Goal: Task Accomplishment & Management: Manage account settings

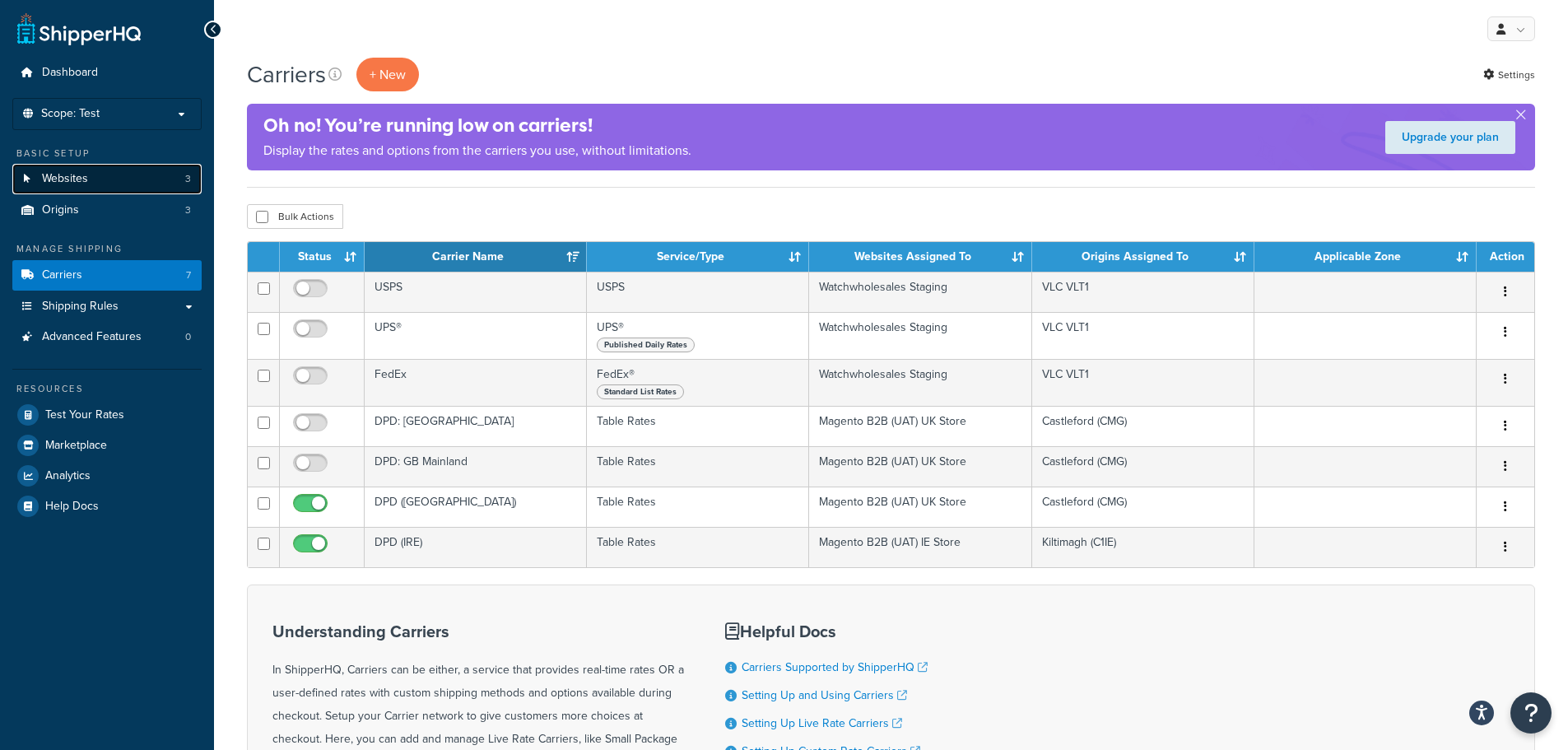
click at [103, 176] on link "Websites 3" at bounding box center [107, 179] width 190 height 30
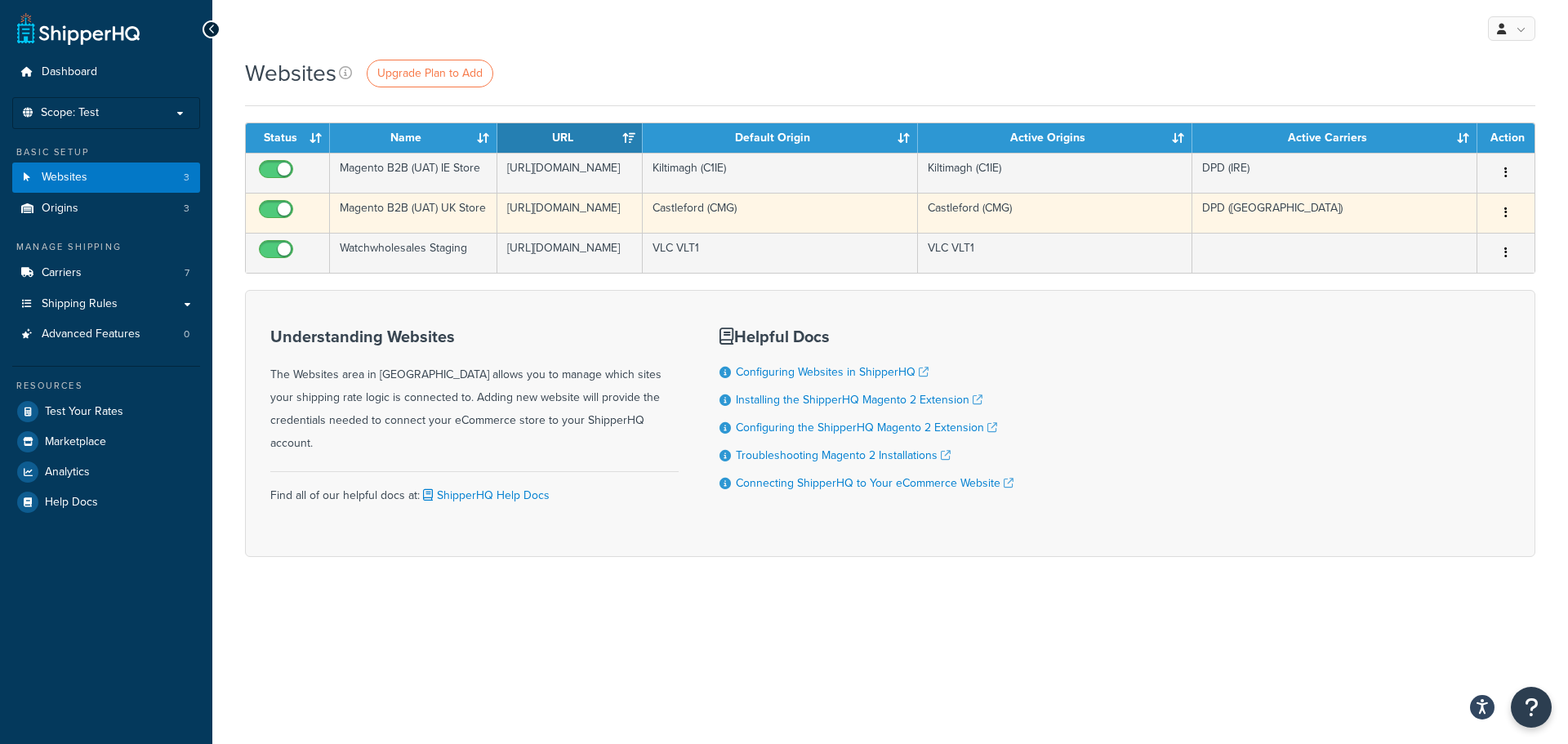
click at [1510, 226] on button "button" at bounding box center [1505, 213] width 23 height 26
click at [1448, 279] on link "Edit" at bounding box center [1439, 284] width 129 height 34
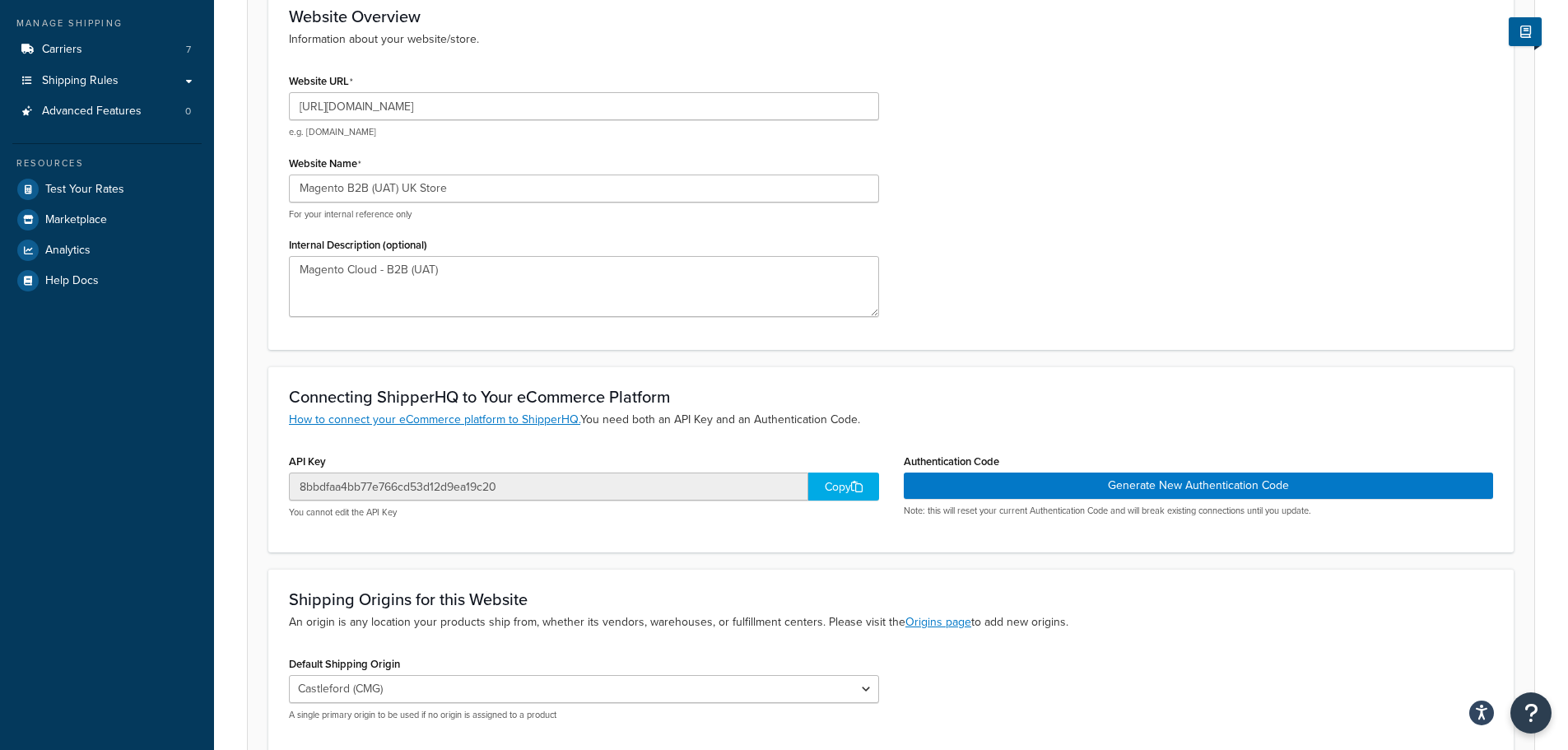
scroll to position [247, 0]
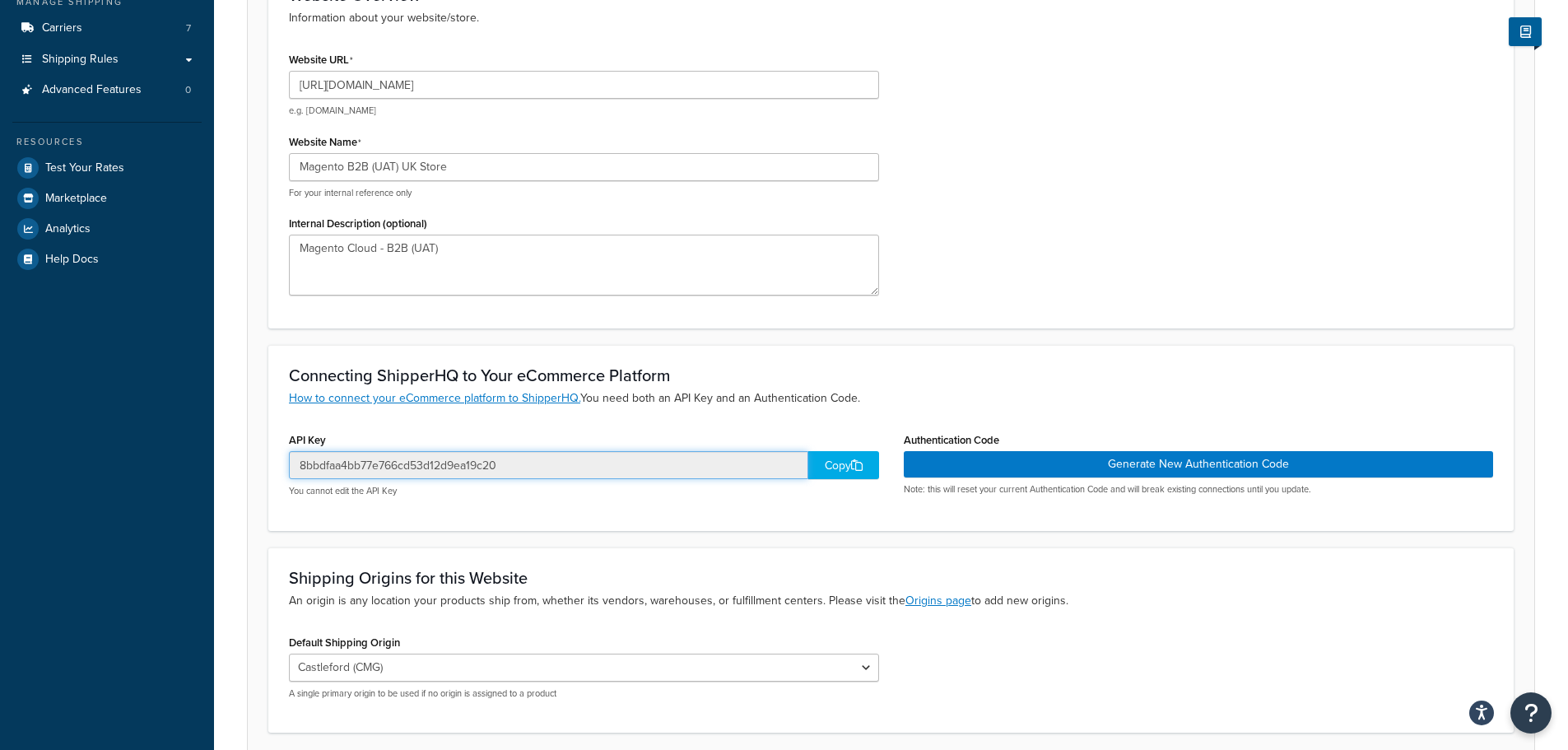
drag, startPoint x: 533, startPoint y: 470, endPoint x: 280, endPoint y: 468, distance: 253.0
click at [280, 468] on div "API Key 8bbdfaa4bb77e766cd53d12d9ea19c20 Copy You cannot edit the API Key" at bounding box center [583, 468] width 615 height 82
drag, startPoint x: 373, startPoint y: 467, endPoint x: 974, endPoint y: 352, distance: 611.9
click at [974, 352] on div "Connecting ShipperHQ to Your eCommerce Platform How to connect your eCommerce p…" at bounding box center [891, 437] width 1245 height 185
click at [852, 460] on icon at bounding box center [857, 465] width 12 height 12
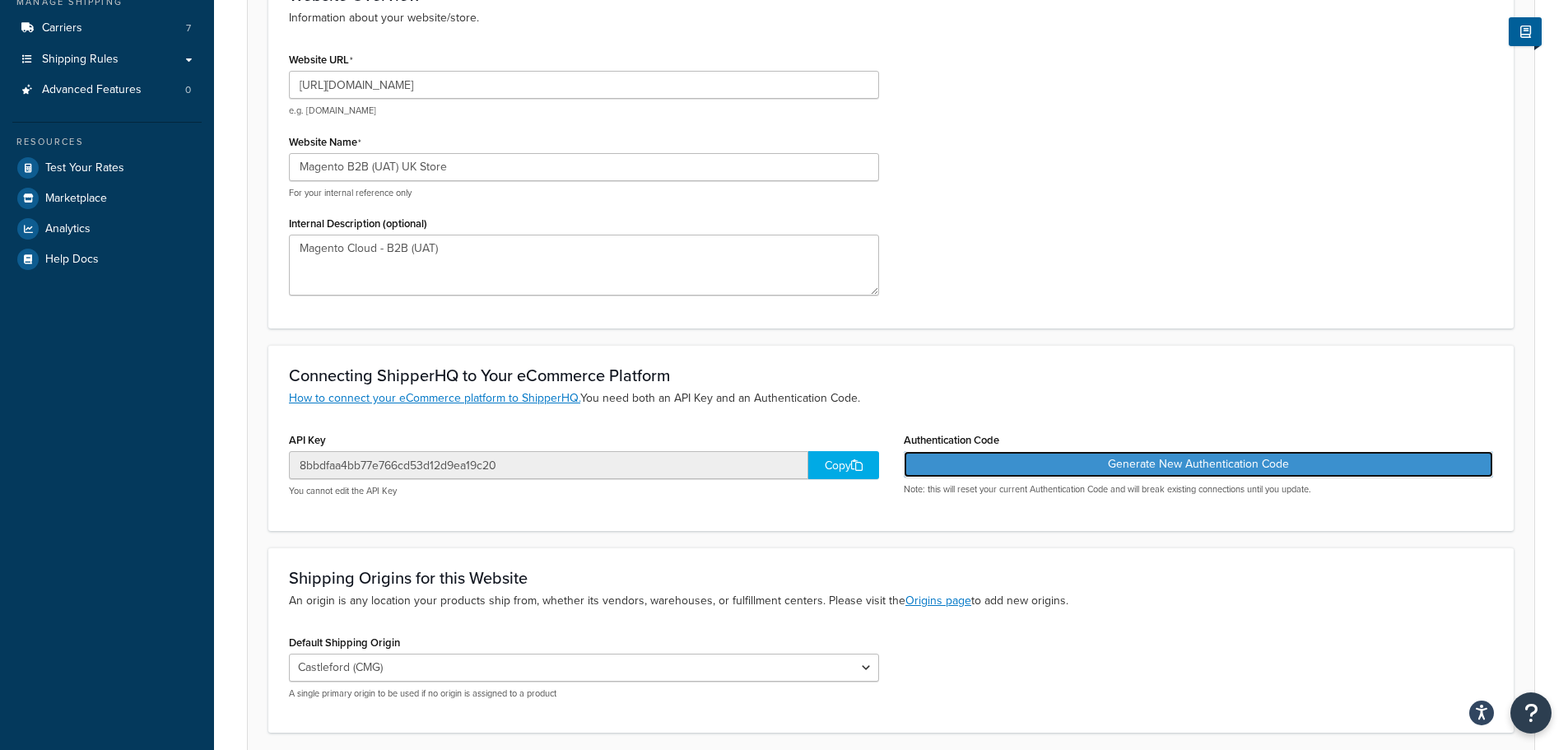
click at [1113, 465] on button "Generate New Authentication Code" at bounding box center [1198, 464] width 590 height 27
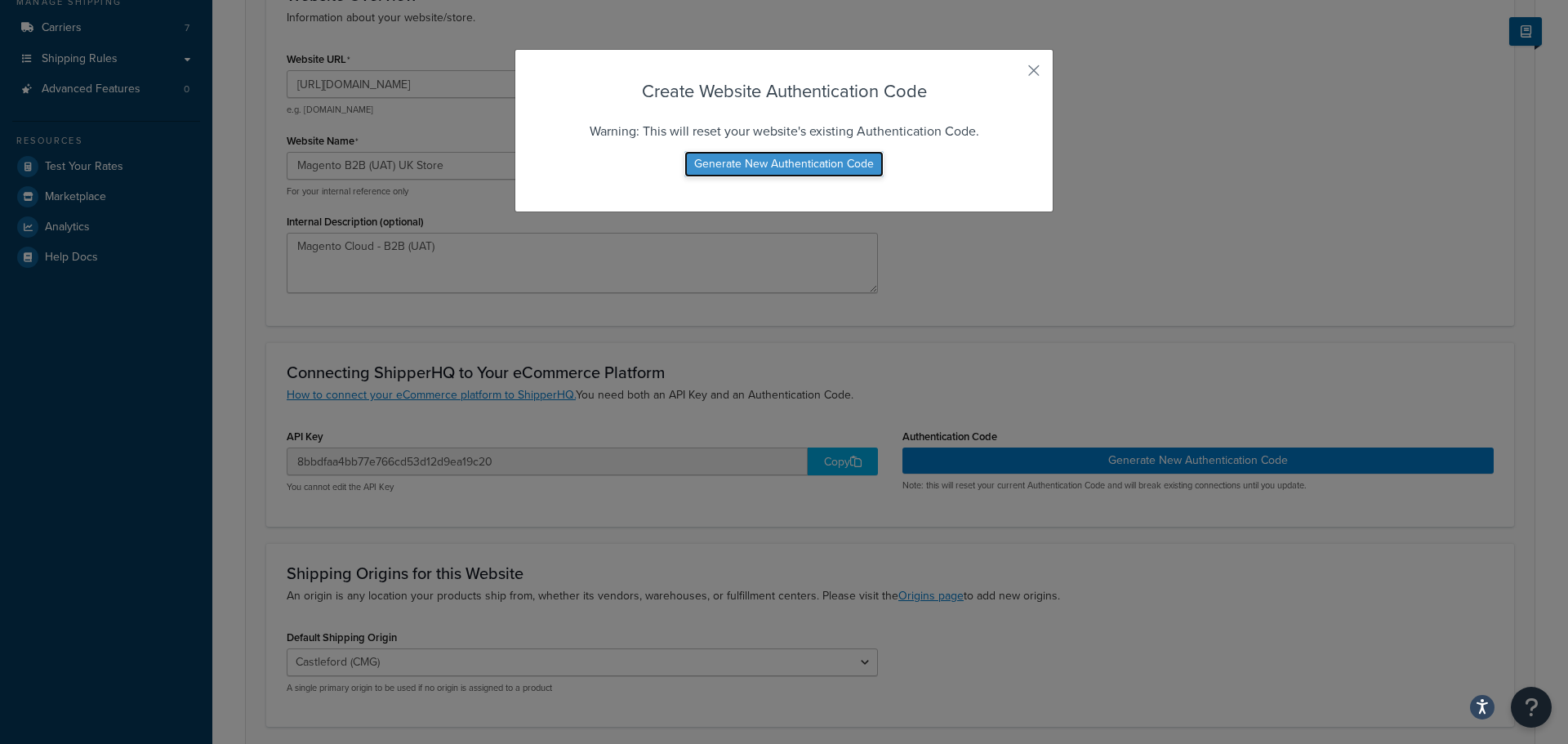
click at [845, 167] on button "Generate New Authentication Code" at bounding box center [784, 163] width 199 height 26
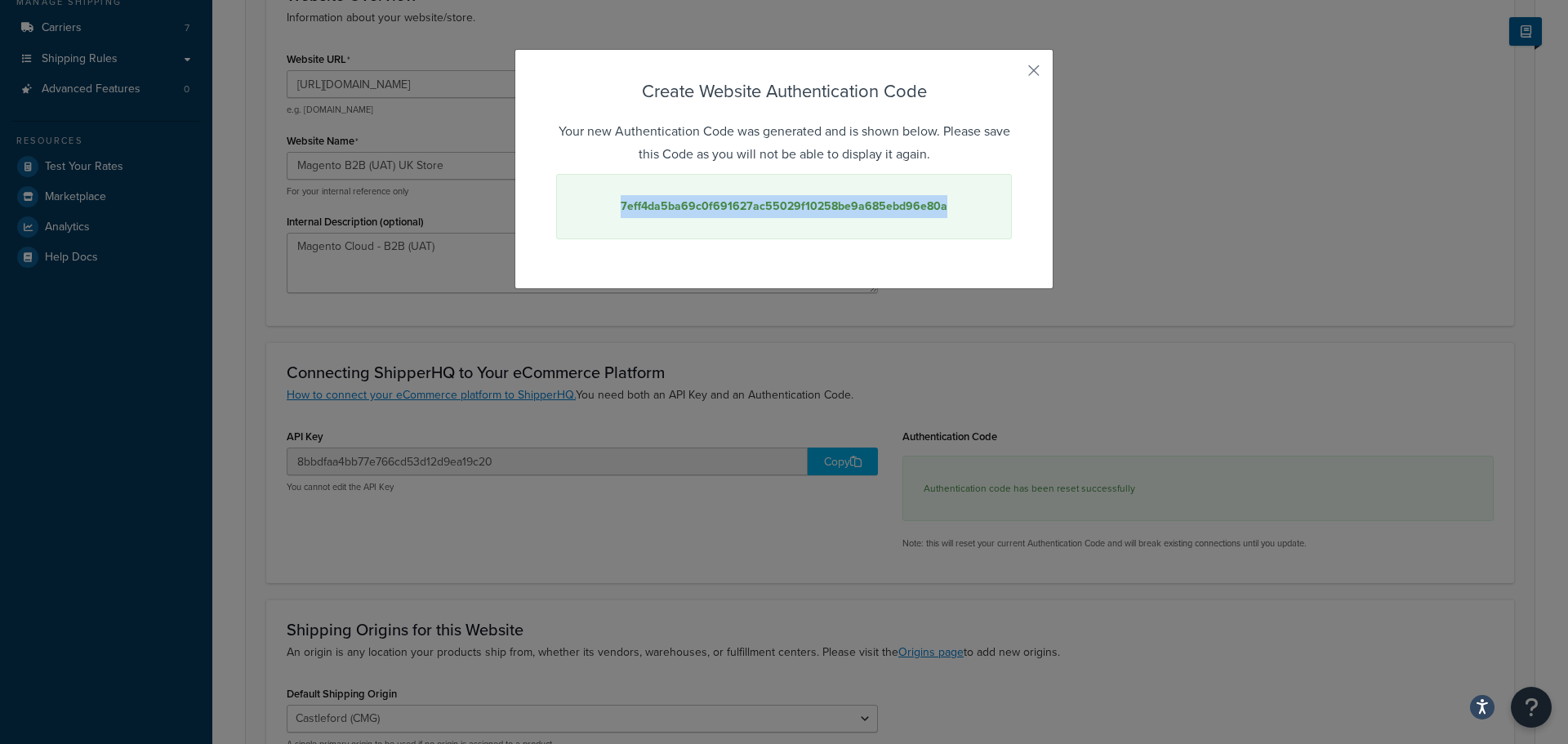
drag, startPoint x: 953, startPoint y: 204, endPoint x: 605, endPoint y: 207, distance: 348.0
click at [605, 207] on div "7eff4da5ba69c0f691627ac55029f10258be9a685ebd96e80a" at bounding box center [784, 206] width 456 height 66
copy strong "7eff4da5ba69c0f691627ac55029f10258be9a685ebd96e80a"
click at [1012, 74] on button "button" at bounding box center [1010, 76] width 4 height 4
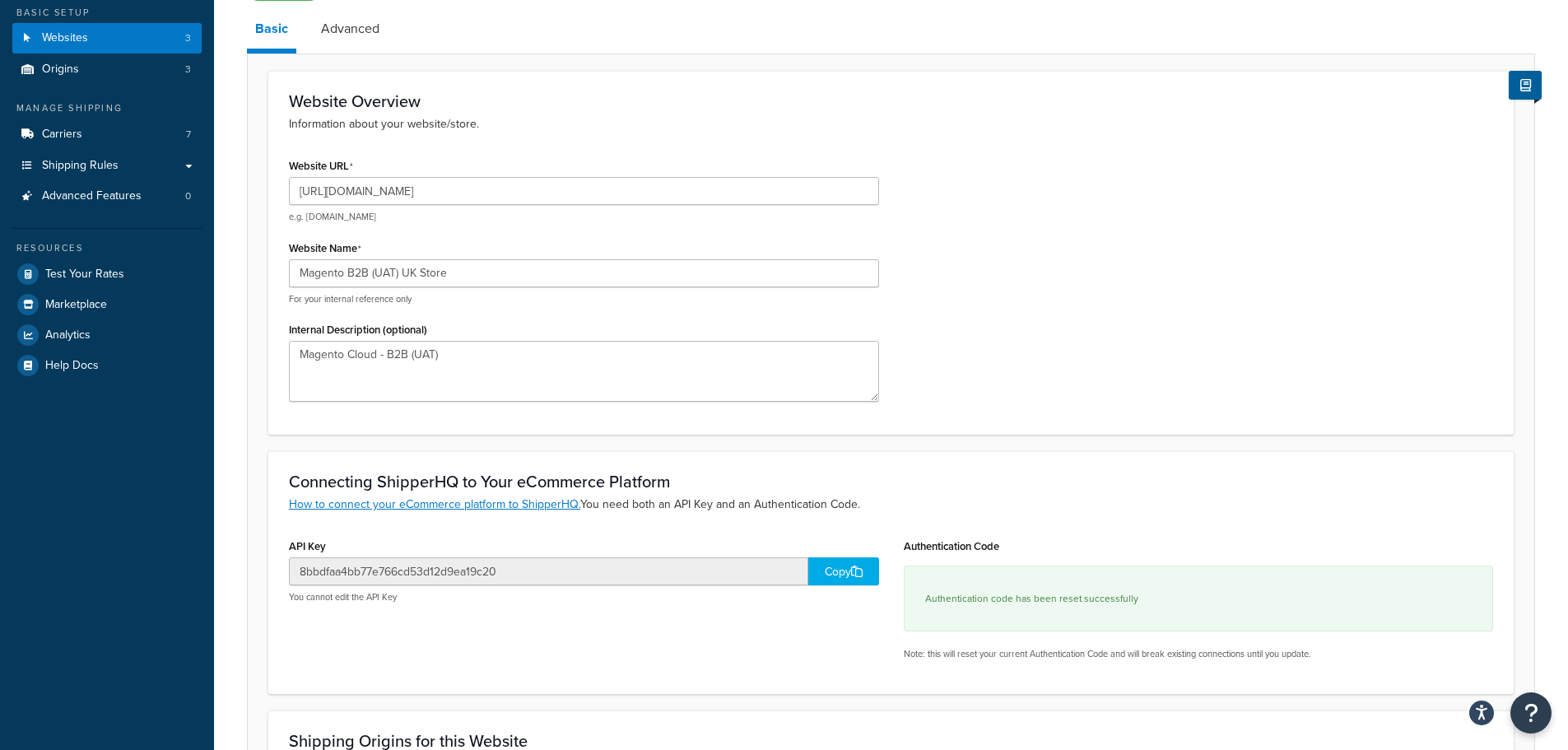
scroll to position [0, 0]
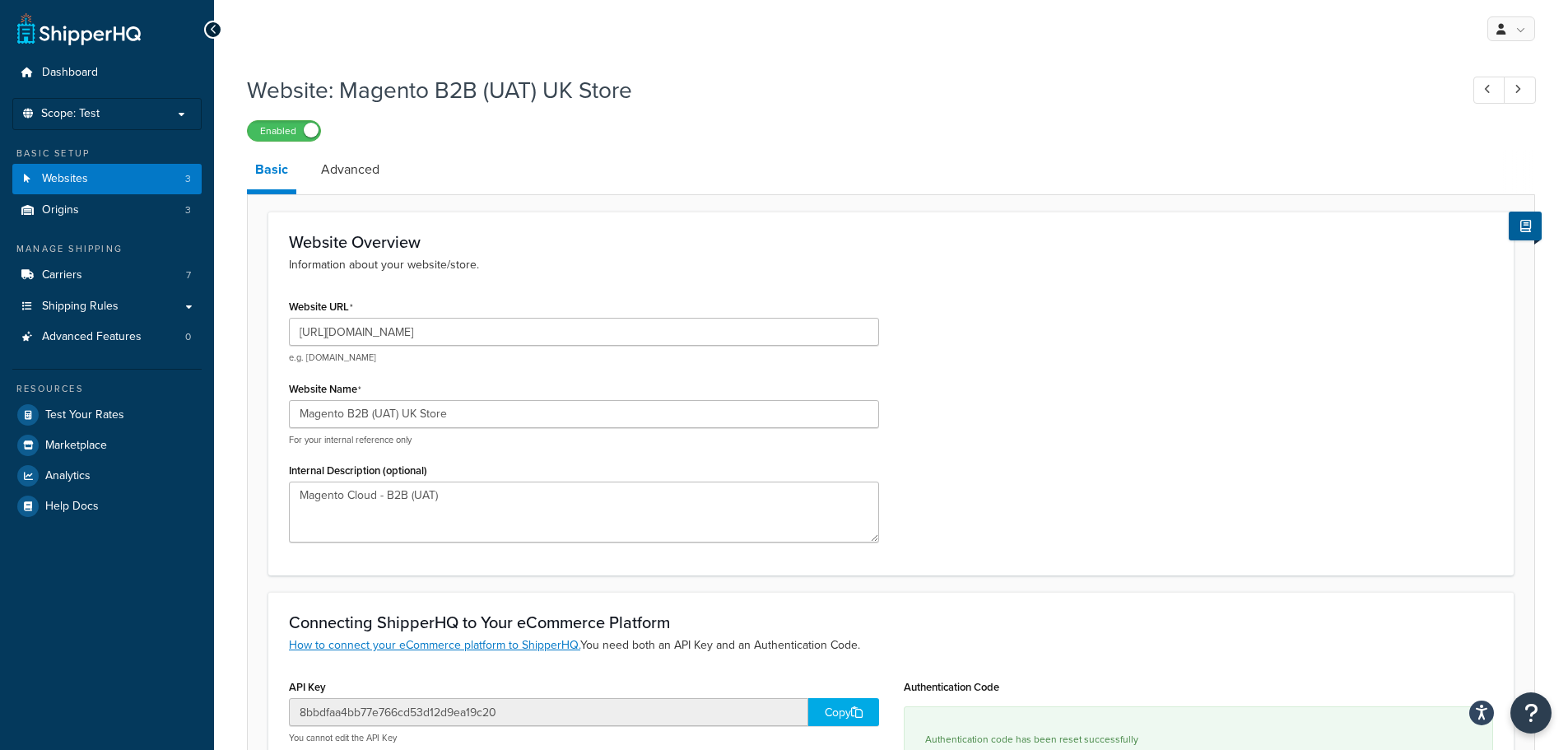
click at [1077, 355] on div "Website URL https://staging01aaaa0b2b5a891482fad53640bc810e214.cmsdistribution.…" at bounding box center [890, 424] width 1228 height 260
click at [105, 175] on link "Websites 3" at bounding box center [107, 179] width 190 height 30
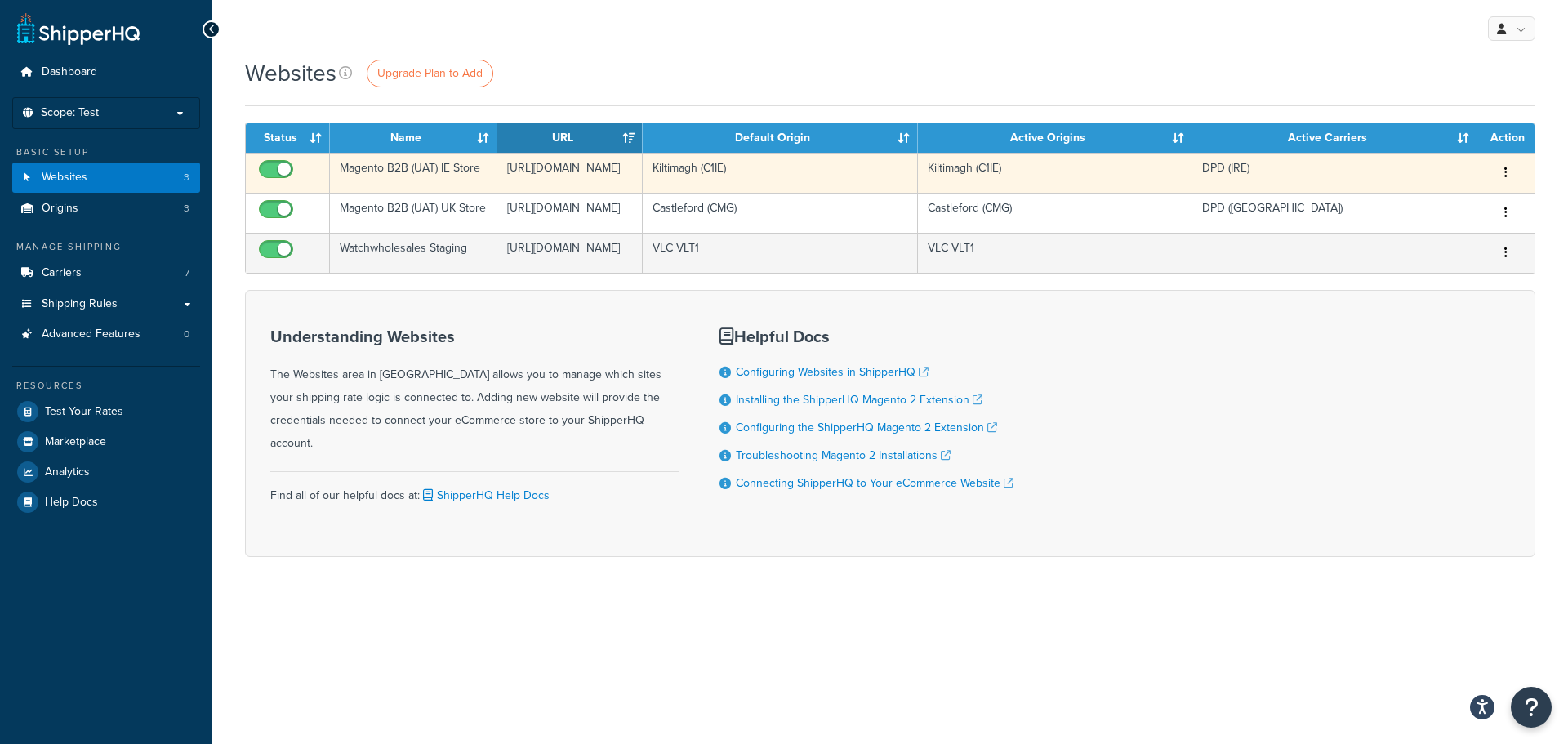
click at [1503, 171] on button "button" at bounding box center [1505, 173] width 23 height 26
click at [1444, 202] on link "Edit" at bounding box center [1439, 205] width 129 height 34
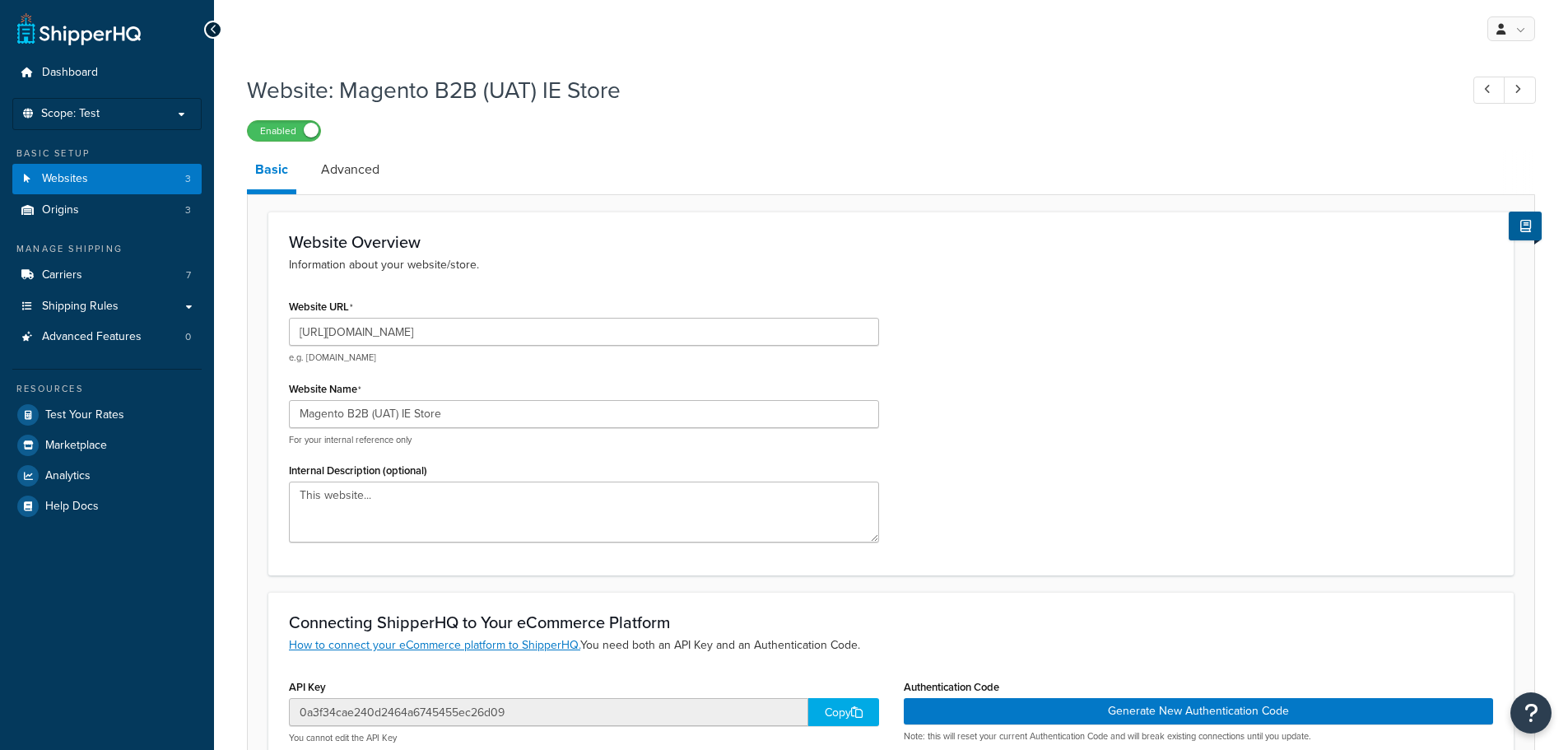
select select "88144"
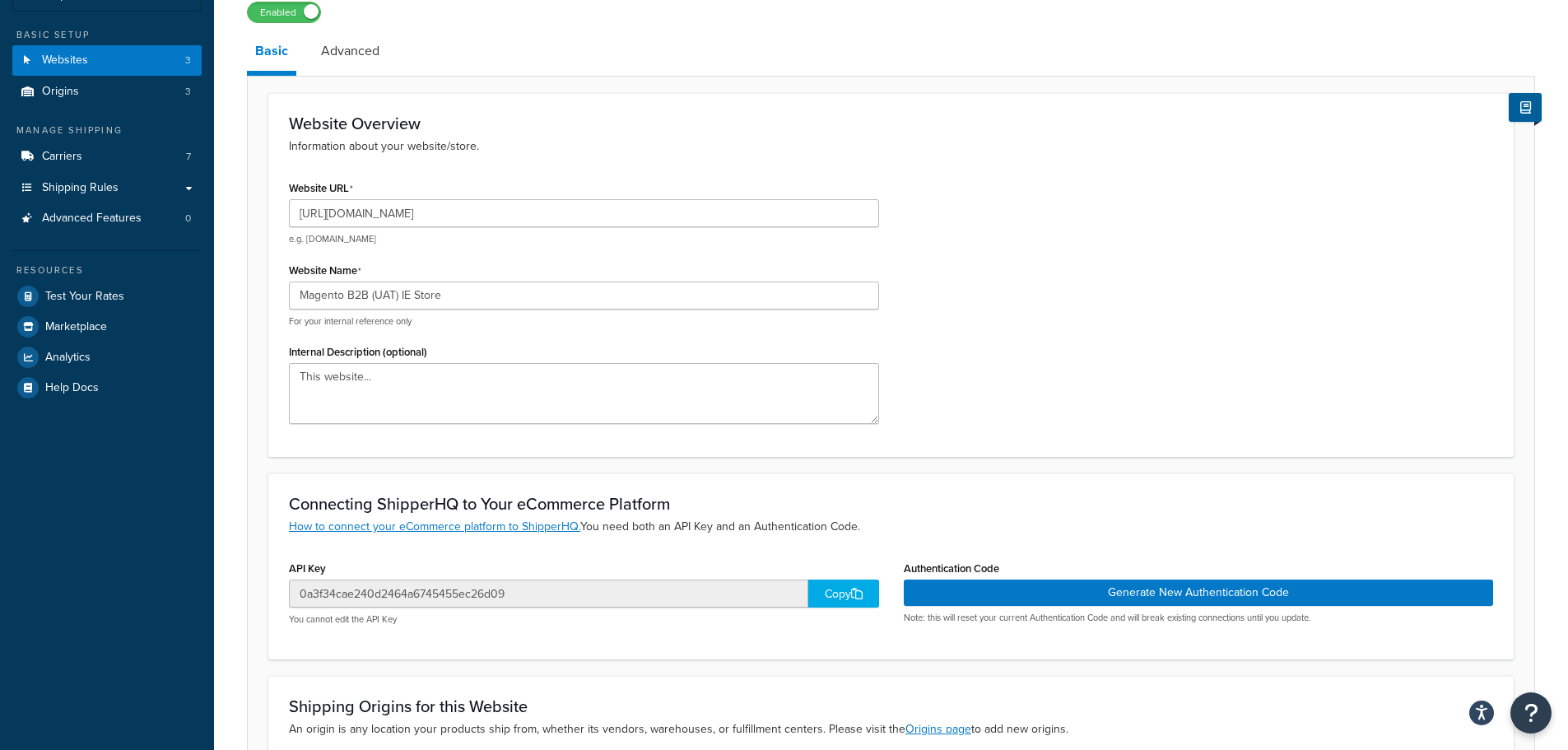
scroll to position [329, 0]
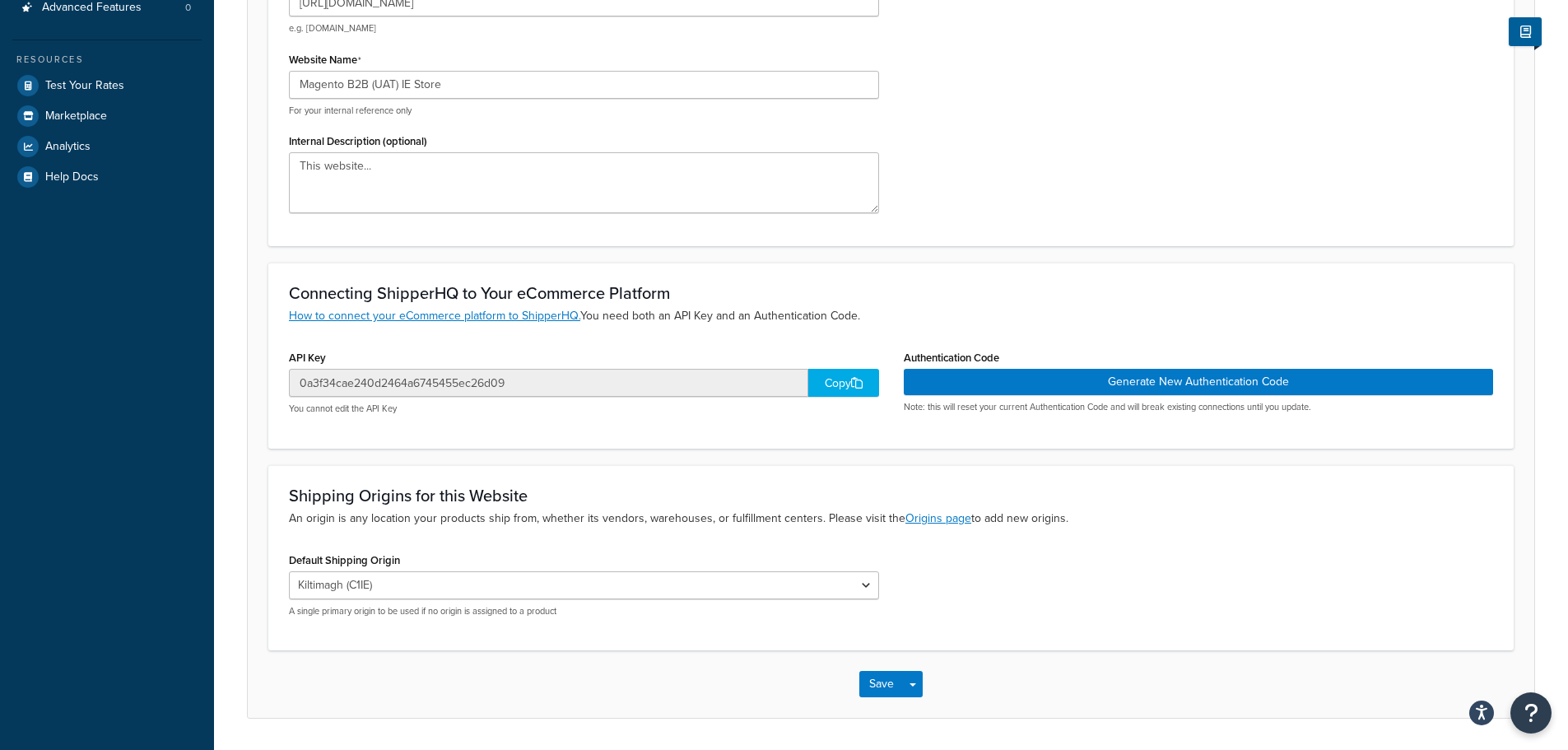
click at [831, 379] on div "Copy" at bounding box center [843, 383] width 71 height 28
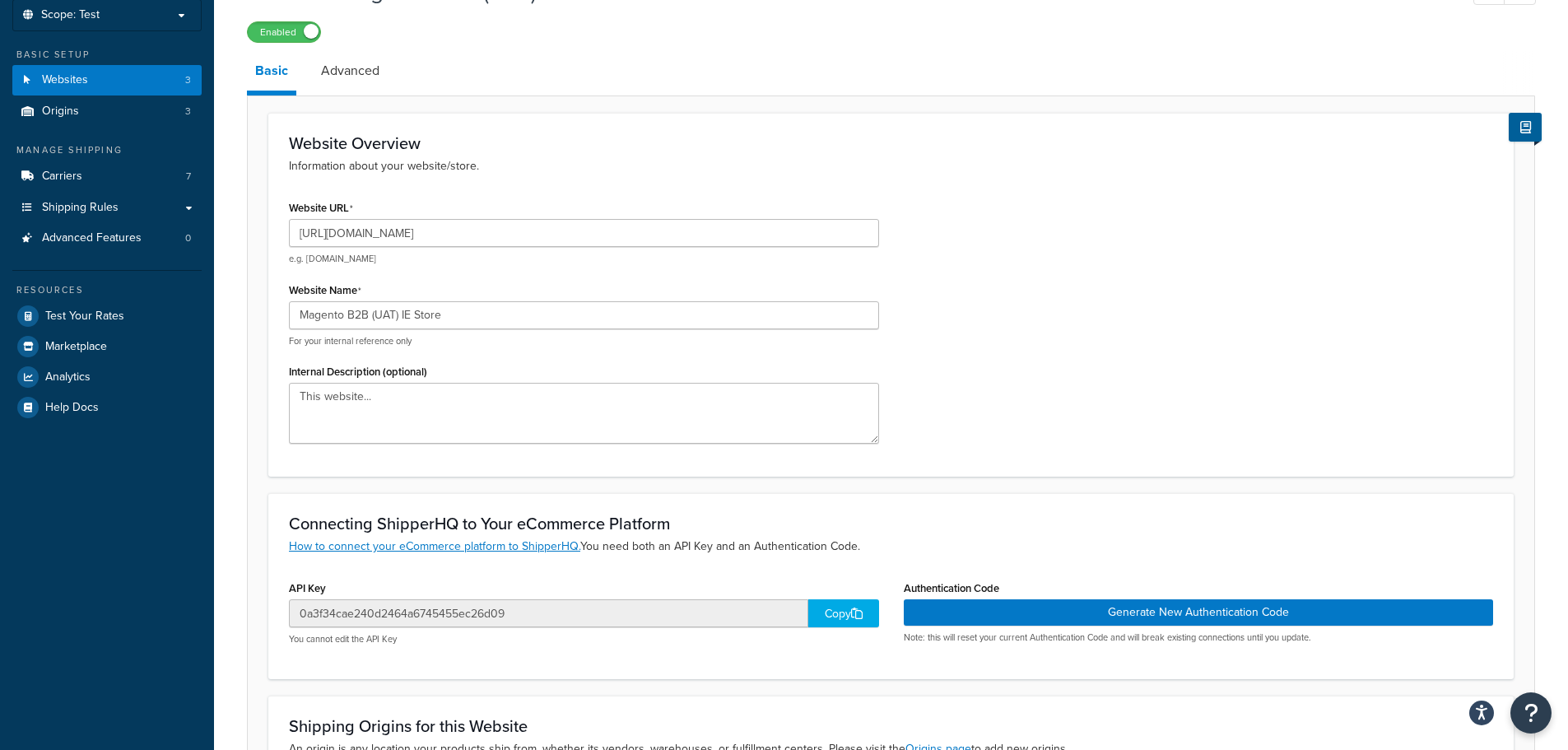
scroll to position [247, 0]
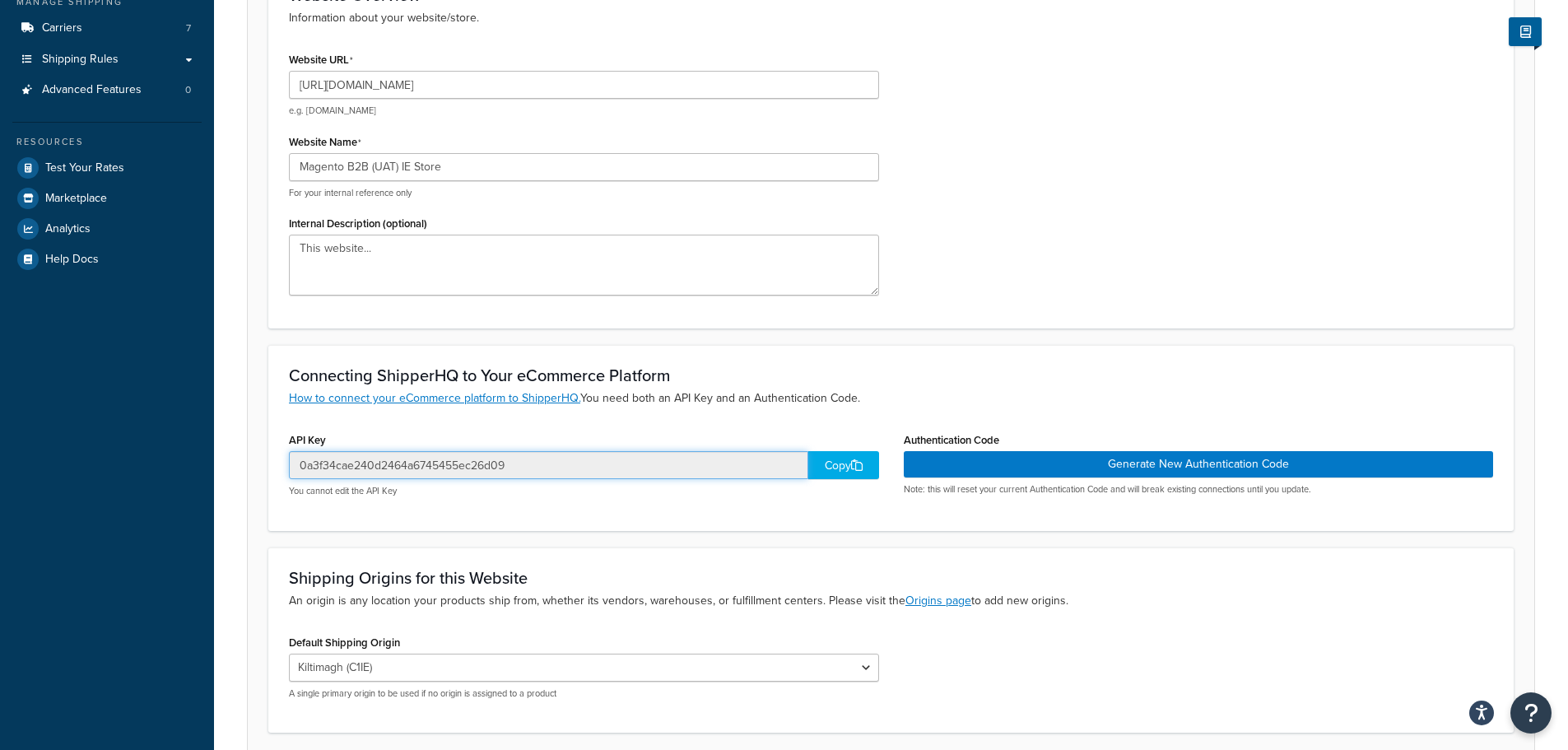
drag, startPoint x: 557, startPoint y: 466, endPoint x: 282, endPoint y: 465, distance: 275.0
click at [282, 465] on div "API Key 0a3f34cae240d2464a6745455ec26d09 Copy You cannot edit the API Key" at bounding box center [583, 468] width 615 height 82
click at [813, 462] on div "Copy" at bounding box center [843, 465] width 71 height 28
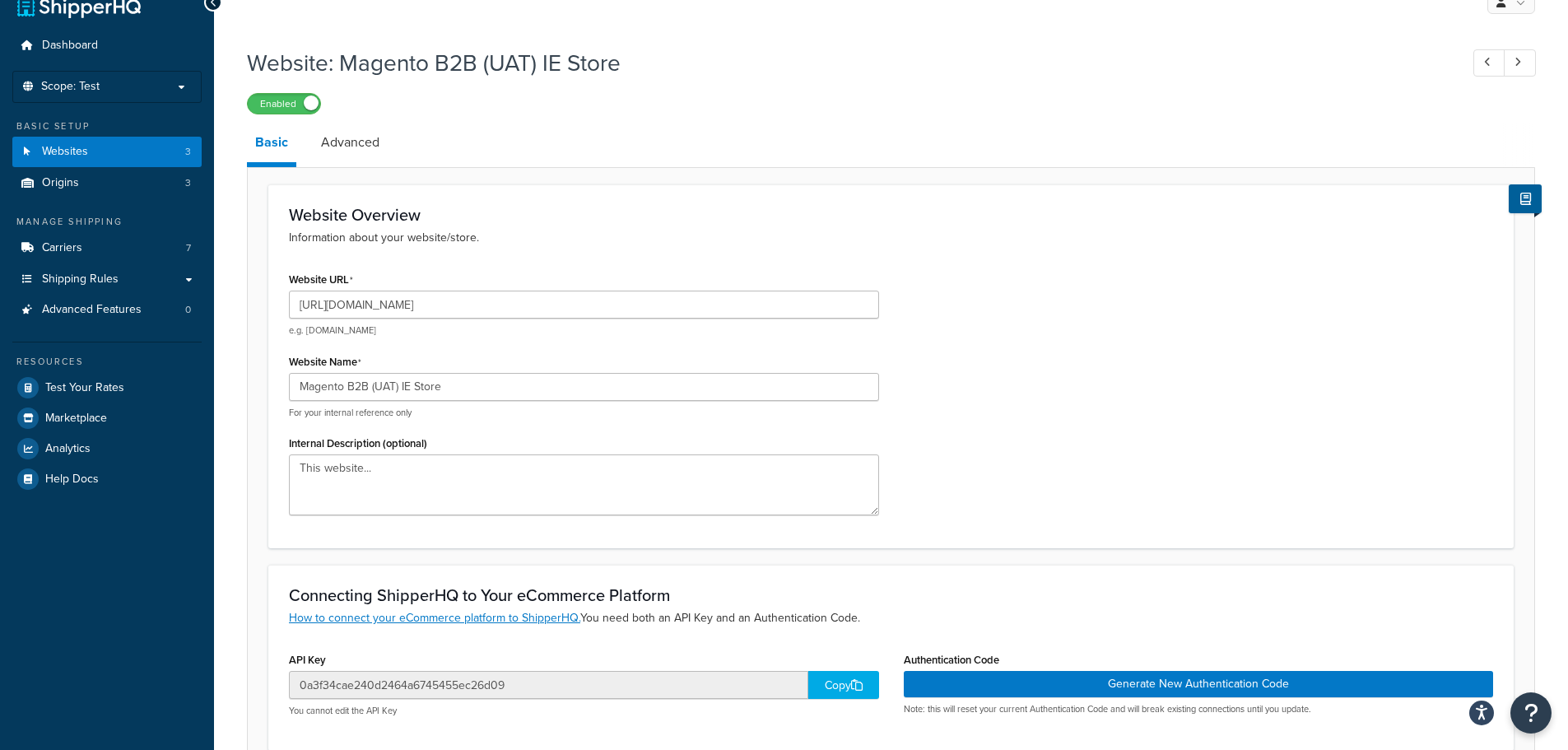
scroll to position [0, 0]
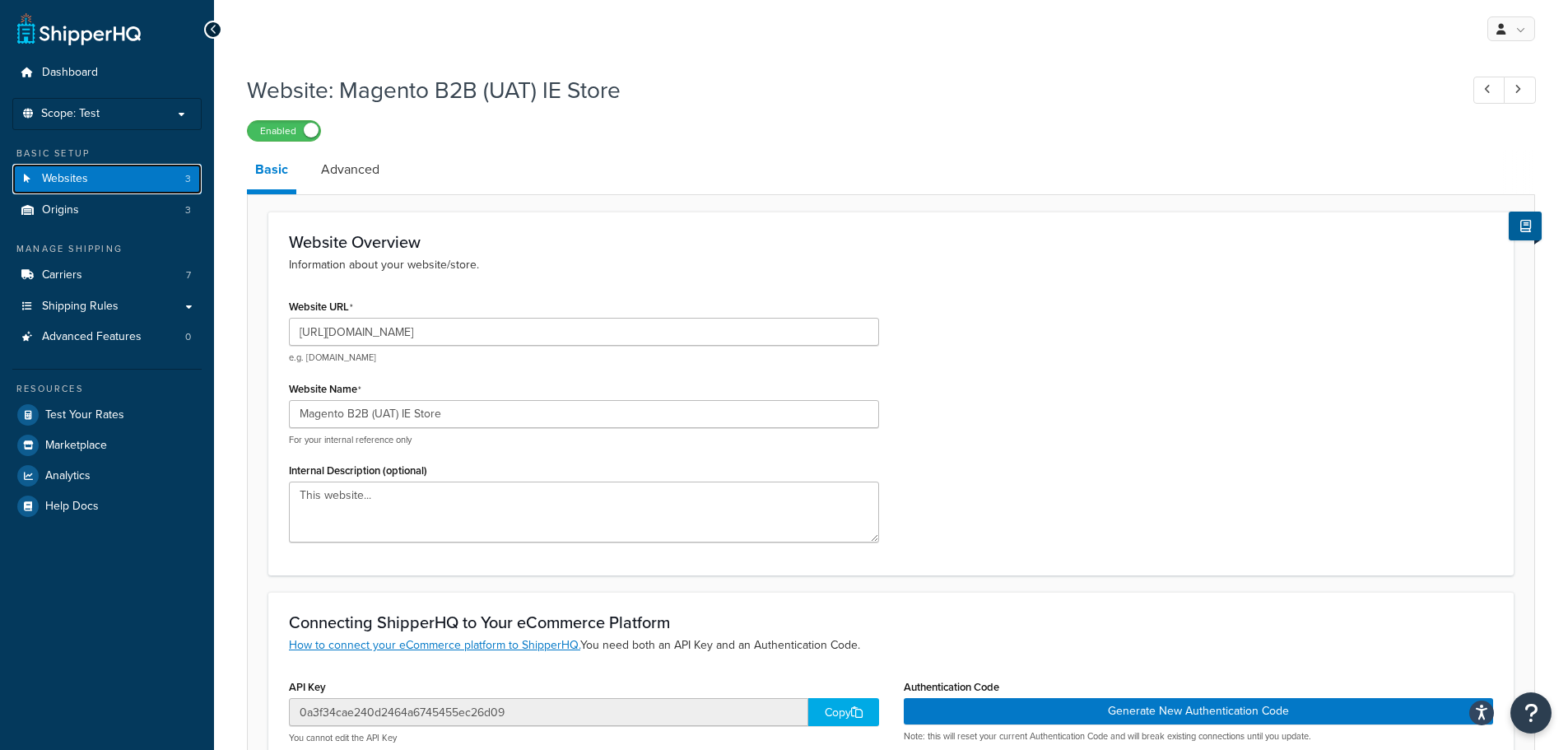
click at [92, 175] on link "Websites 3" at bounding box center [107, 179] width 190 height 30
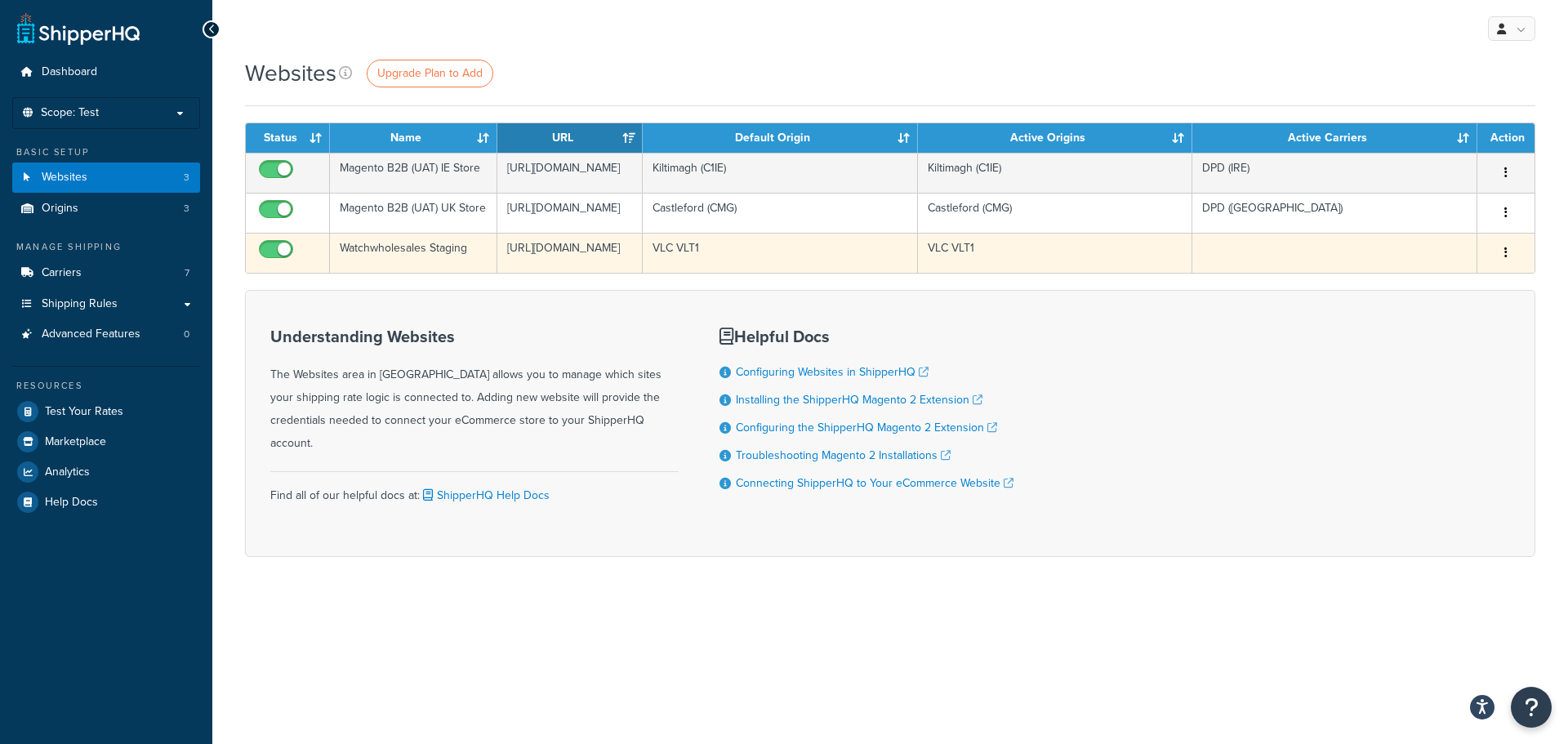
click at [1510, 267] on button "button" at bounding box center [1505, 253] width 23 height 26
click at [1457, 362] on link "Edit" at bounding box center [1439, 363] width 129 height 34
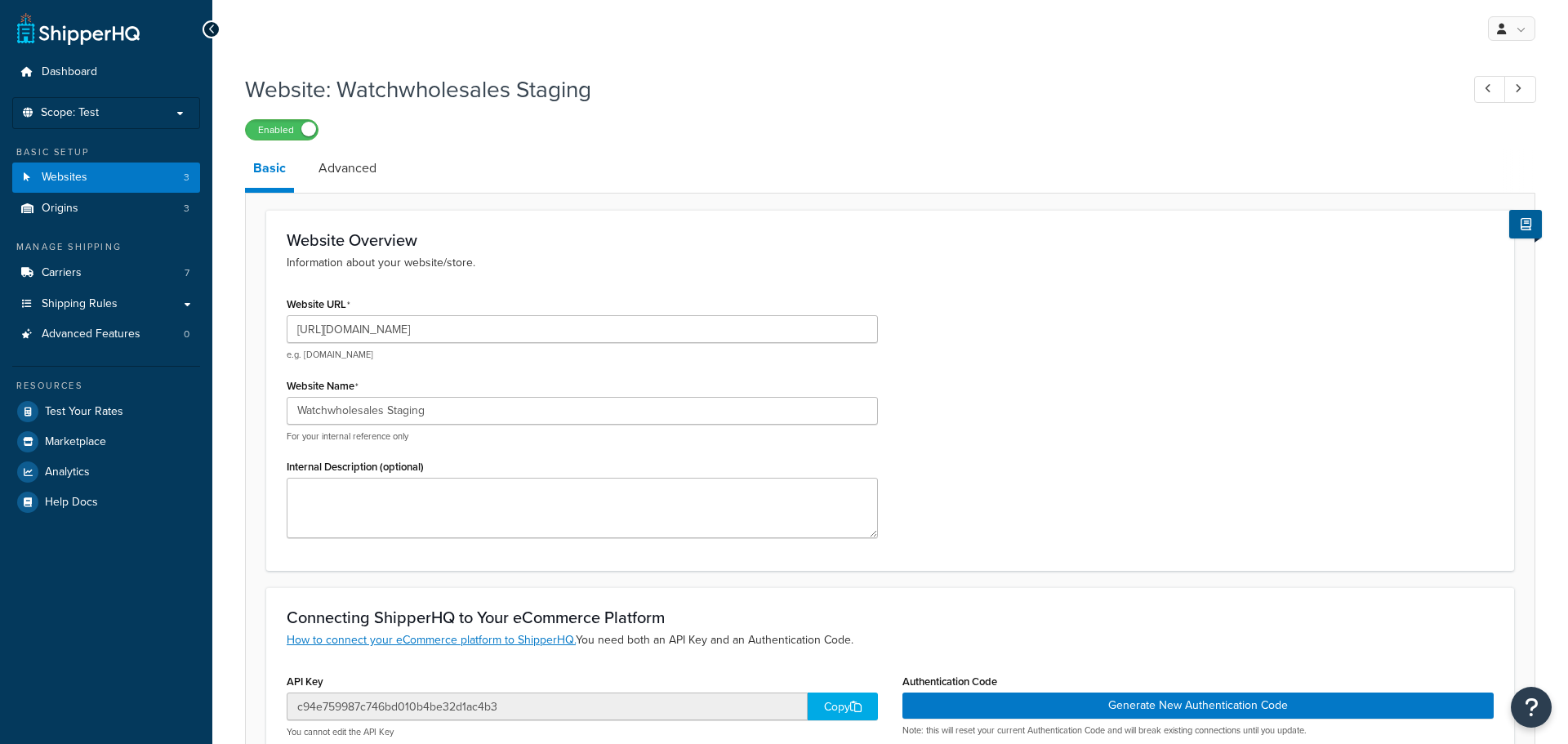
select select "169175"
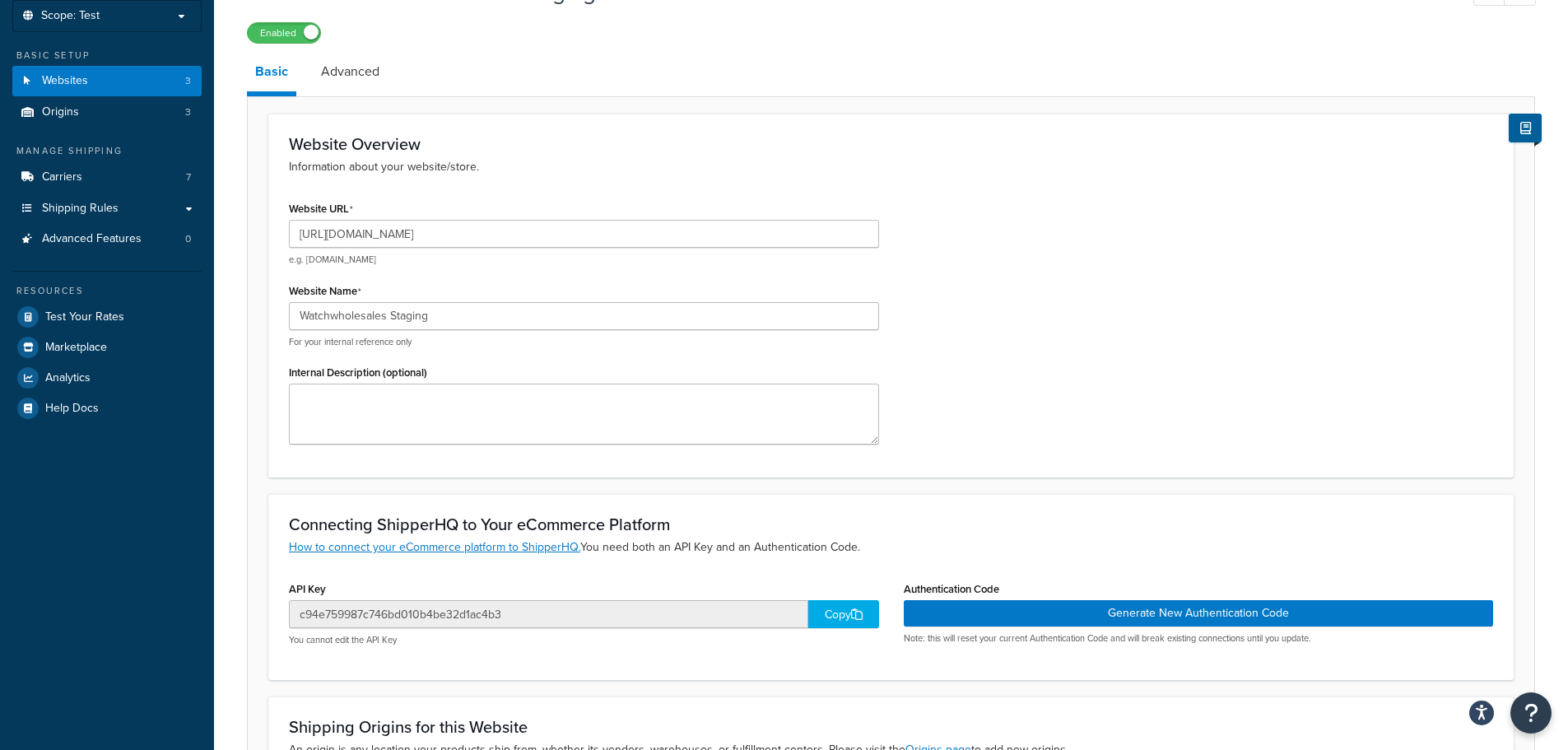
scroll to position [329, 0]
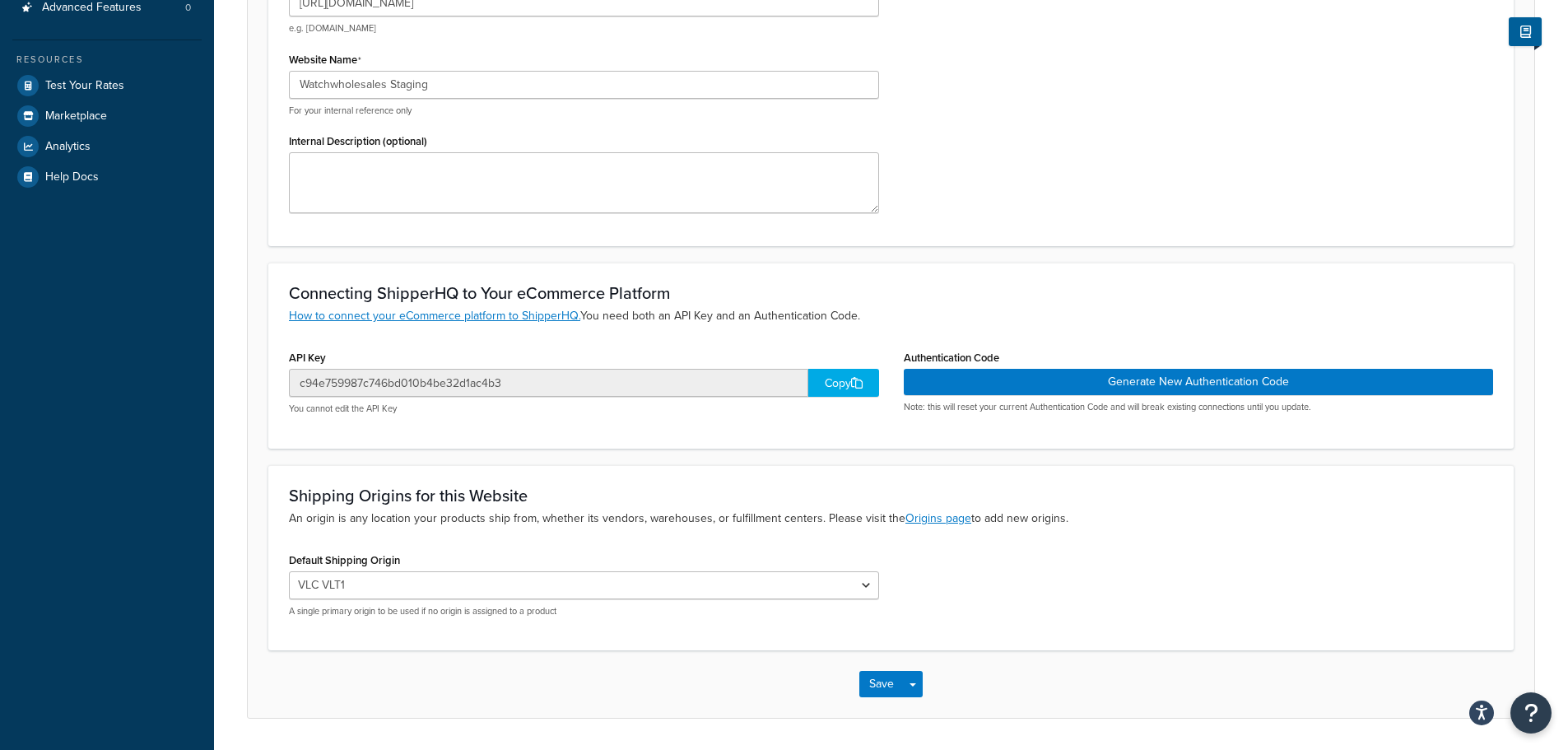
click at [836, 387] on div "Copy" at bounding box center [843, 383] width 71 height 28
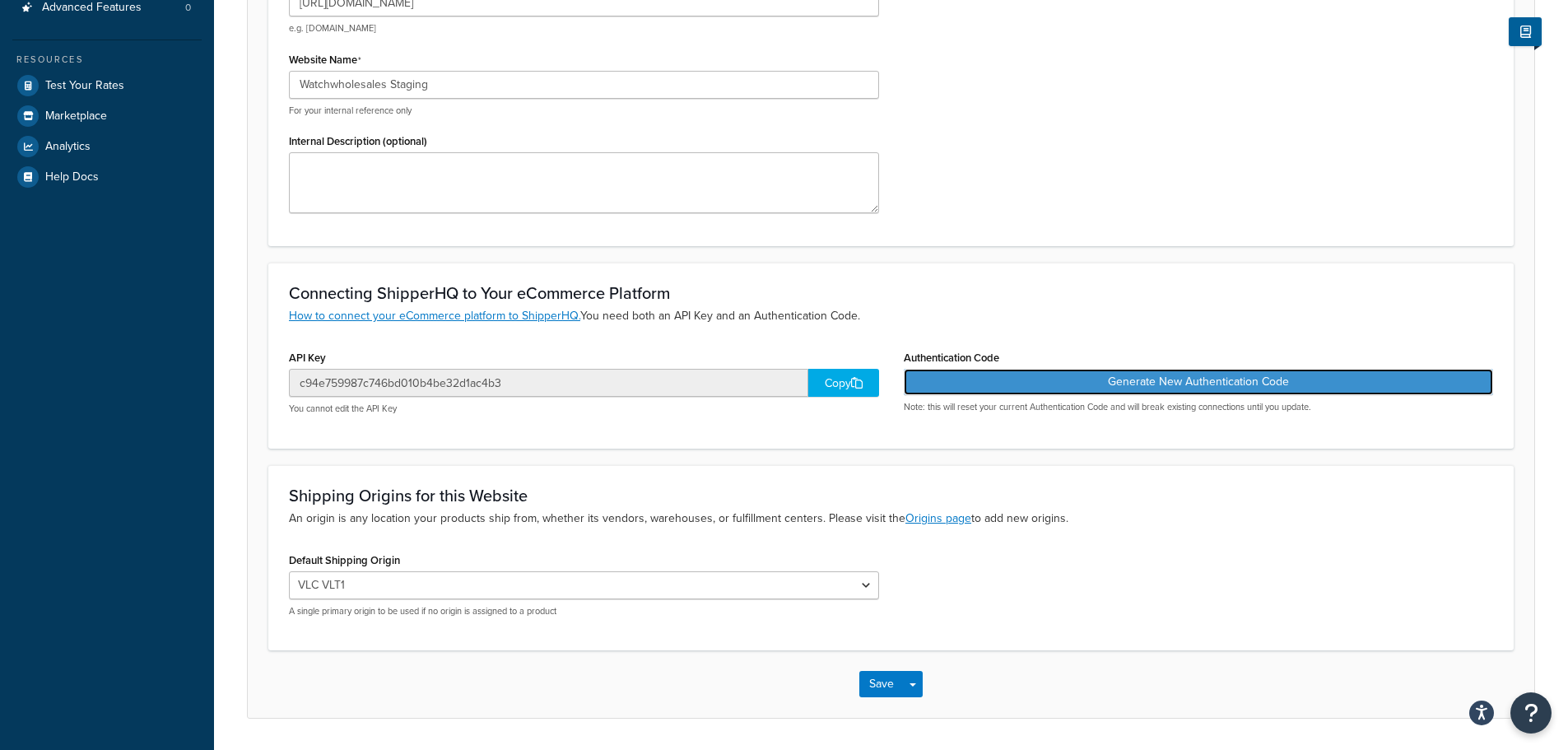
click at [1125, 376] on button "Generate New Authentication Code" at bounding box center [1198, 382] width 590 height 27
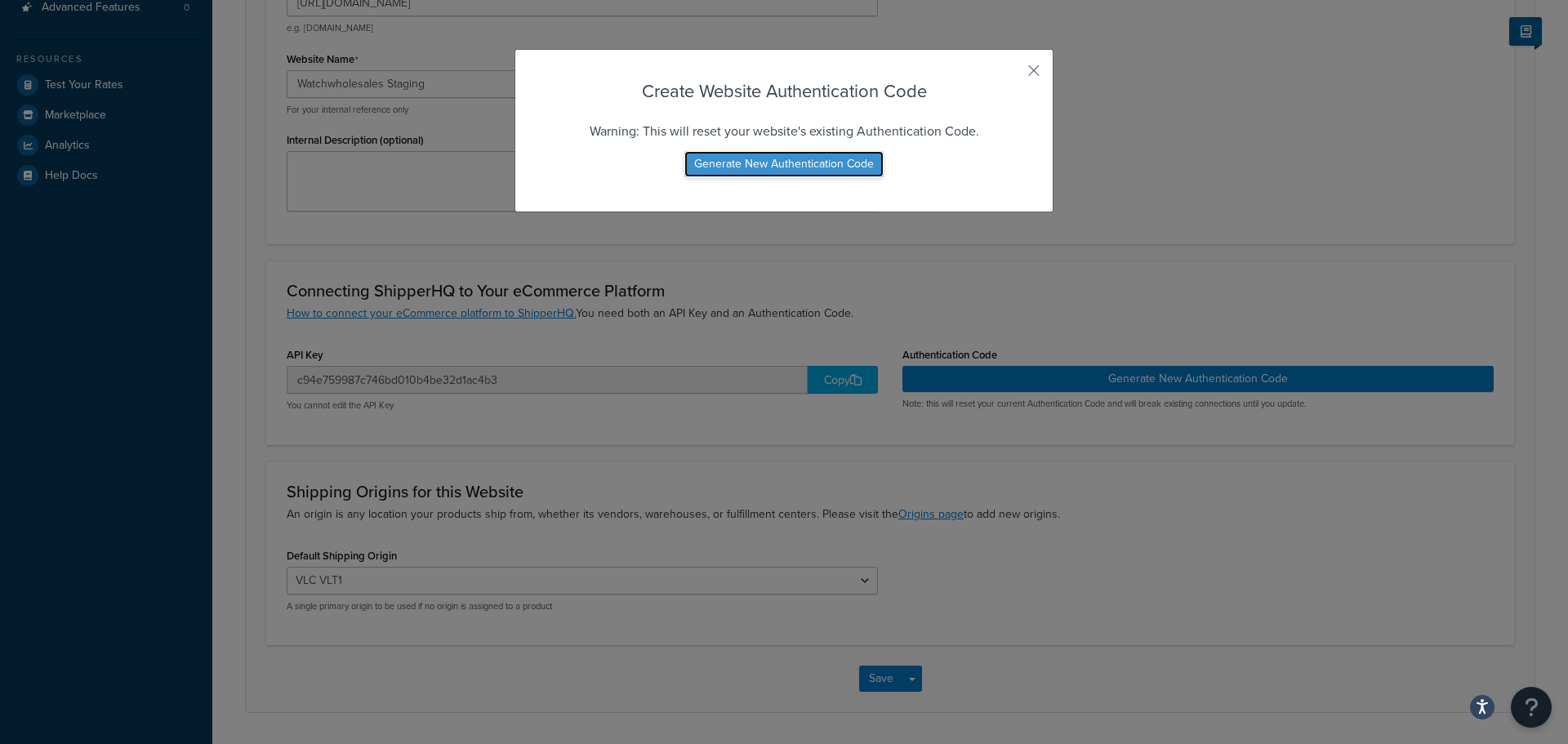
click at [837, 165] on button "Generate New Authentication Code" at bounding box center [784, 163] width 199 height 26
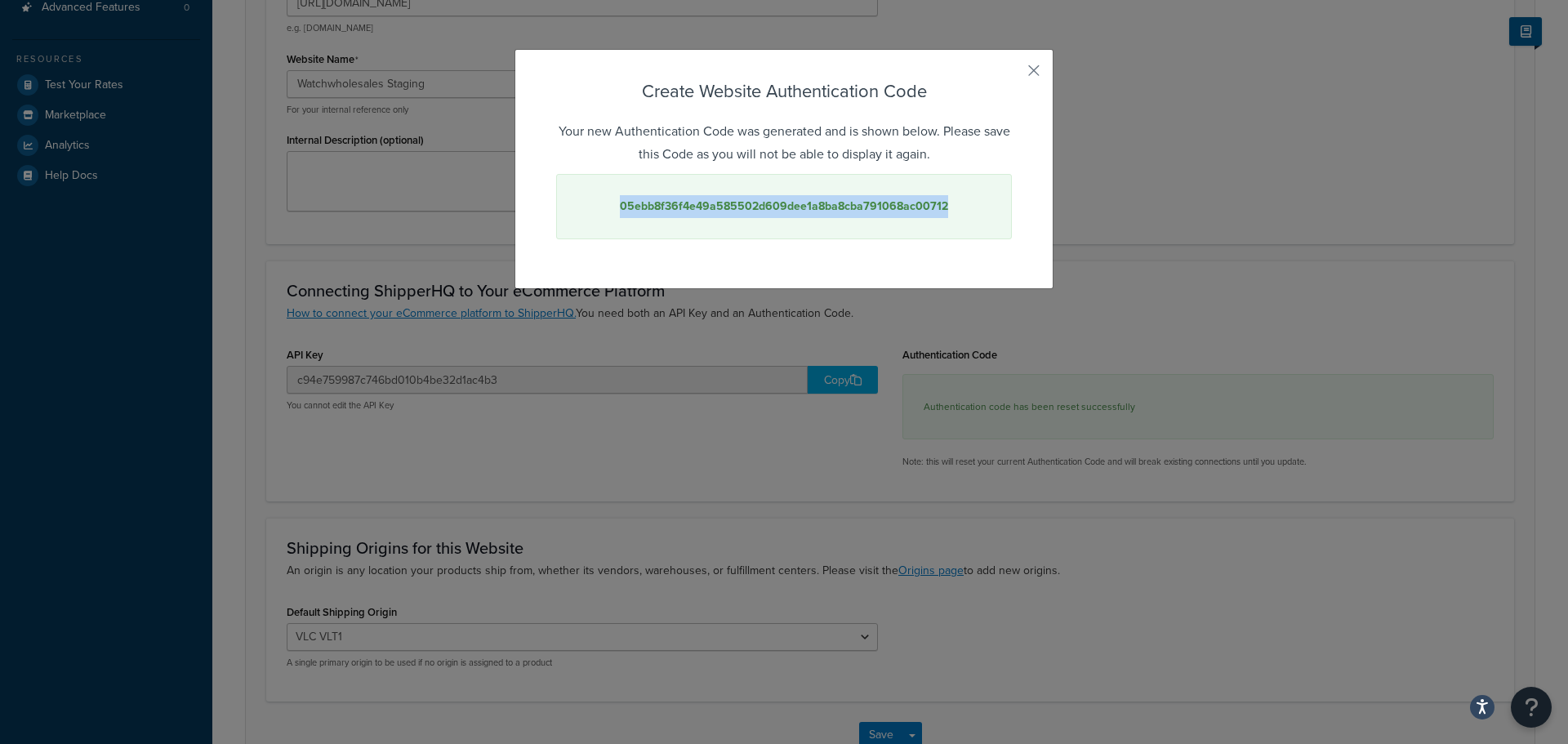
drag, startPoint x: 942, startPoint y: 206, endPoint x: 619, endPoint y: 209, distance: 323.0
click at [619, 209] on div "05ebb8f36f4e49a585502d609dee1a8ba8cba791068ac00712" at bounding box center [784, 206] width 456 height 66
copy strong "05ebb8f36f4e49a585502d609dee1a8ba8cba791068ac00712"
drag, startPoint x: 1026, startPoint y: 71, endPoint x: 971, endPoint y: 122, distance: 75.0
click at [1012, 74] on button "button" at bounding box center [1010, 76] width 4 height 4
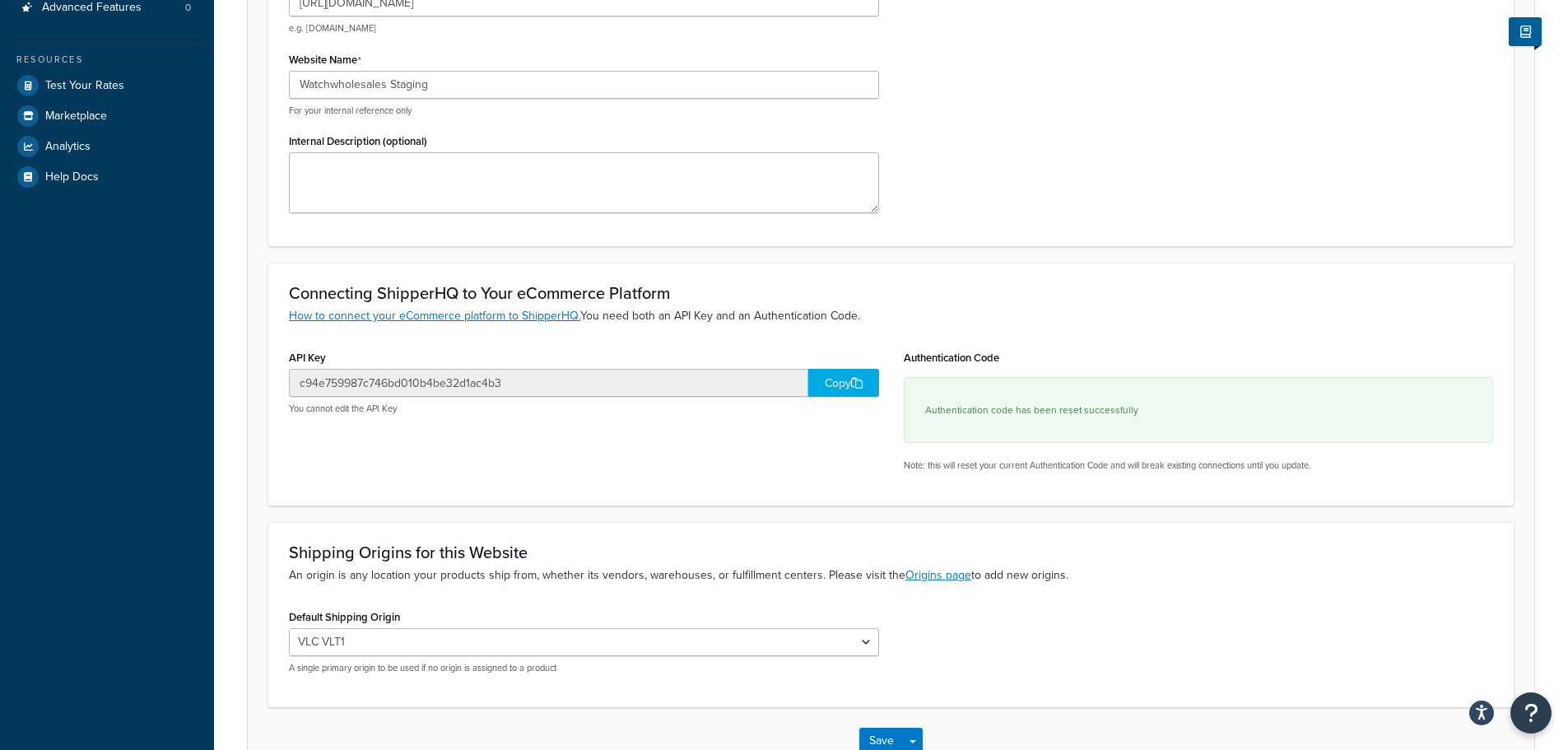
click at [836, 385] on div "Copy" at bounding box center [843, 383] width 71 height 28
click at [844, 386] on div "Copied!" at bounding box center [843, 383] width 71 height 28
click at [832, 384] on div "Copy" at bounding box center [843, 383] width 71 height 28
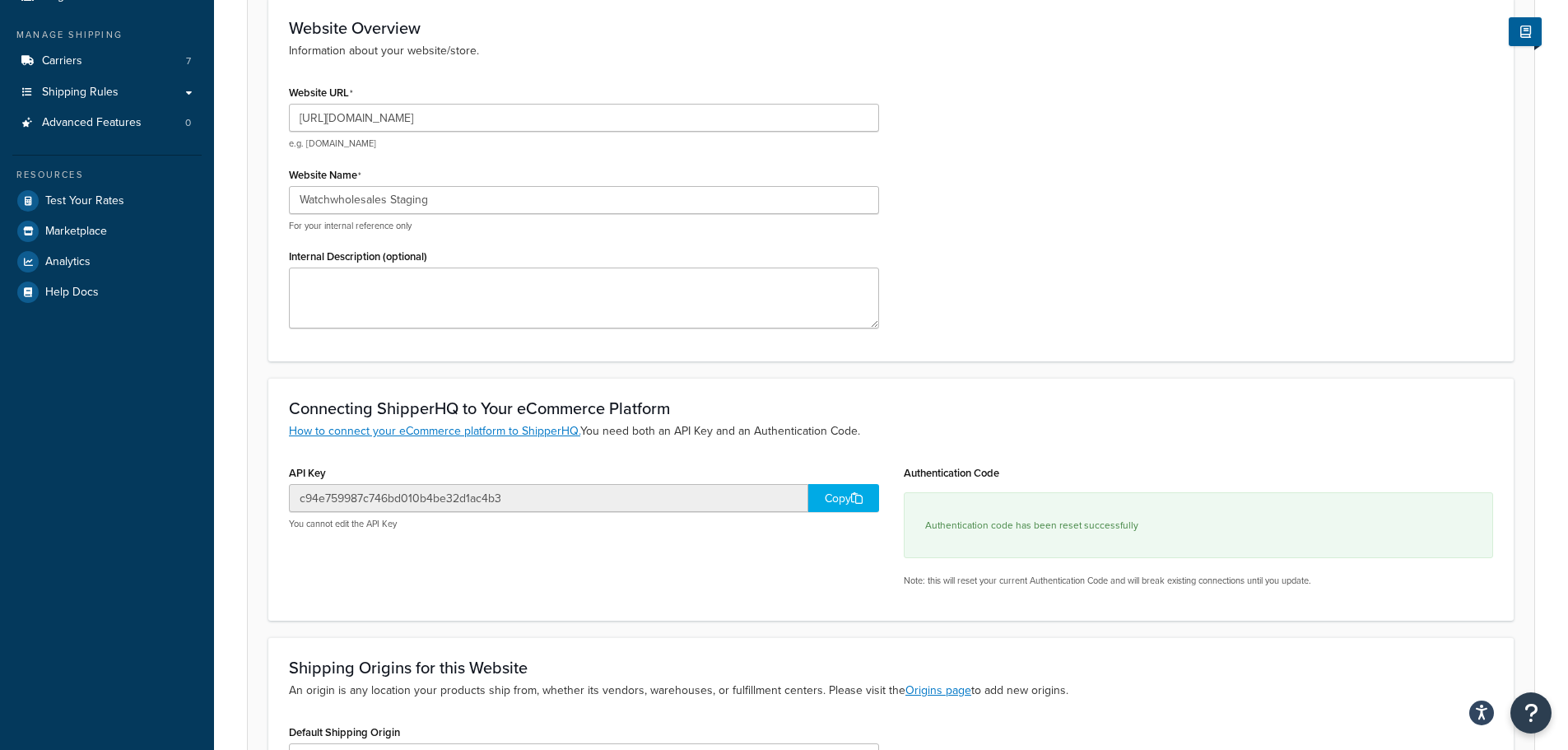
scroll to position [0, 0]
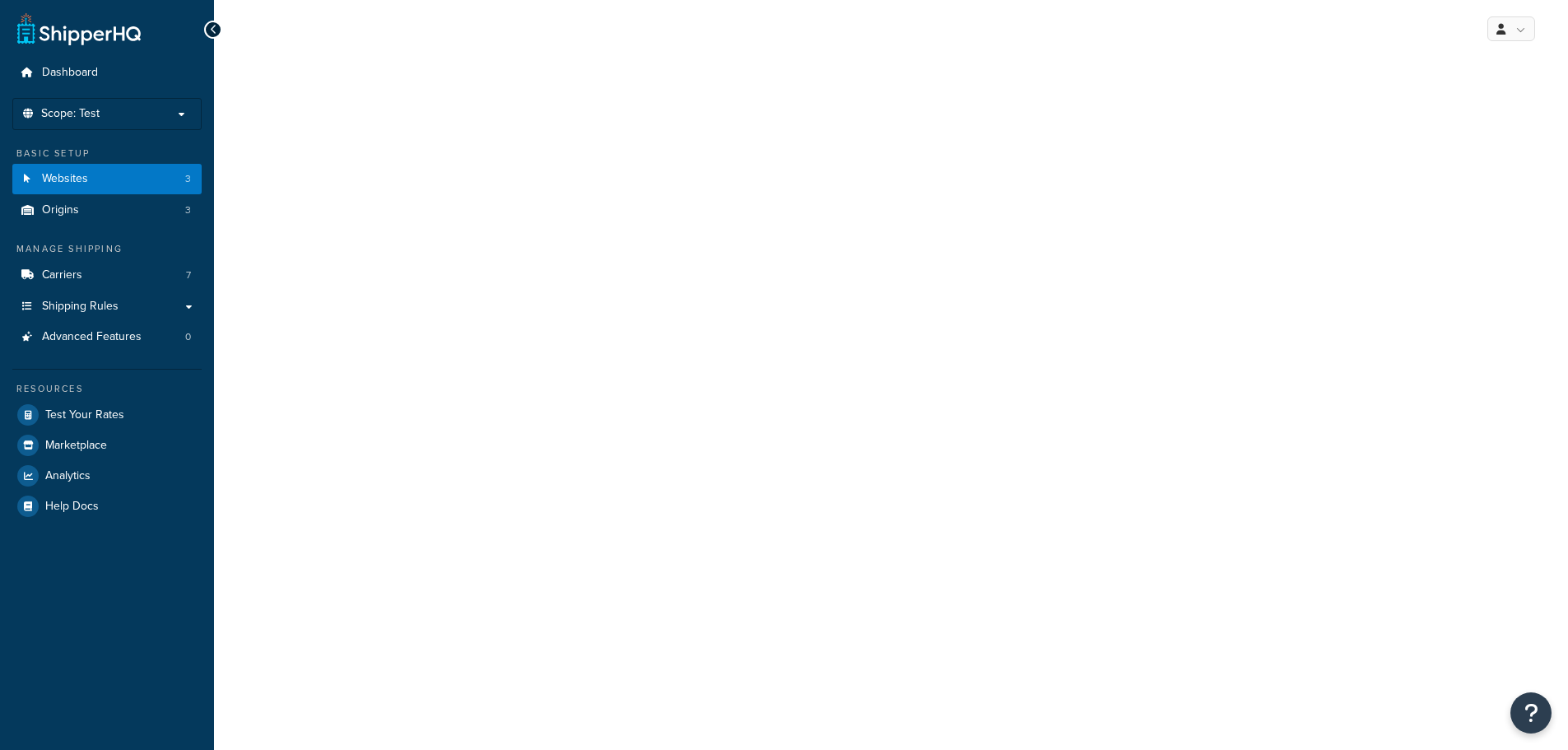
select select "169175"
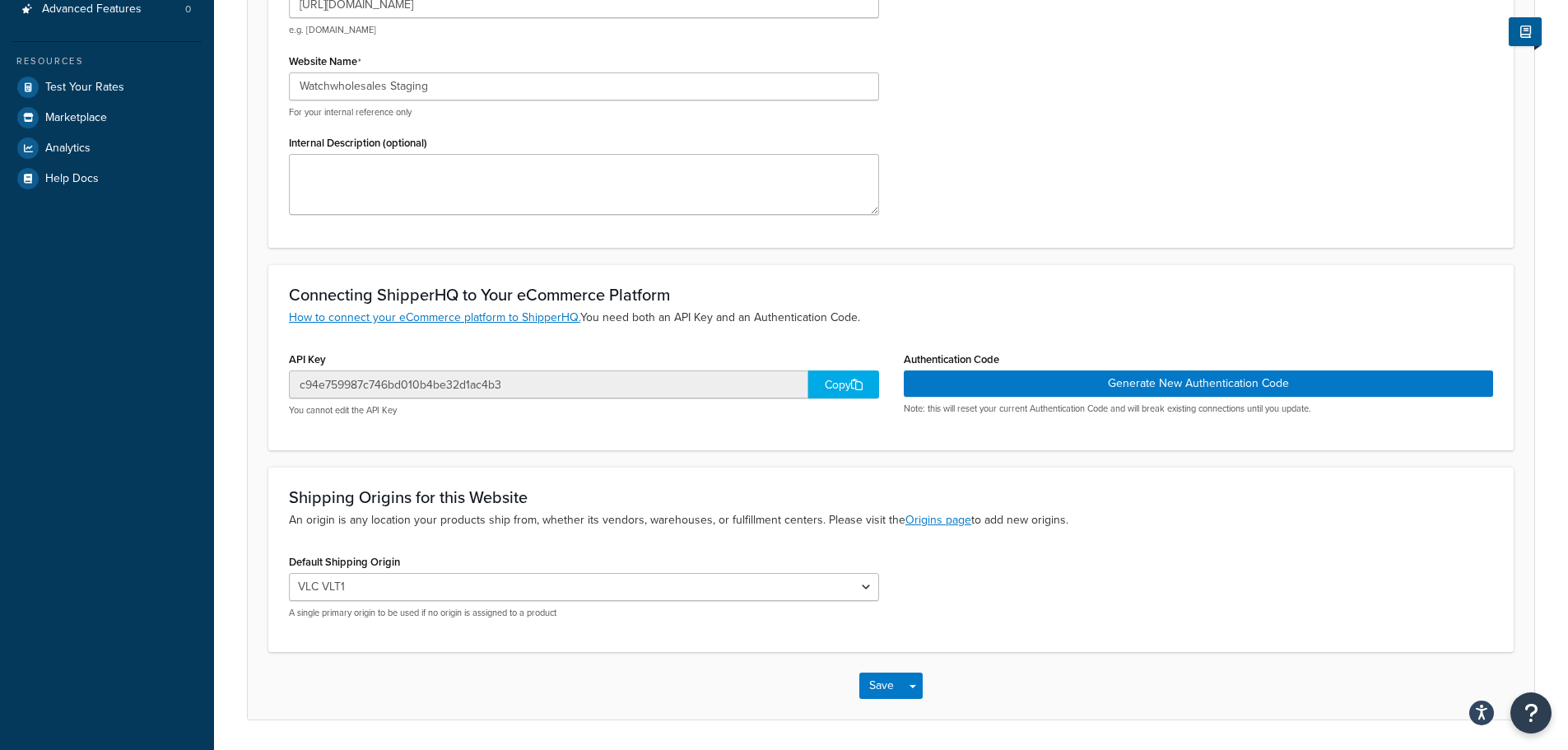
scroll to position [329, 0]
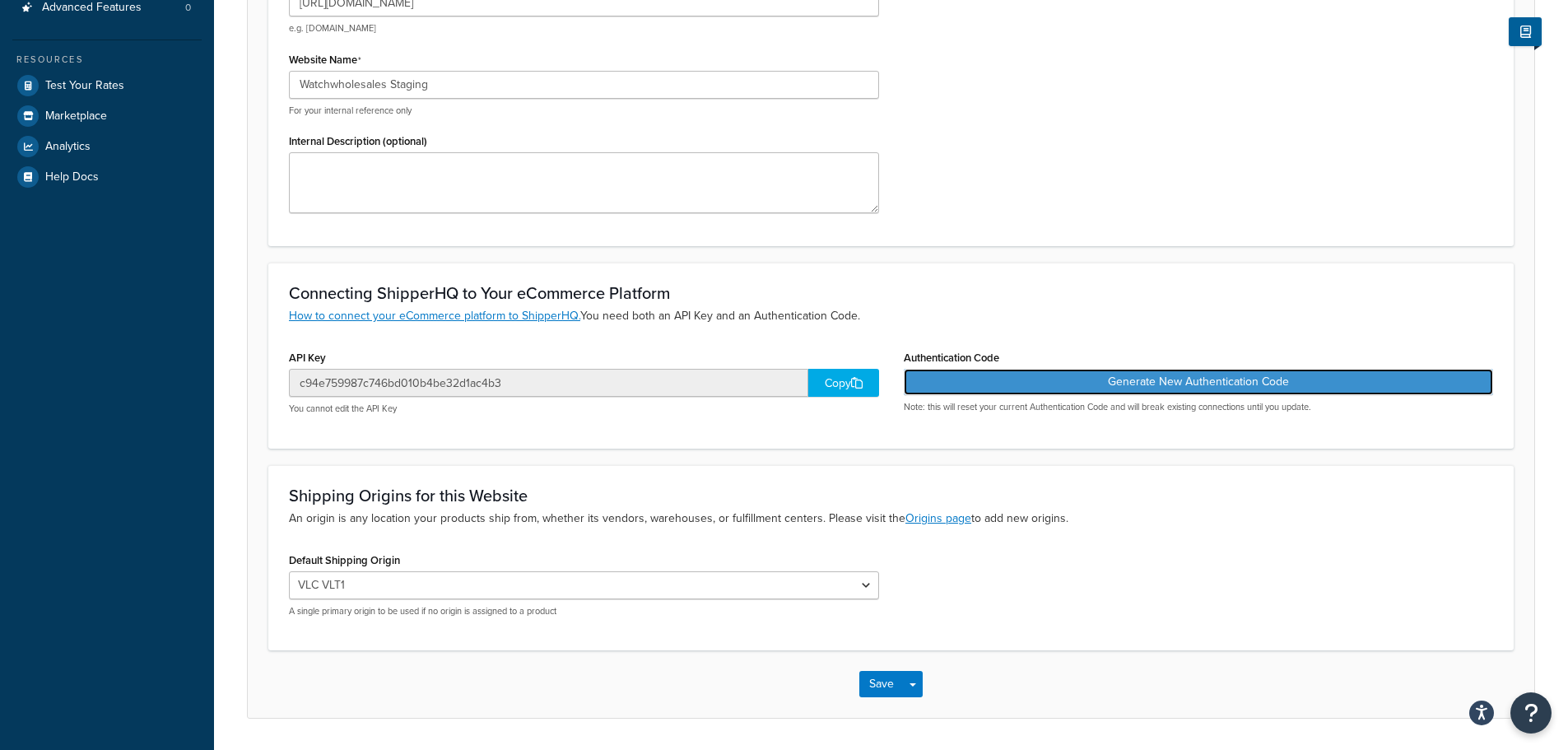
click at [1078, 381] on button "Generate New Authentication Code" at bounding box center [1198, 382] width 590 height 27
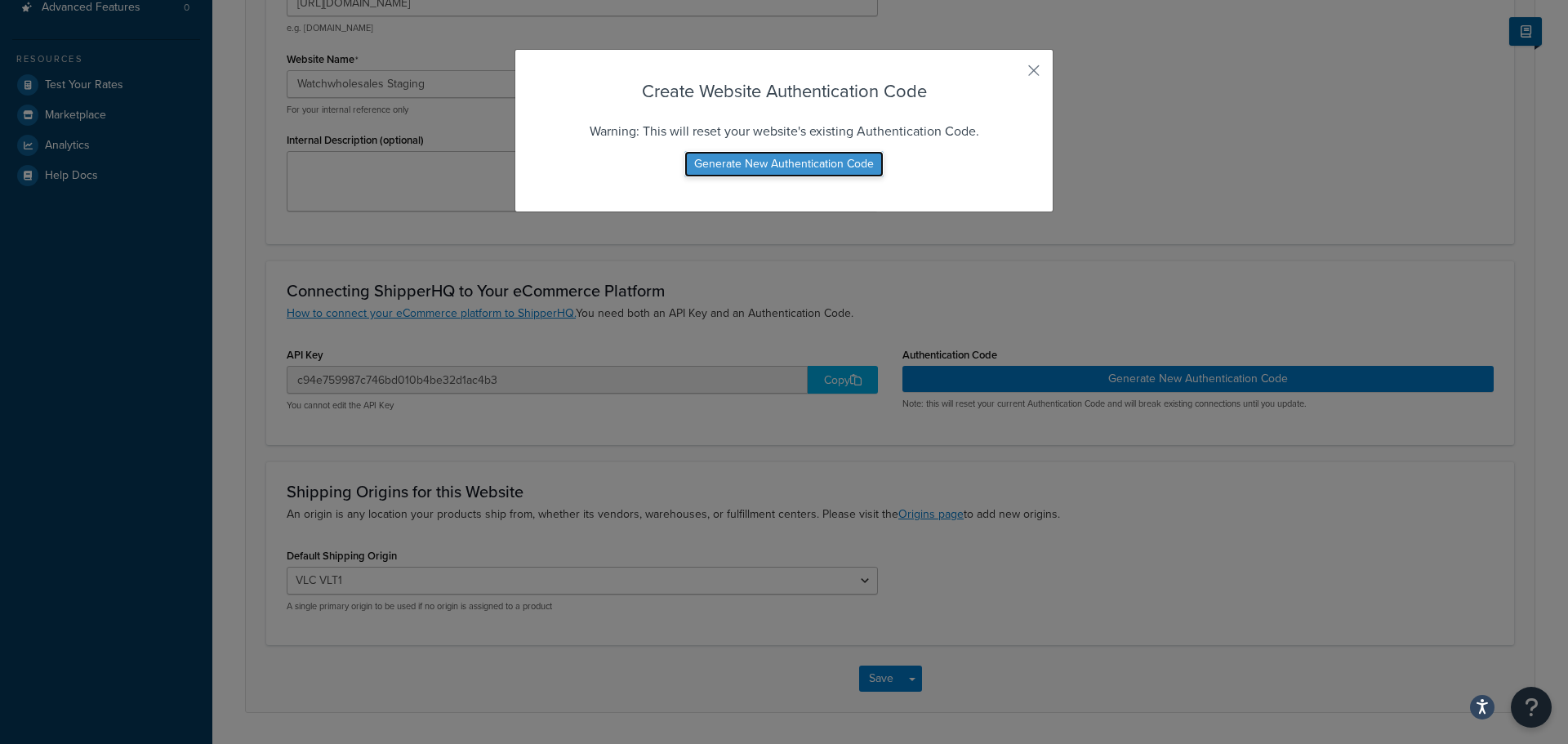
click at [777, 165] on button "Generate New Authentication Code" at bounding box center [784, 163] width 199 height 26
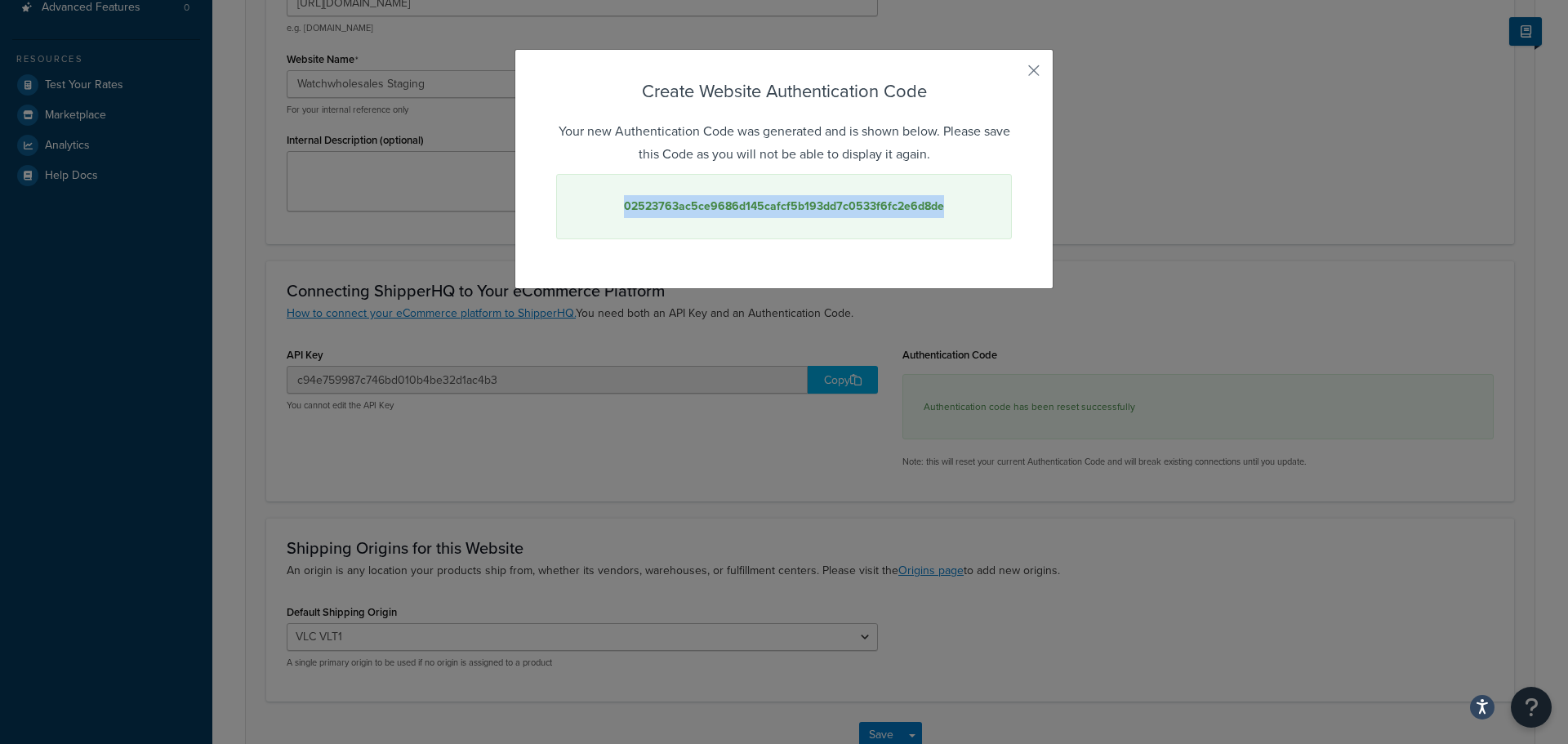
drag, startPoint x: 949, startPoint y: 204, endPoint x: 603, endPoint y: 209, distance: 346.0
click at [603, 209] on div "02523763ac5ce9686d145cafcf5b193dd7c0533f6fc2e6d8de" at bounding box center [784, 206] width 456 height 66
copy strong "02523763ac5ce9686d145cafcf5b193dd7c0533f6fc2e6d8de"
click at [1012, 74] on button "button" at bounding box center [1010, 76] width 4 height 4
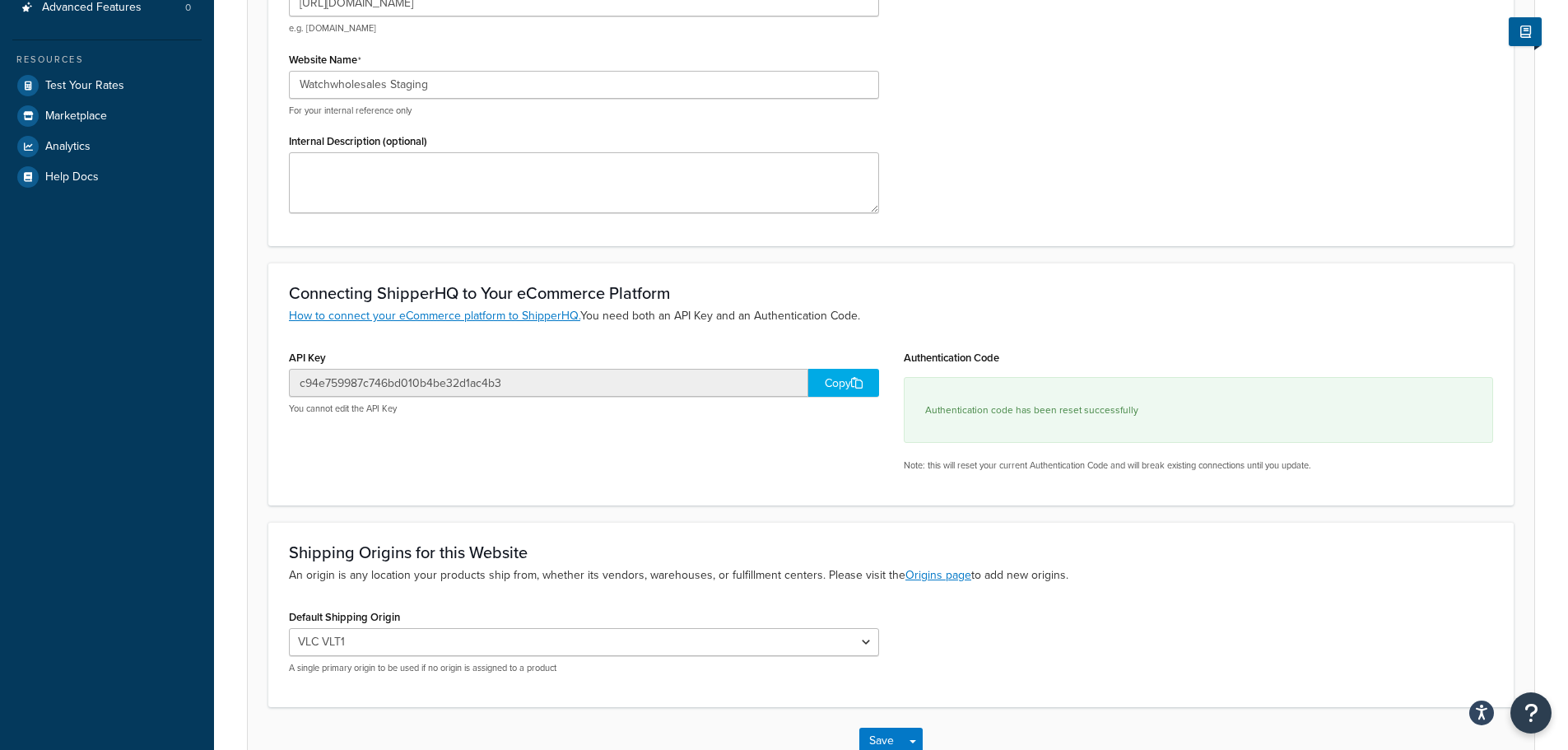
click at [1036, 70] on div "Website URL https://mcstaging.watchwholesalers.com e.g. mywebsite.com Website N…" at bounding box center [890, 95] width 1228 height 260
click at [851, 378] on div "Copy" at bounding box center [843, 383] width 71 height 28
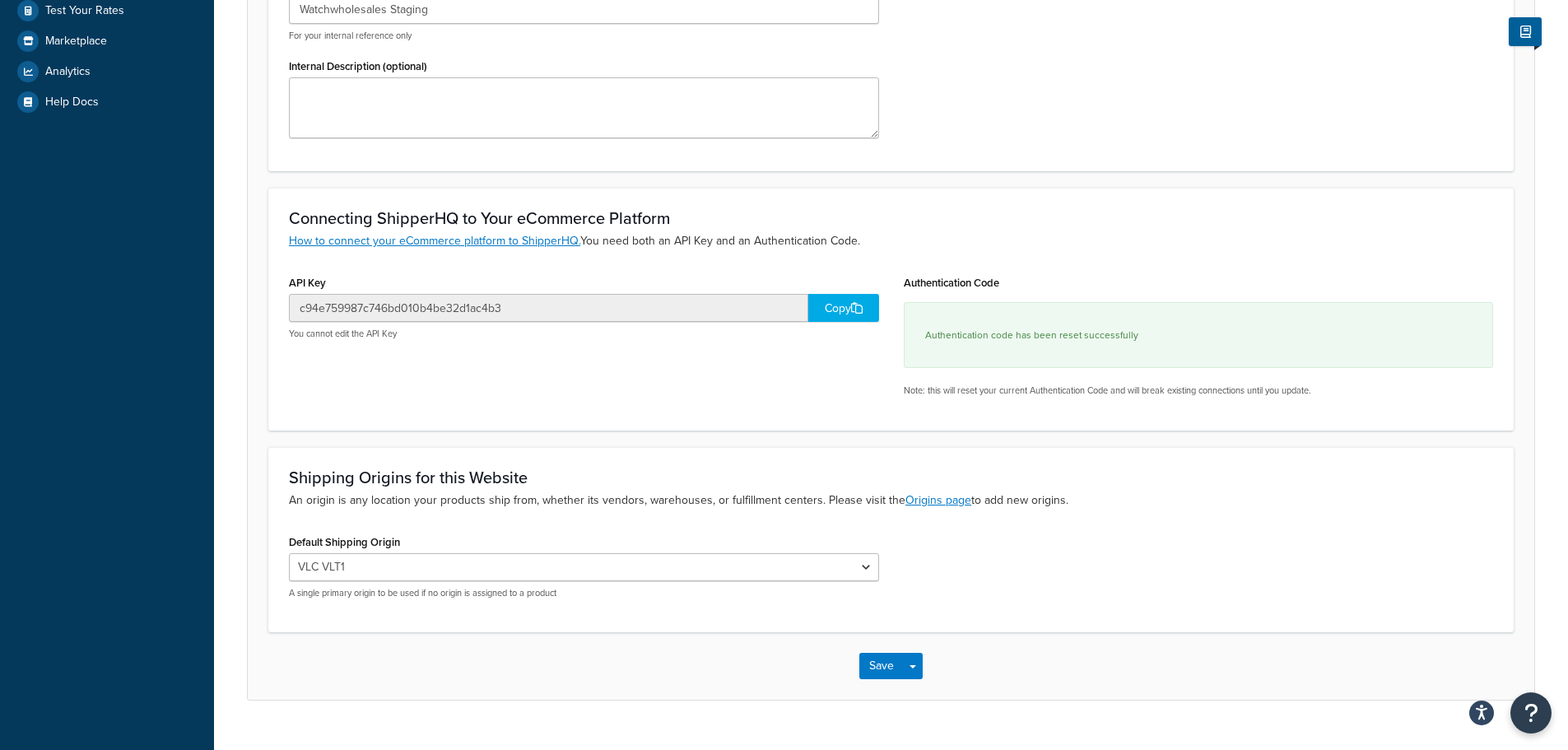
scroll to position [437, 0]
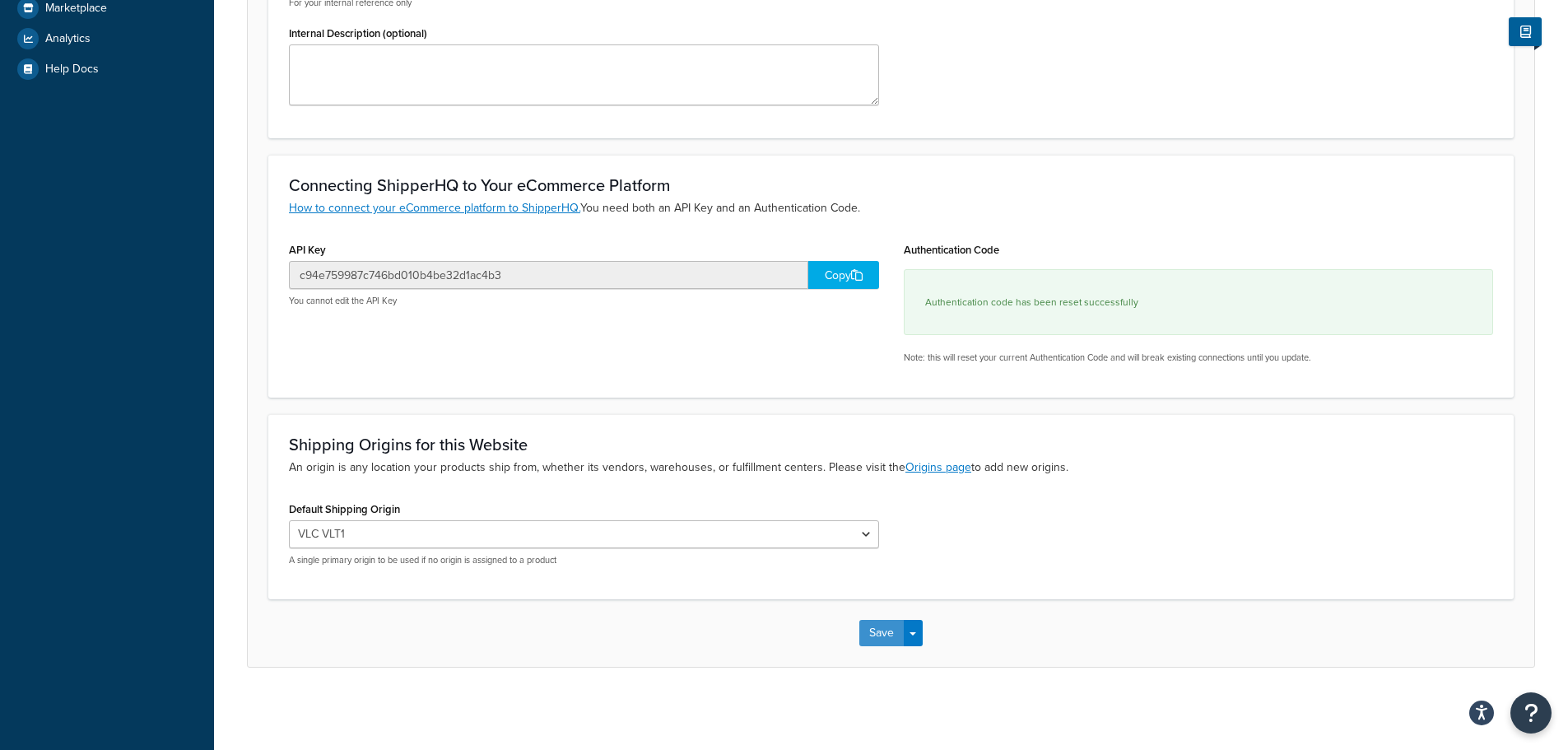
drag, startPoint x: 875, startPoint y: 634, endPoint x: 840, endPoint y: 605, distance: 45.5
click at [876, 634] on button "Save" at bounding box center [882, 632] width 44 height 27
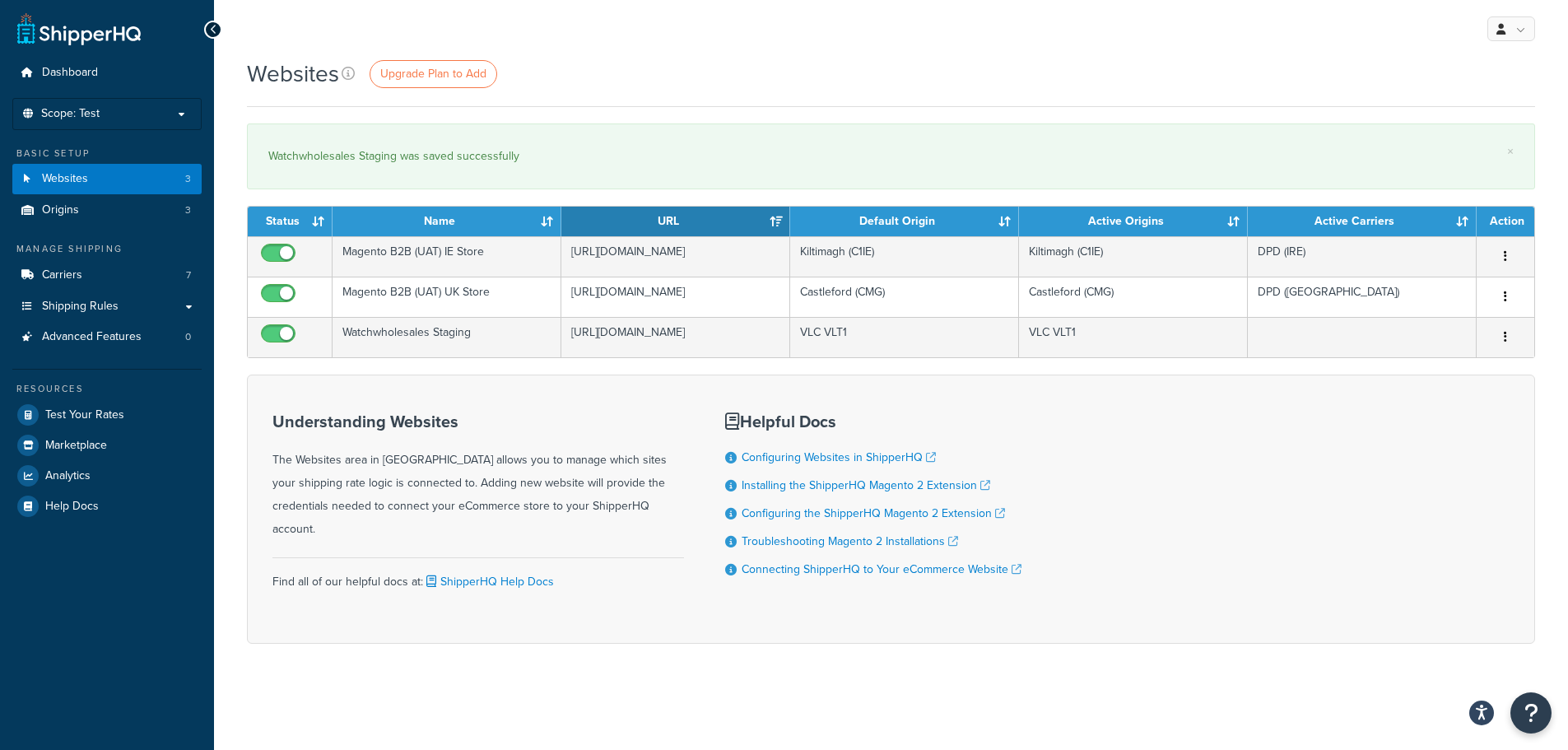
drag, startPoint x: 1288, startPoint y: 460, endPoint x: 1283, endPoint y: 453, distance: 8.6
click at [1288, 460] on div "Understanding Websites The Websites area in ShipperHQ allows you to manage whic…" at bounding box center [891, 509] width 1288 height 269
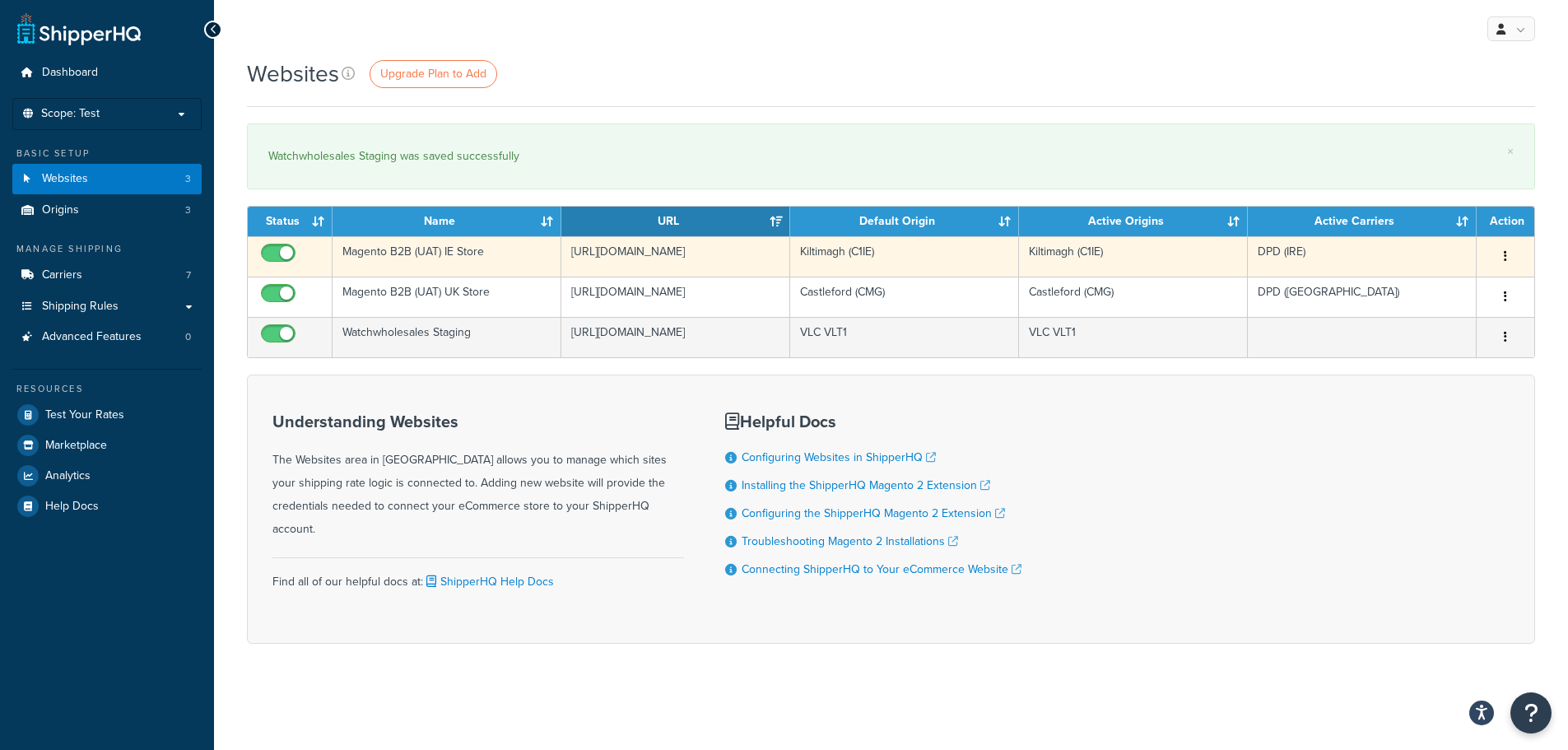
click at [1508, 255] on button "button" at bounding box center [1505, 257] width 23 height 27
click at [1438, 283] on link "Edit" at bounding box center [1438, 289] width 130 height 34
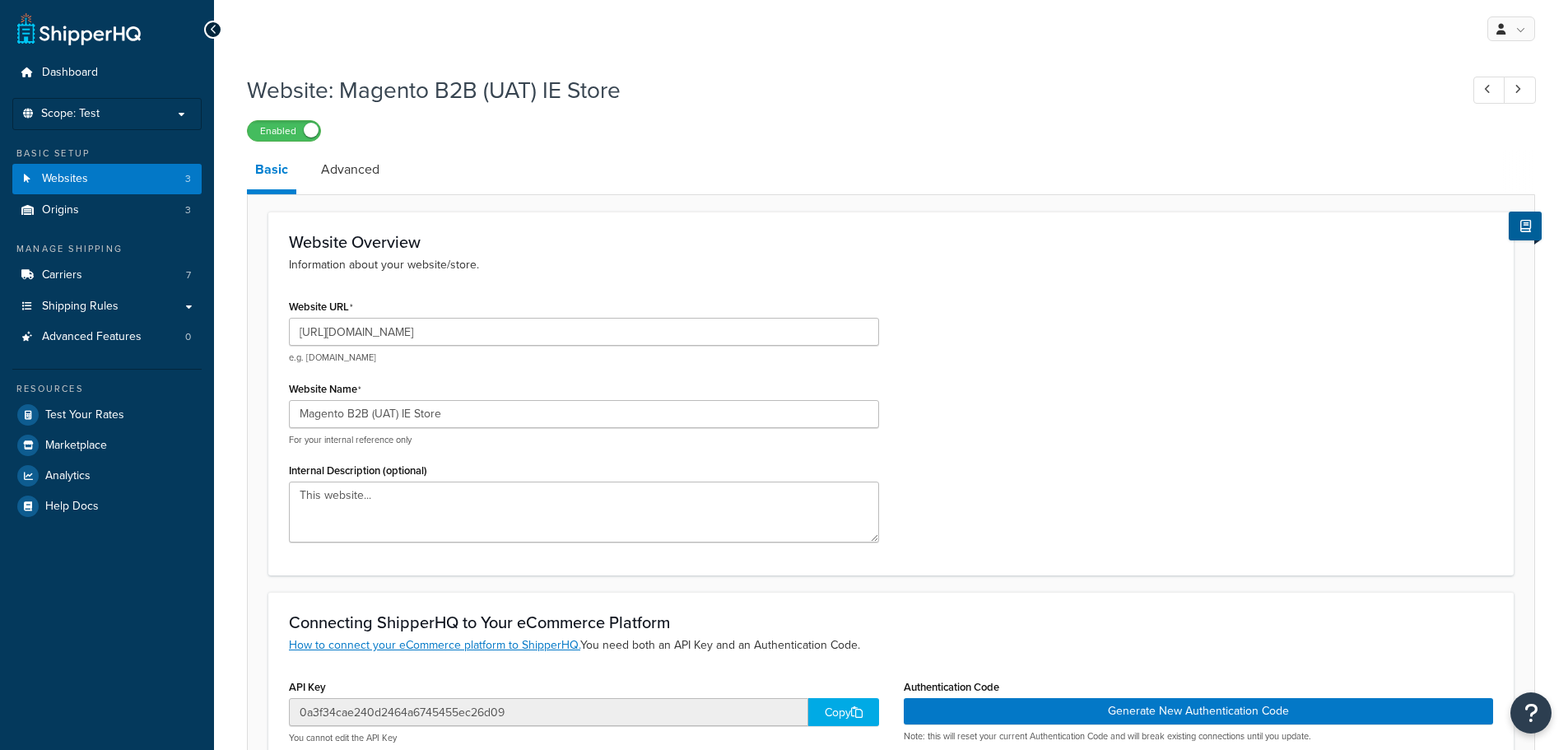
select select "88144"
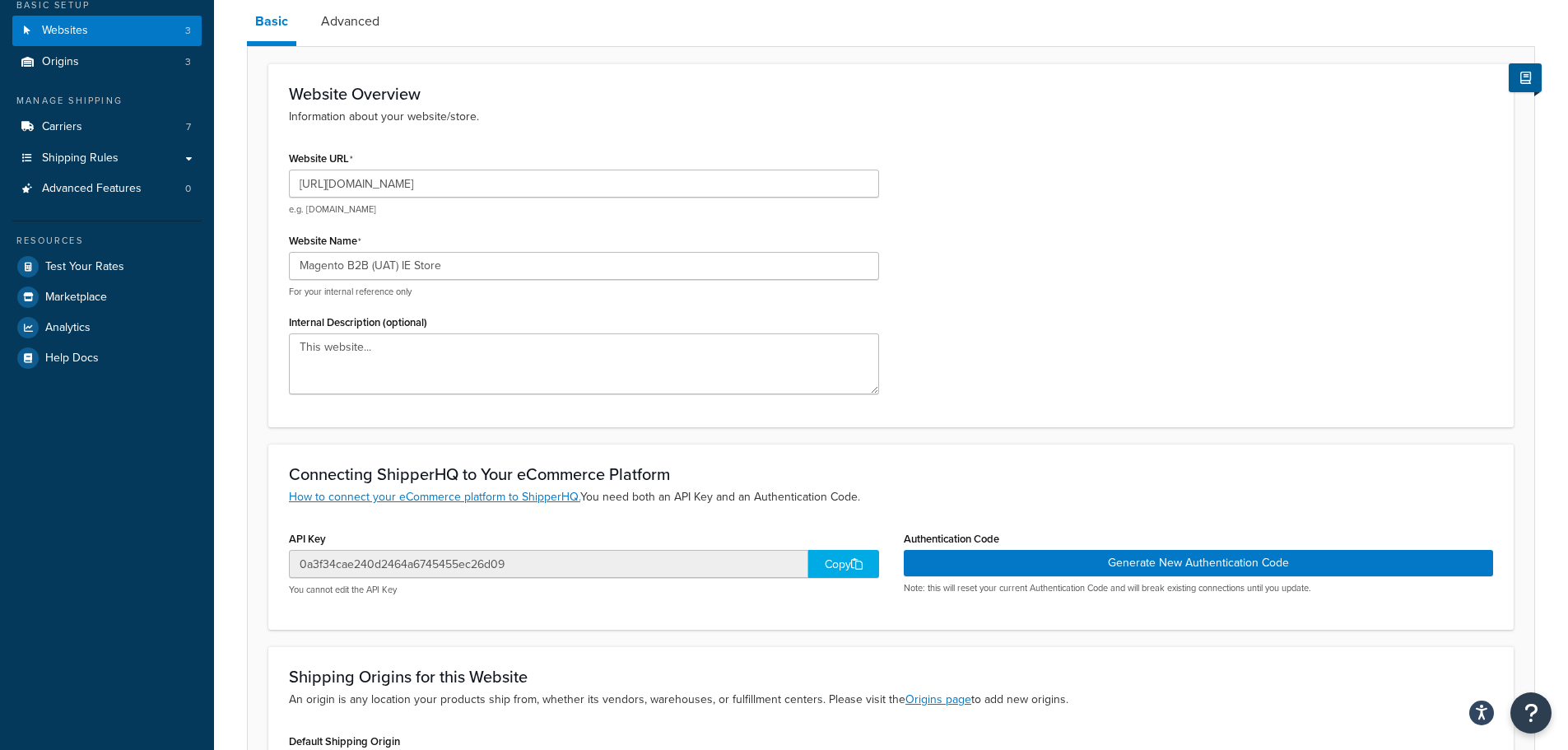
scroll to position [329, 0]
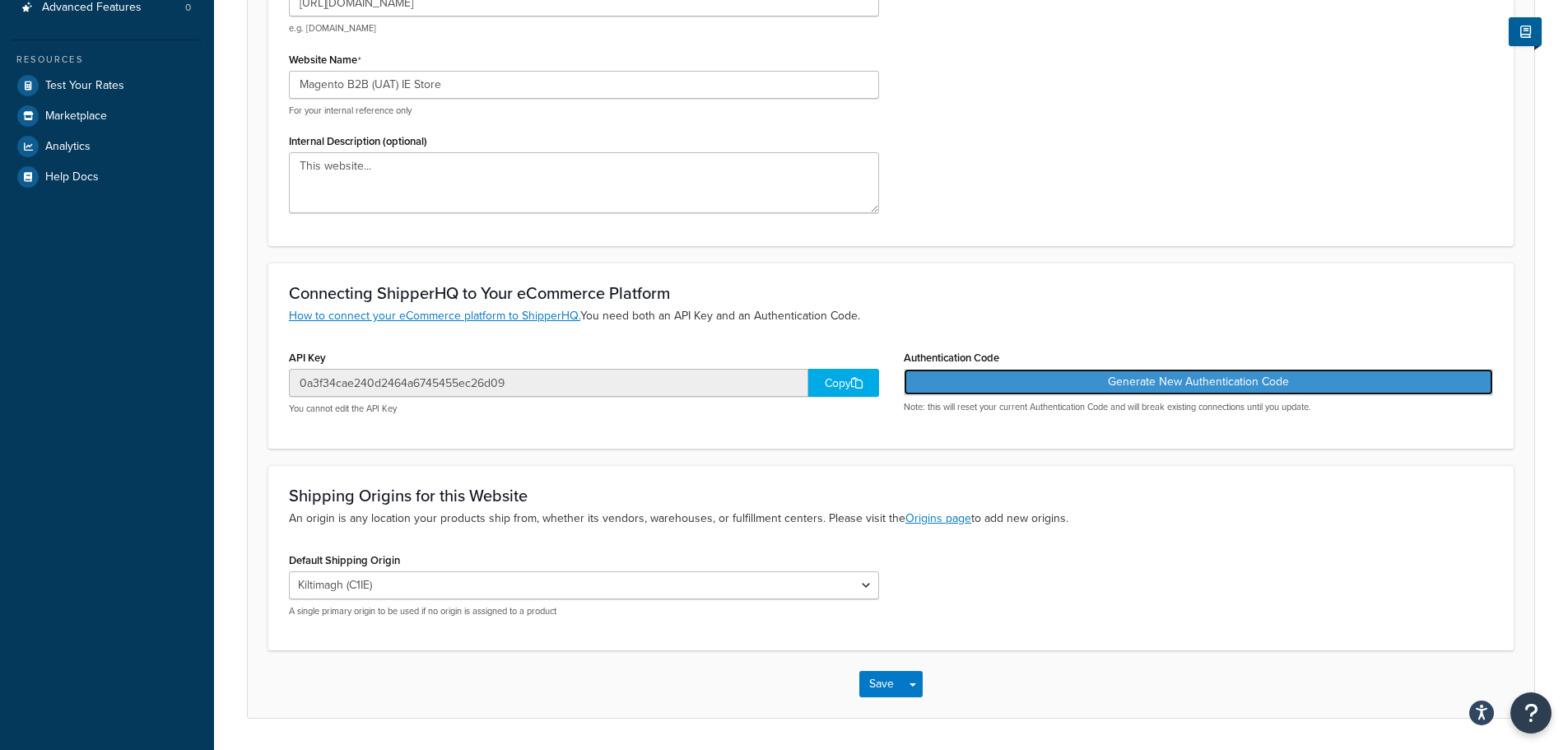
click at [986, 381] on button "Generate New Authentication Code" at bounding box center [1198, 382] width 590 height 27
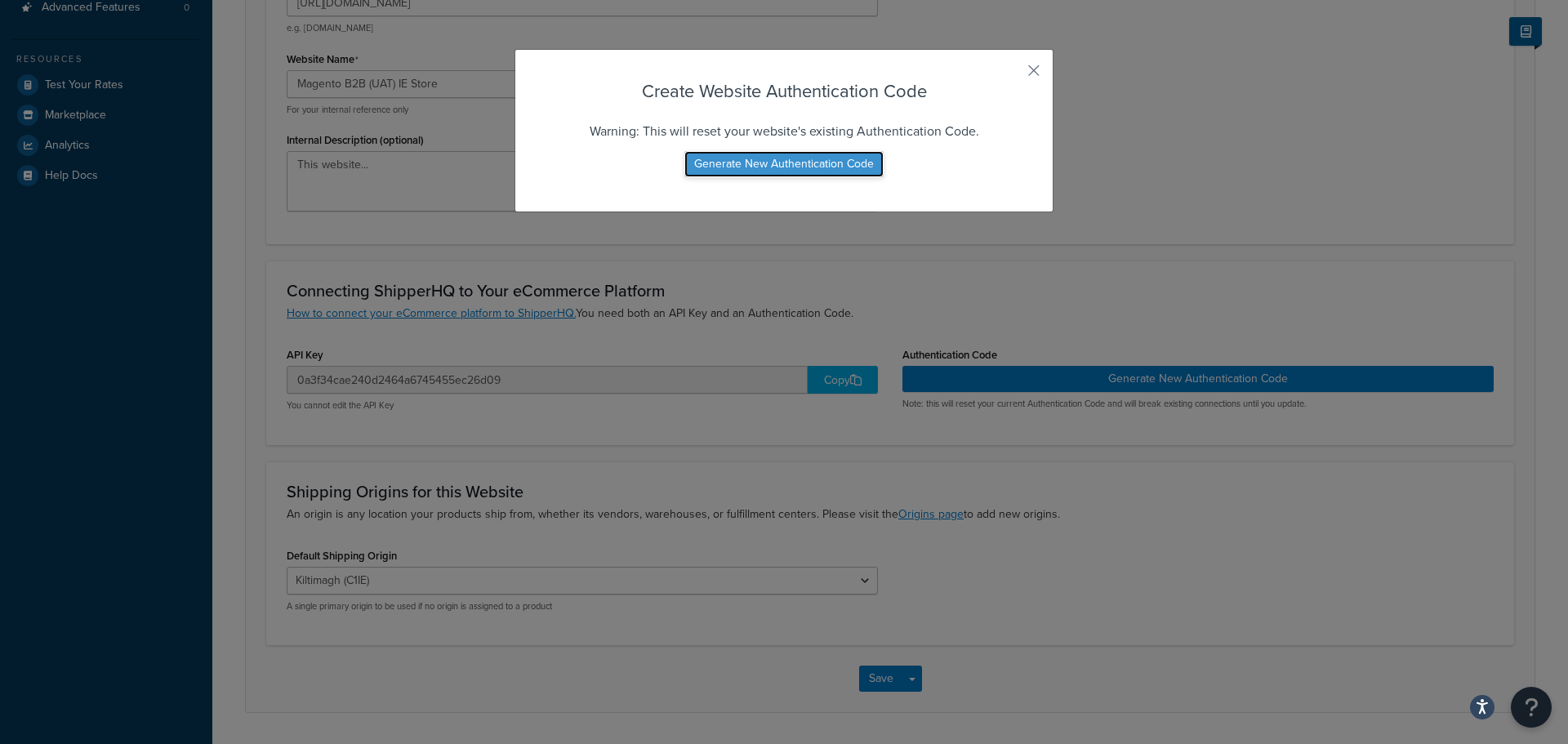
click at [824, 162] on button "Generate New Authentication Code" at bounding box center [784, 163] width 199 height 26
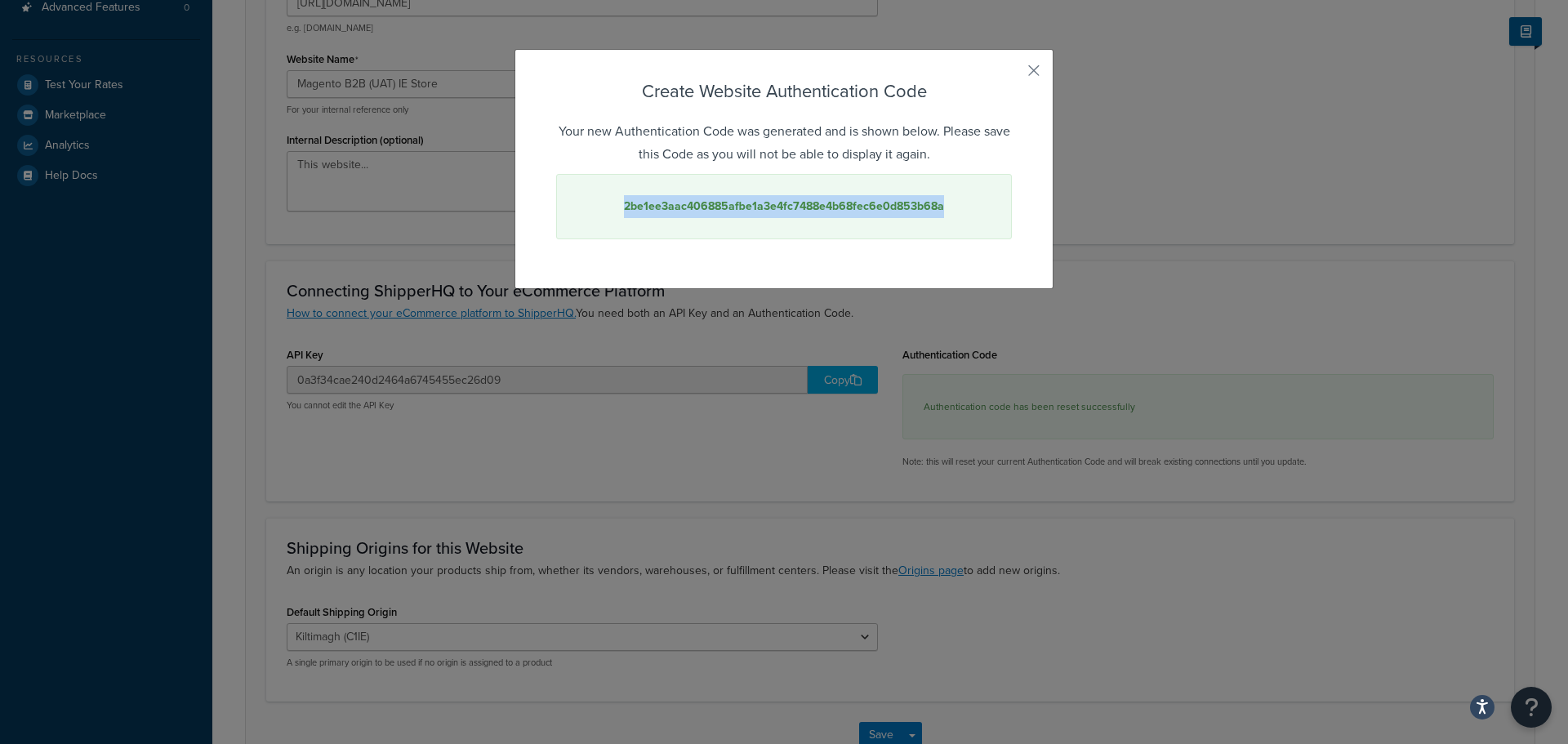
drag, startPoint x: 944, startPoint y: 210, endPoint x: 611, endPoint y: 214, distance: 333.0
click at [611, 214] on div "2be1ee3aac406885afbe1a3e4fc7488e4b68fec6e0d853b68a" at bounding box center [784, 206] width 456 height 66
copy strong "2be1ee3aac406885afbe1a3e4fc7488e4b68fec6e0d853b68a"
click at [1012, 74] on button "button" at bounding box center [1010, 76] width 4 height 4
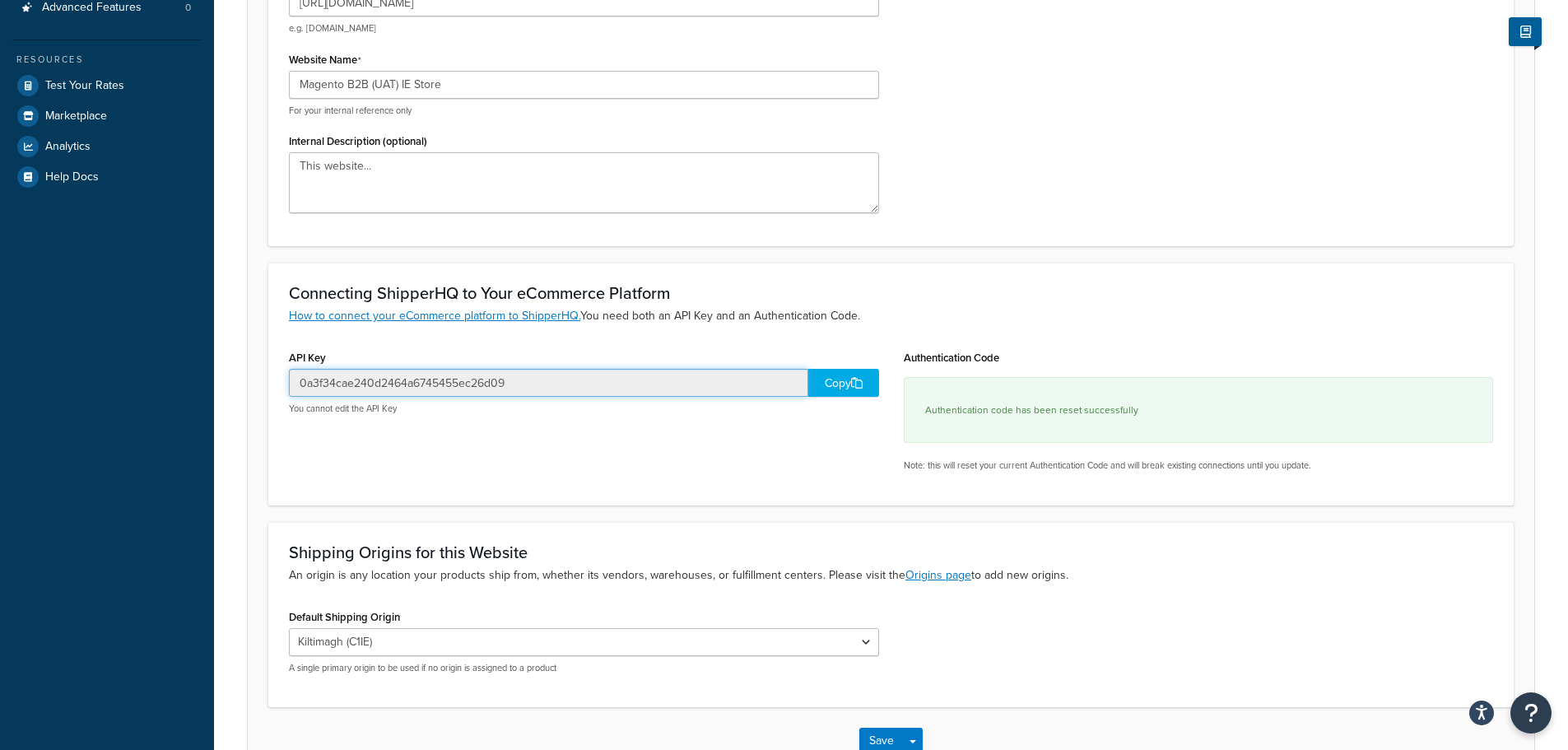
click at [516, 384] on input "0a3f34cae240d2464a6745455ec26d09" at bounding box center [548, 383] width 519 height 28
click at [859, 373] on div "Copy" at bounding box center [843, 383] width 71 height 28
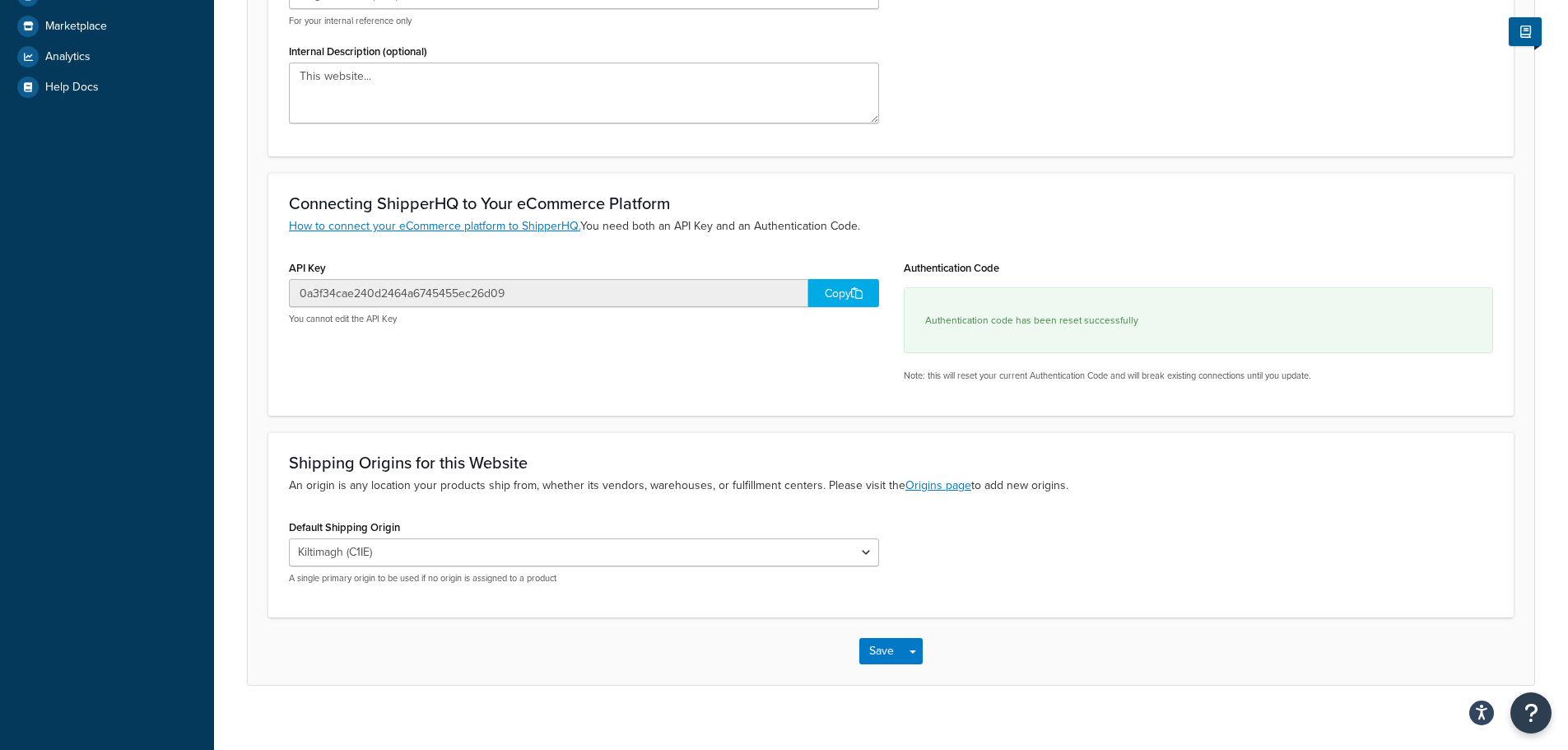
scroll to position [437, 0]
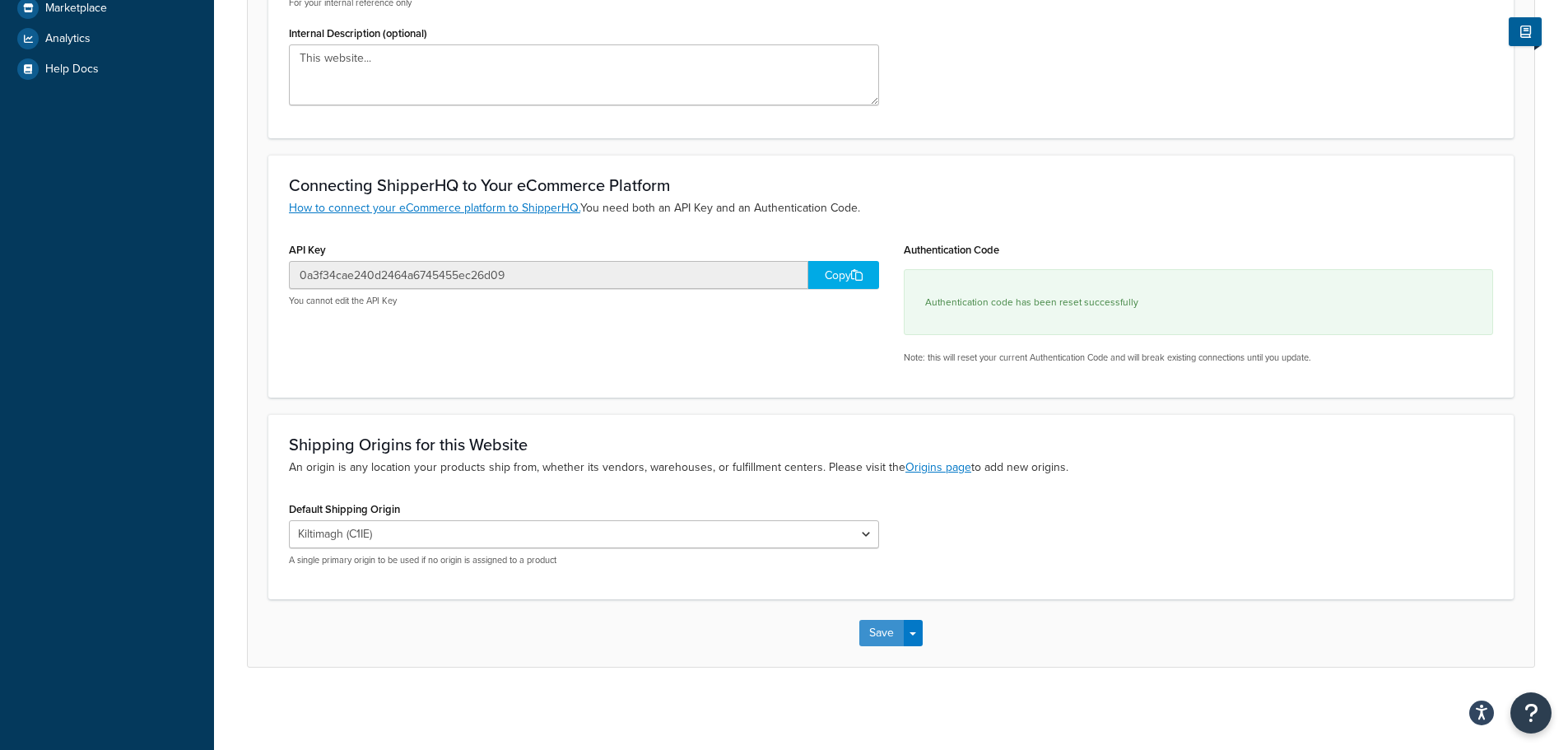
click at [866, 631] on button "Save" at bounding box center [882, 632] width 44 height 27
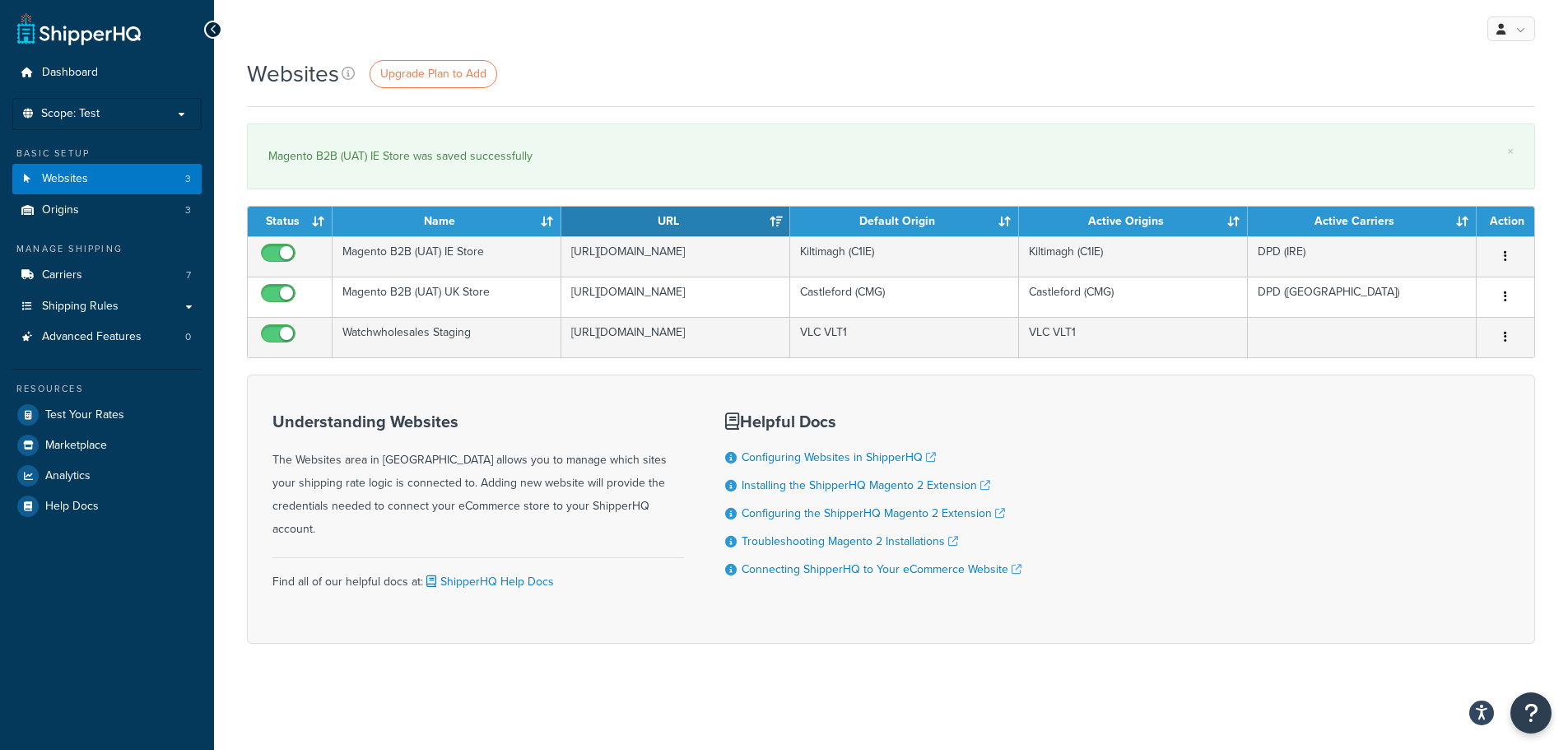
click at [317, 698] on div "Websites Upgrade Plan to Add × Magento B2B (UAT) IE Store was saved successfull…" at bounding box center [891, 379] width 1354 height 643
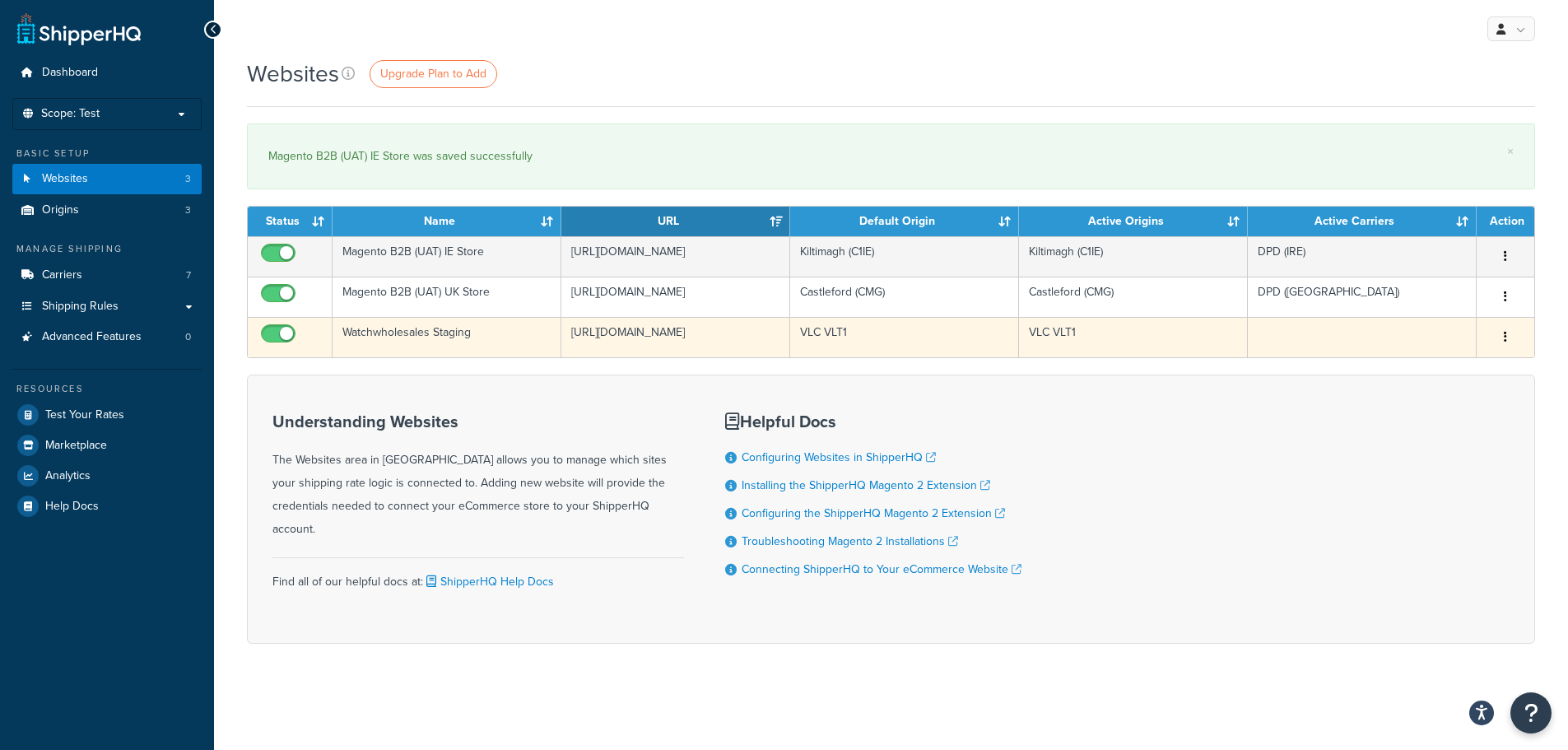
click at [1507, 351] on button "button" at bounding box center [1505, 337] width 23 height 27
click at [1434, 414] on link "Edit" at bounding box center [1438, 416] width 130 height 34
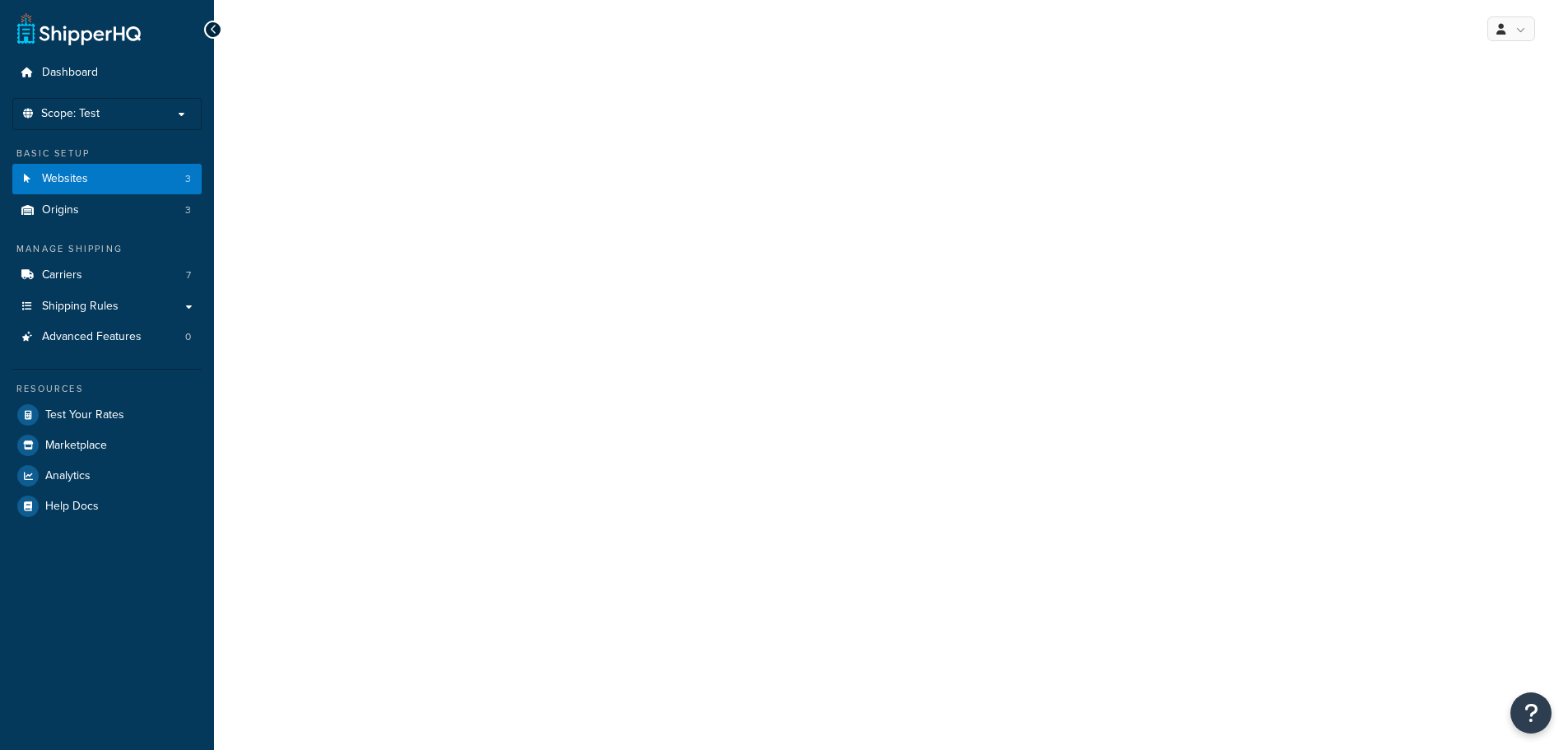
select select "169175"
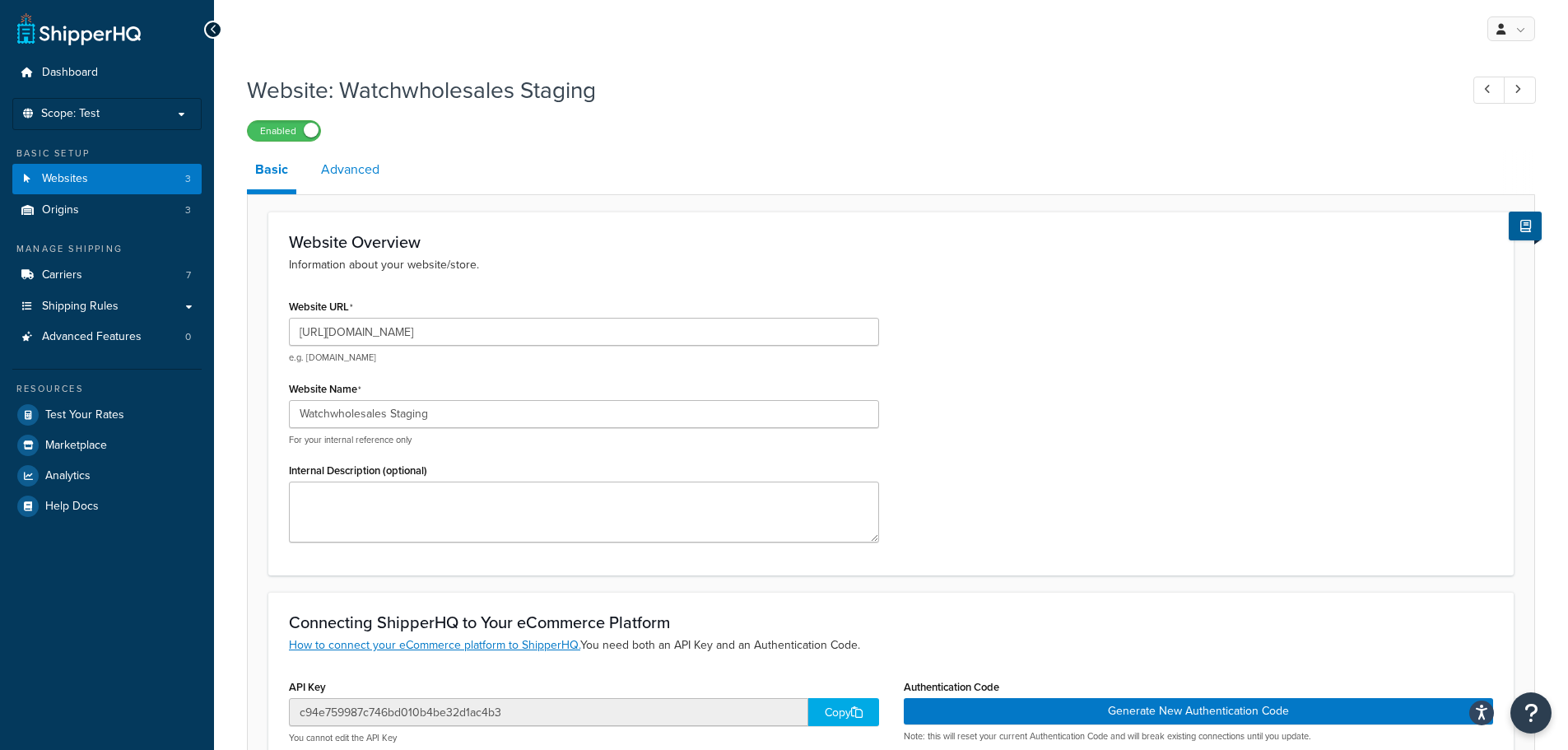
click at [370, 179] on link "Advanced" at bounding box center [350, 169] width 75 height 40
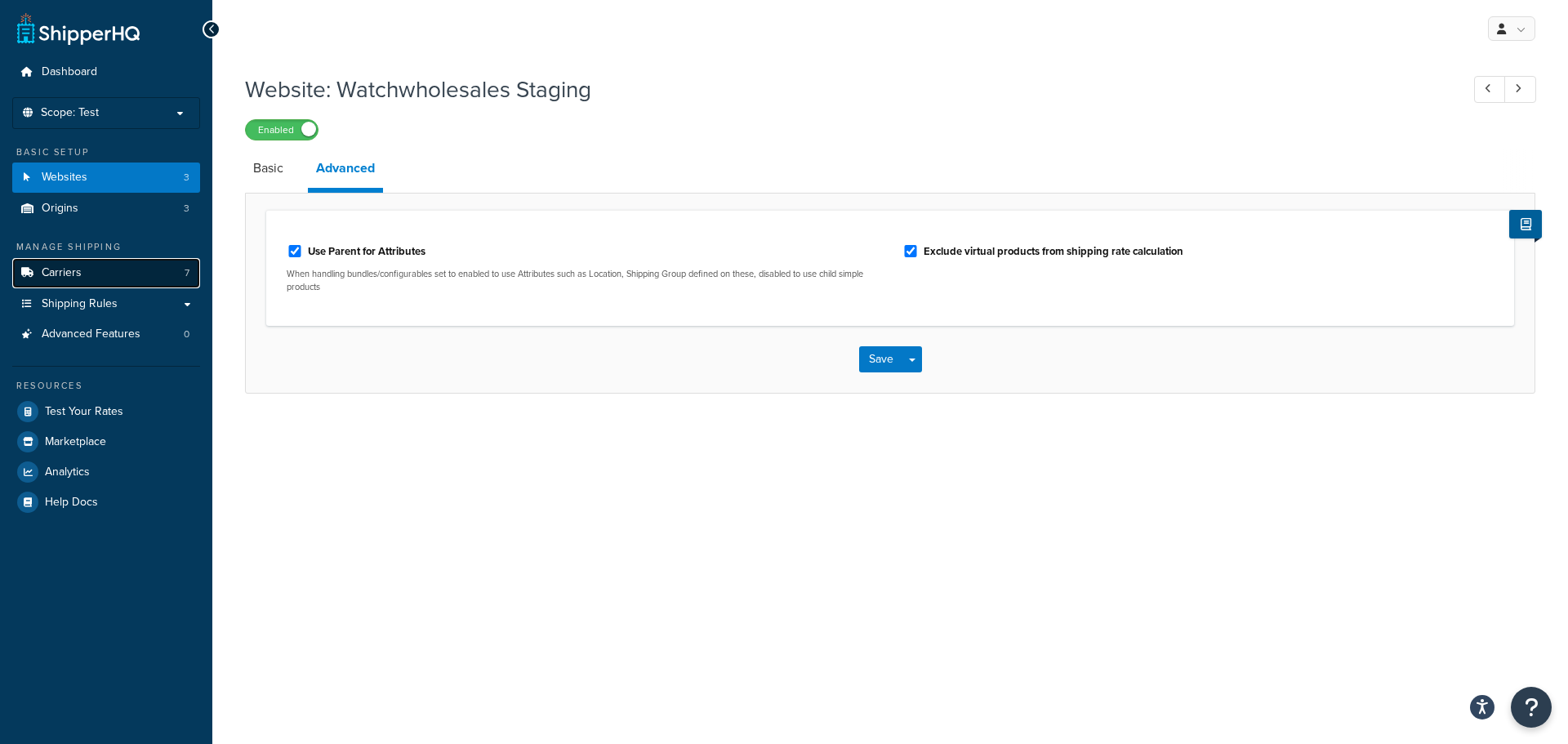
click at [102, 277] on link "Carriers 7" at bounding box center [106, 273] width 188 height 30
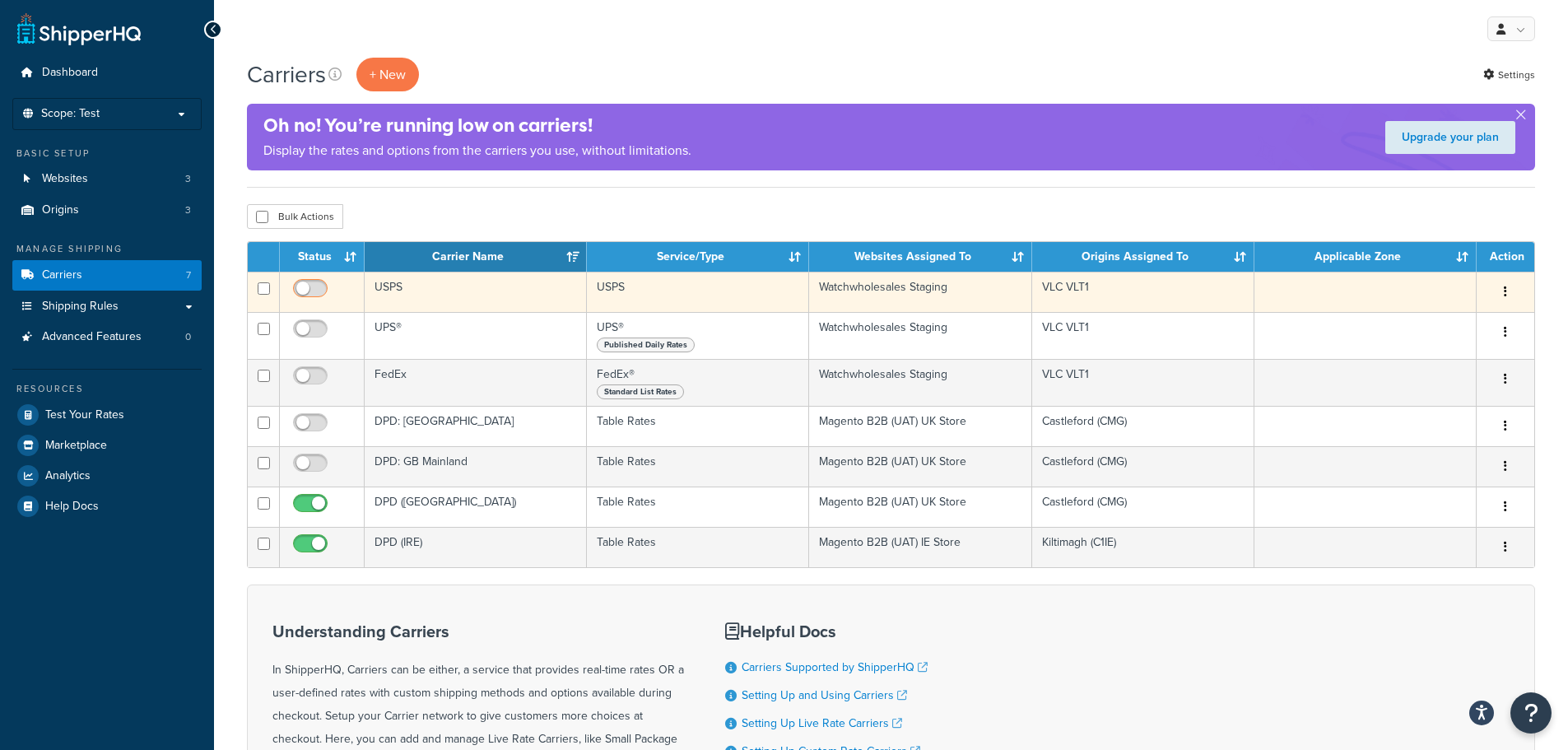
click at [301, 287] on input "checkbox" at bounding box center [312, 293] width 45 height 20
checkbox input "true"
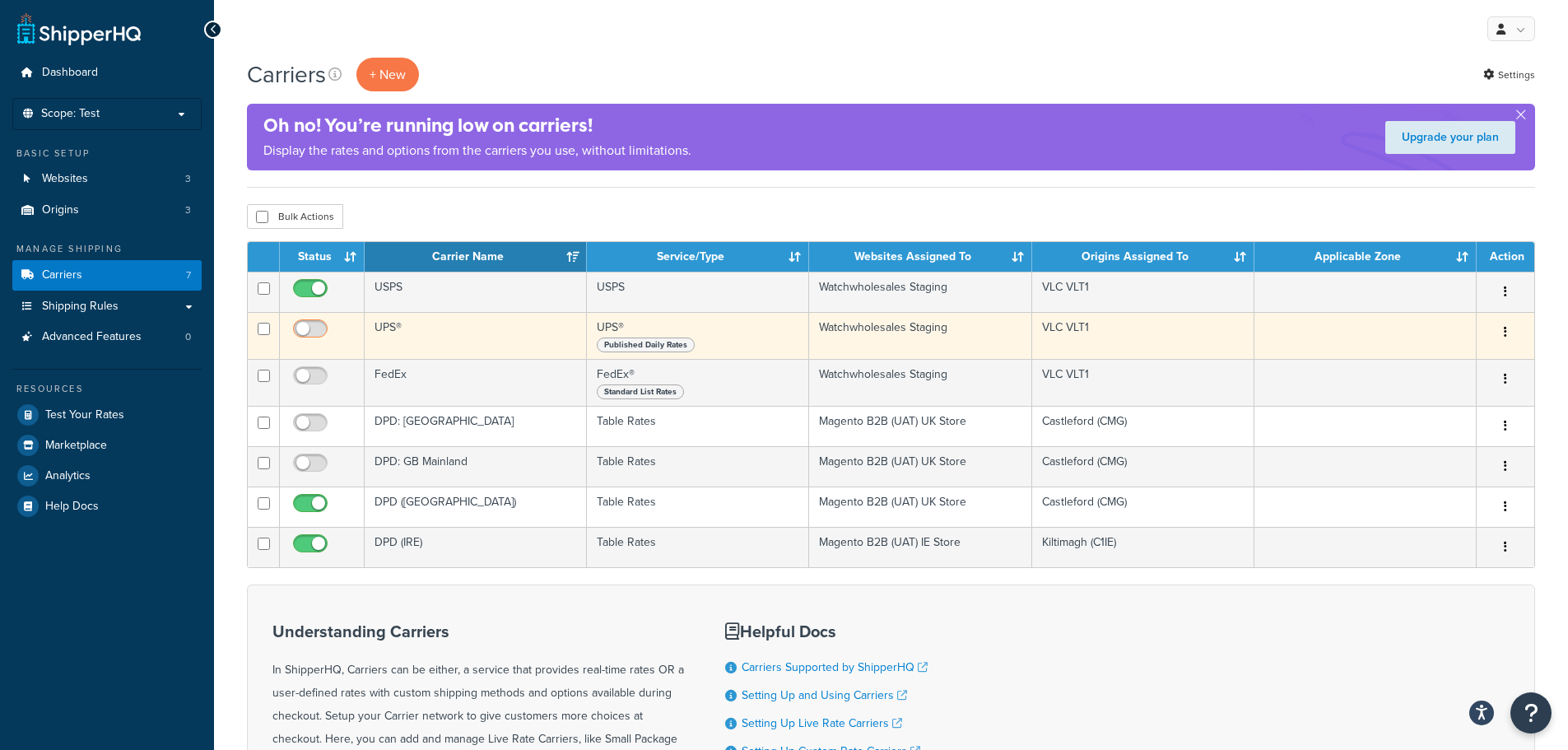
click at [304, 327] on input "checkbox" at bounding box center [312, 333] width 45 height 20
checkbox input "true"
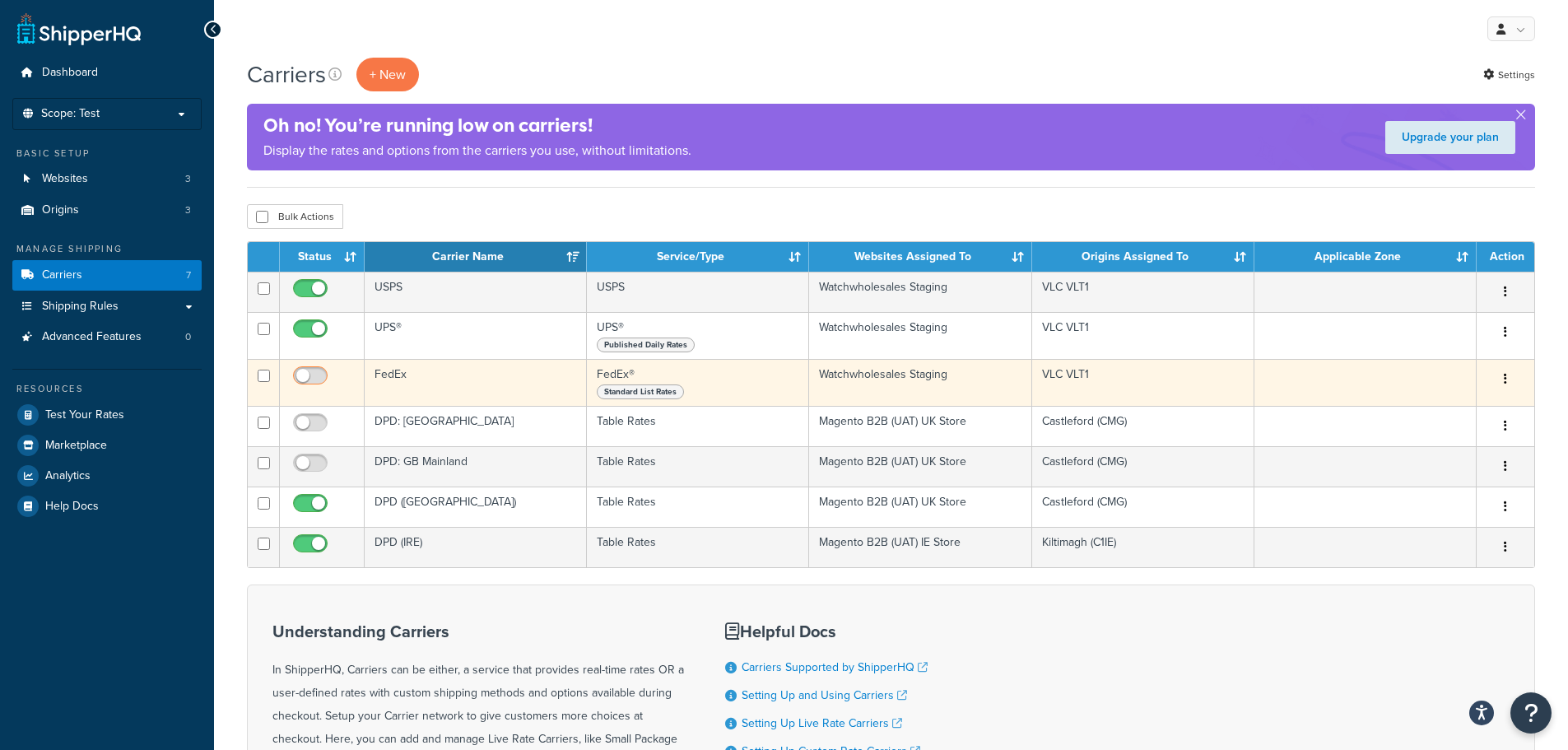
click at [310, 370] on label at bounding box center [310, 377] width 41 height 23
drag, startPoint x: 307, startPoint y: 375, endPoint x: 319, endPoint y: 382, distance: 13.9
click at [307, 375] on input "checkbox" at bounding box center [312, 380] width 45 height 20
checkbox input "true"
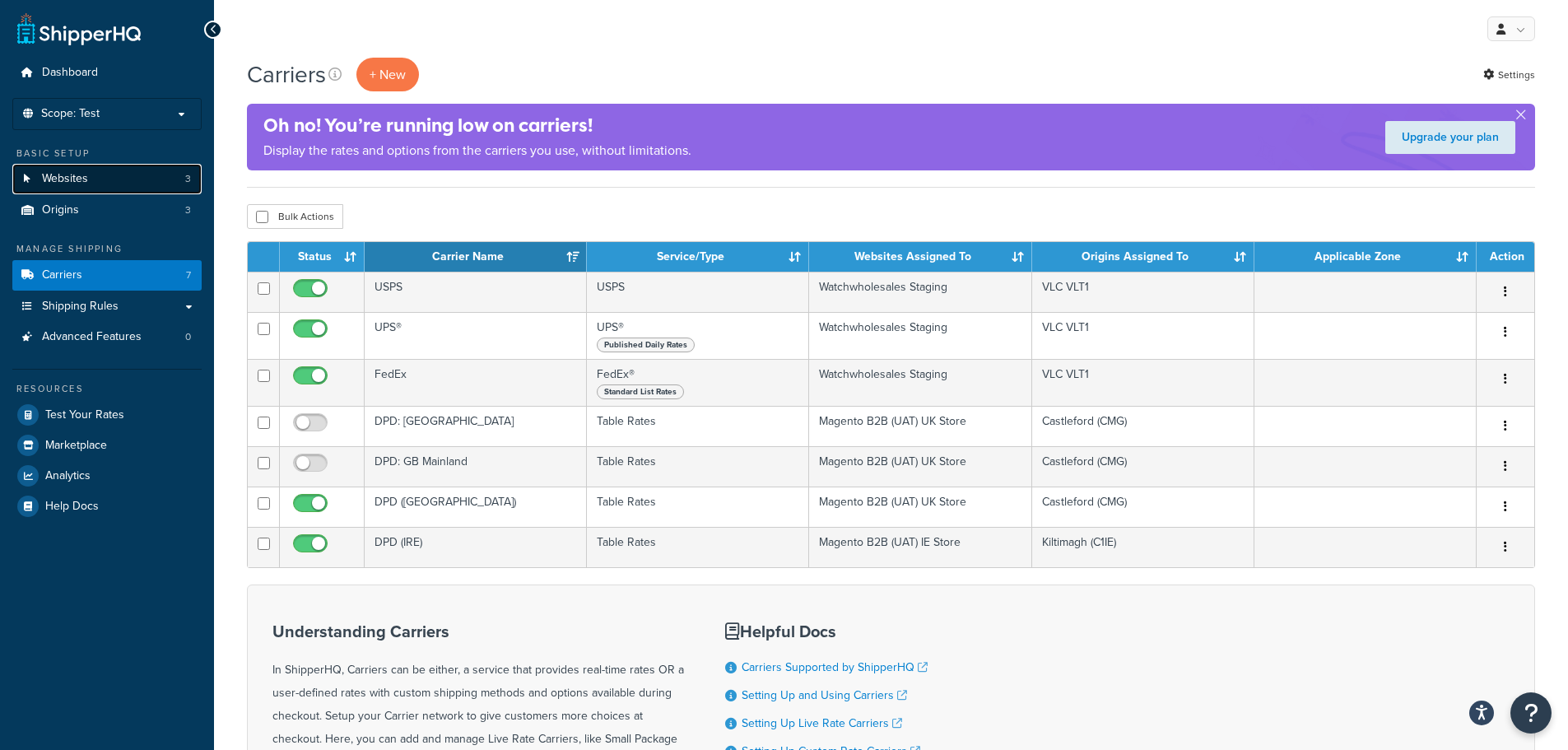
click at [98, 179] on link "Websites 3" at bounding box center [107, 179] width 190 height 30
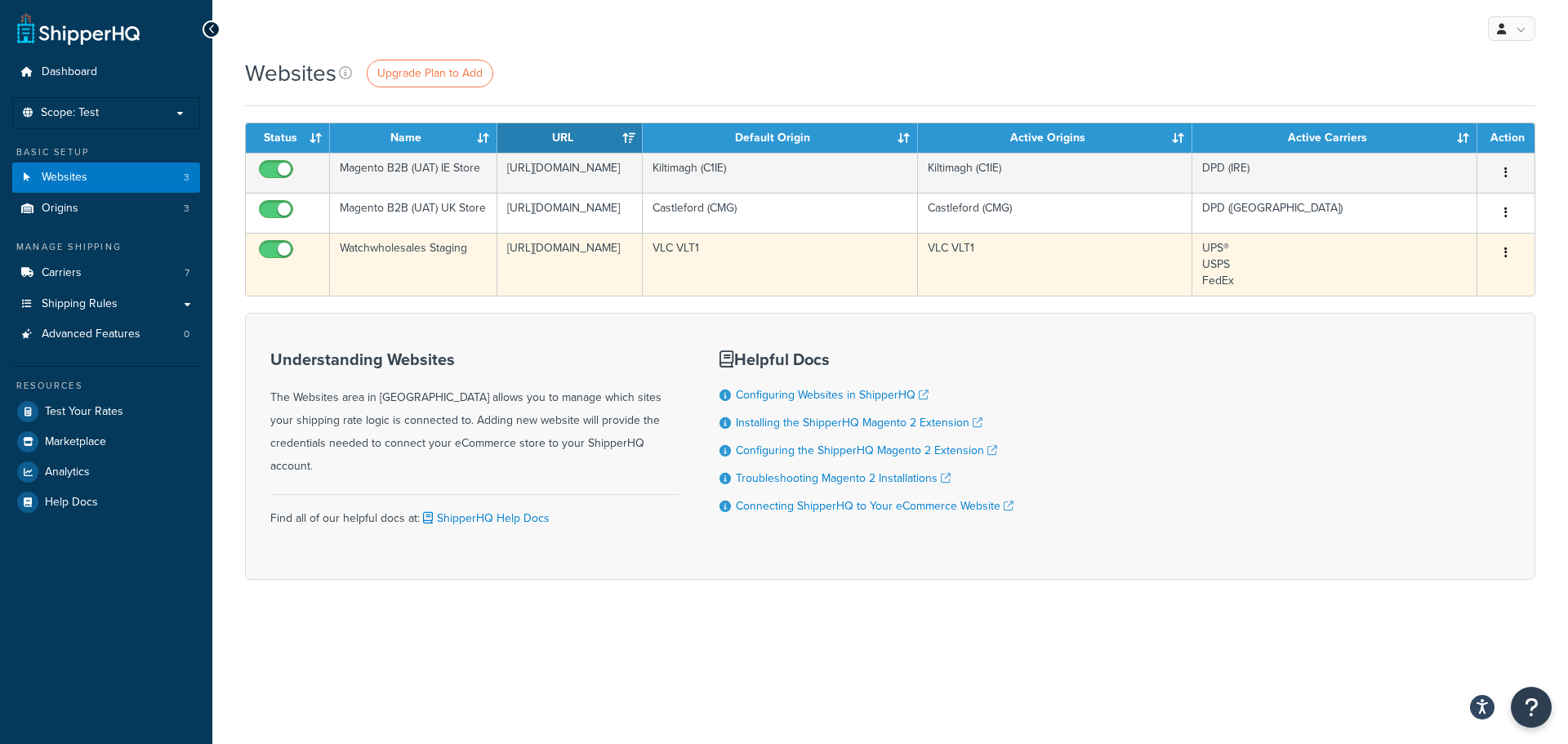
click at [1505, 258] on icon "button" at bounding box center [1506, 252] width 4 height 12
click at [1471, 352] on link "Edit" at bounding box center [1439, 363] width 129 height 34
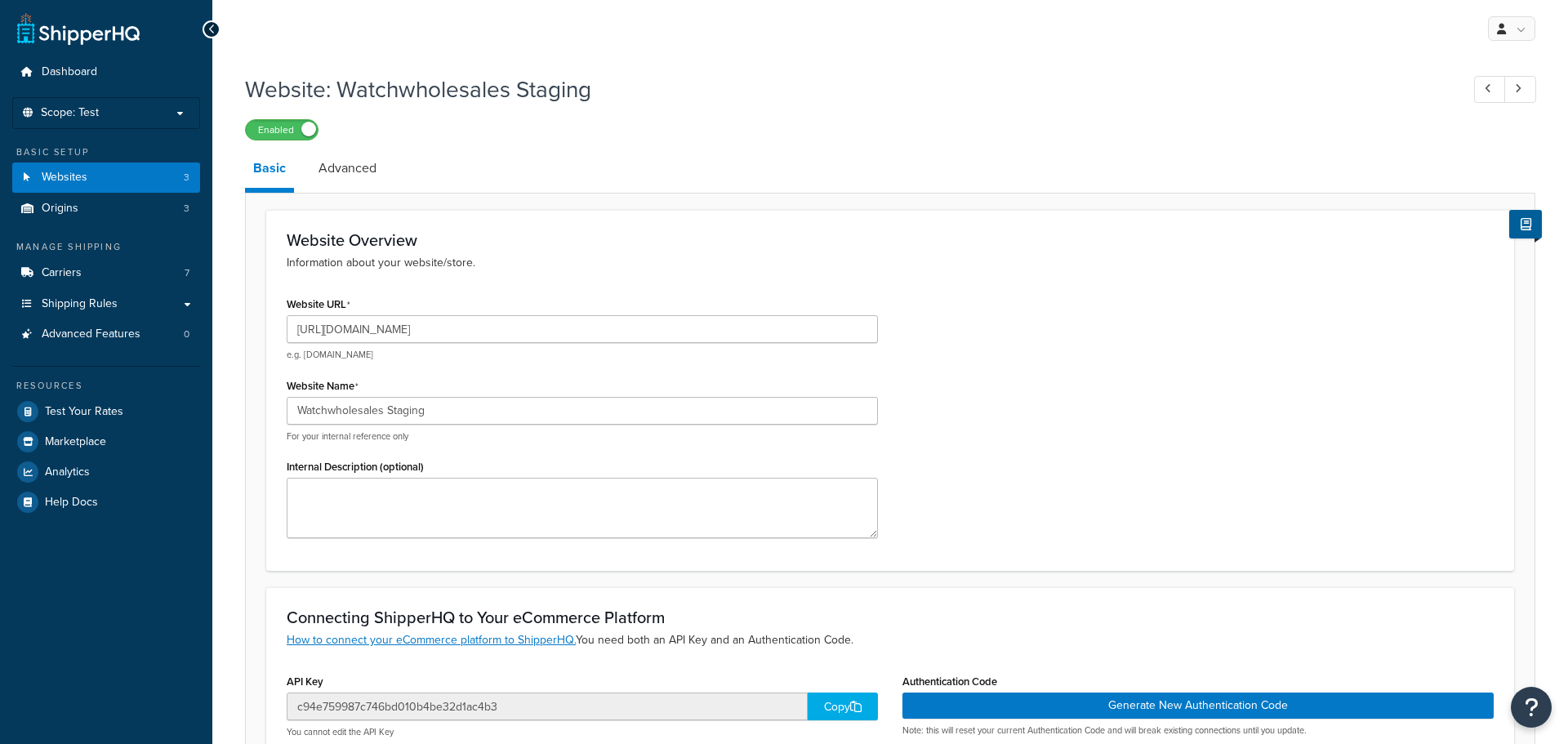
select select "169175"
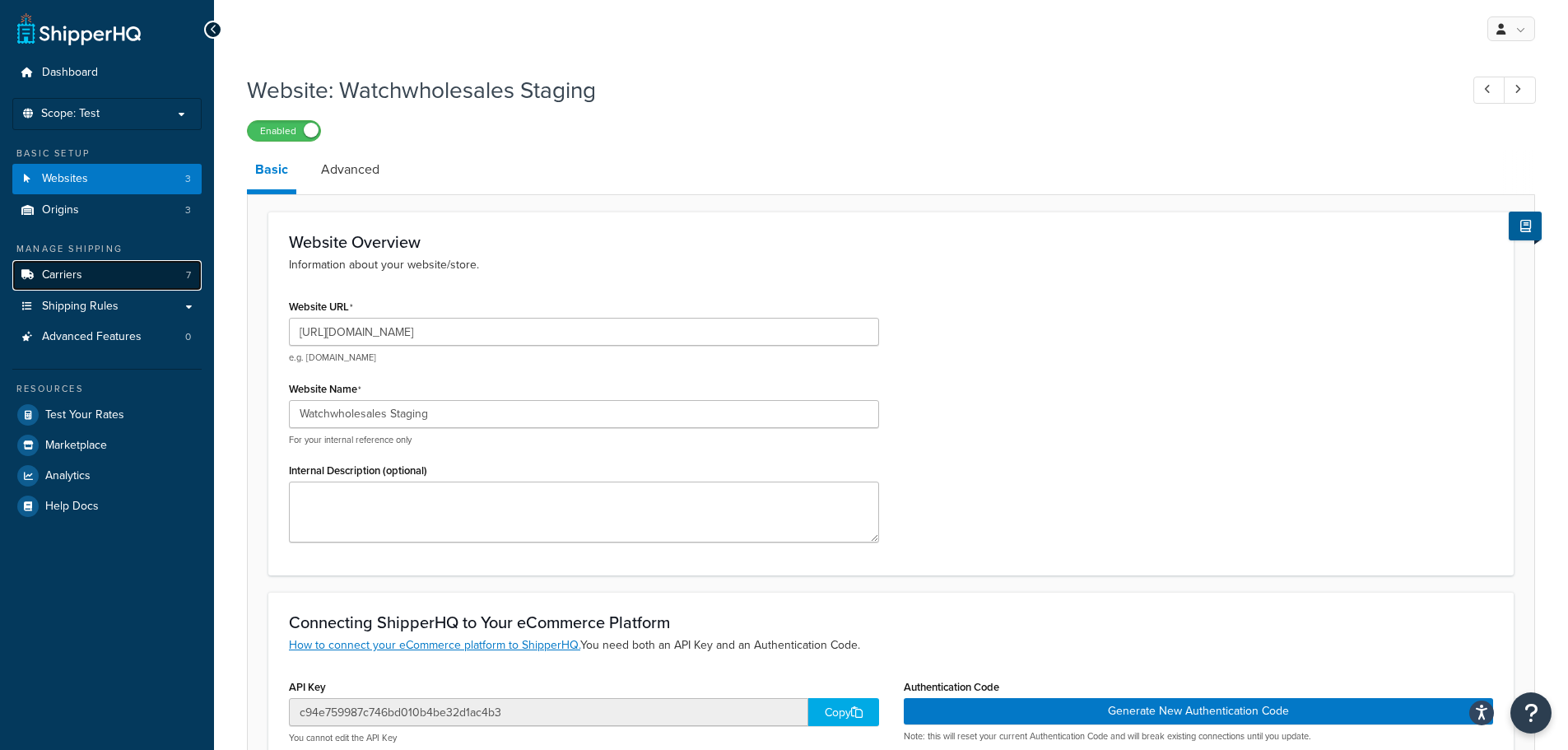
click at [92, 272] on link "Carriers 7" at bounding box center [107, 275] width 190 height 30
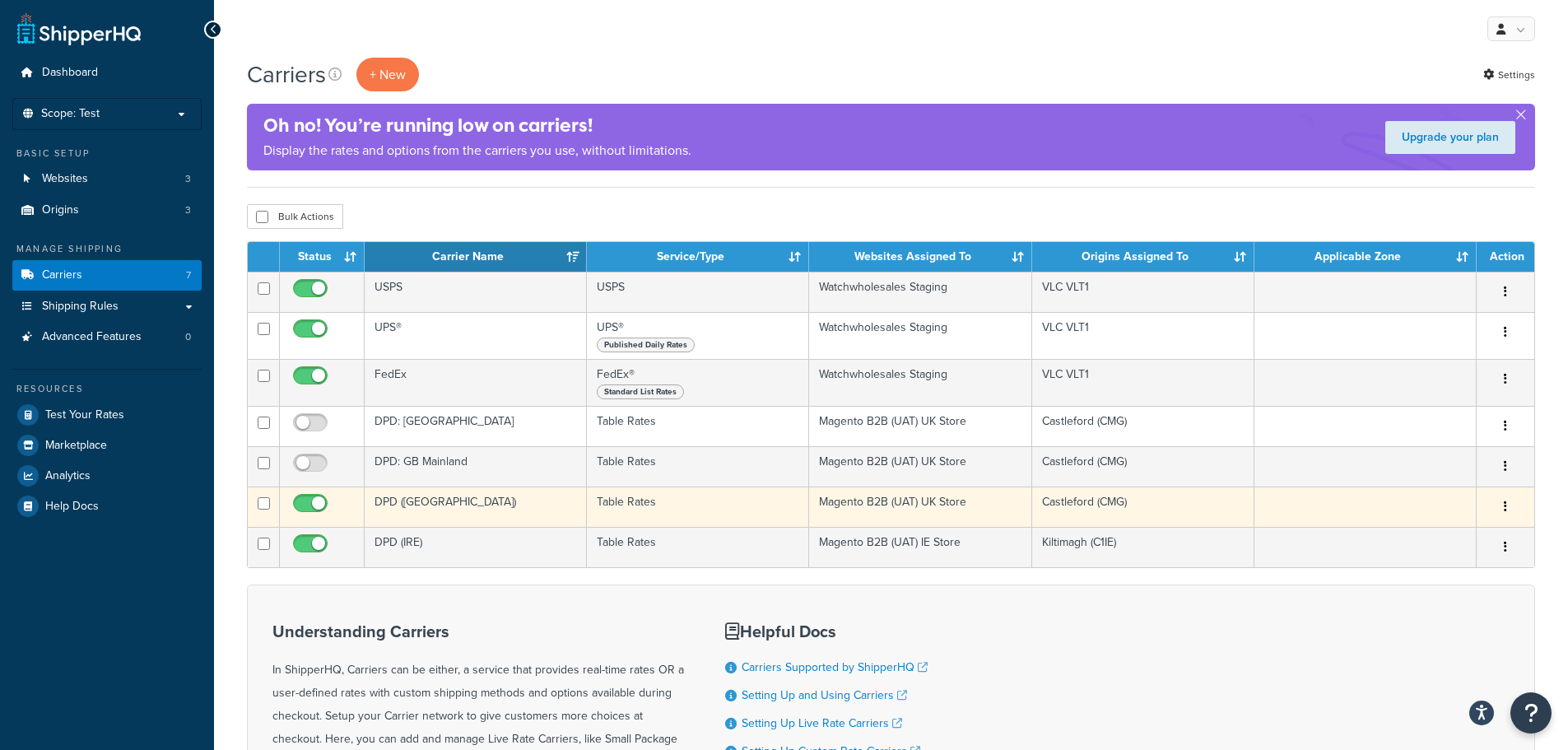
click at [1505, 502] on icon "button" at bounding box center [1505, 506] width 4 height 12
click at [1444, 537] on link "Edit" at bounding box center [1438, 539] width 130 height 34
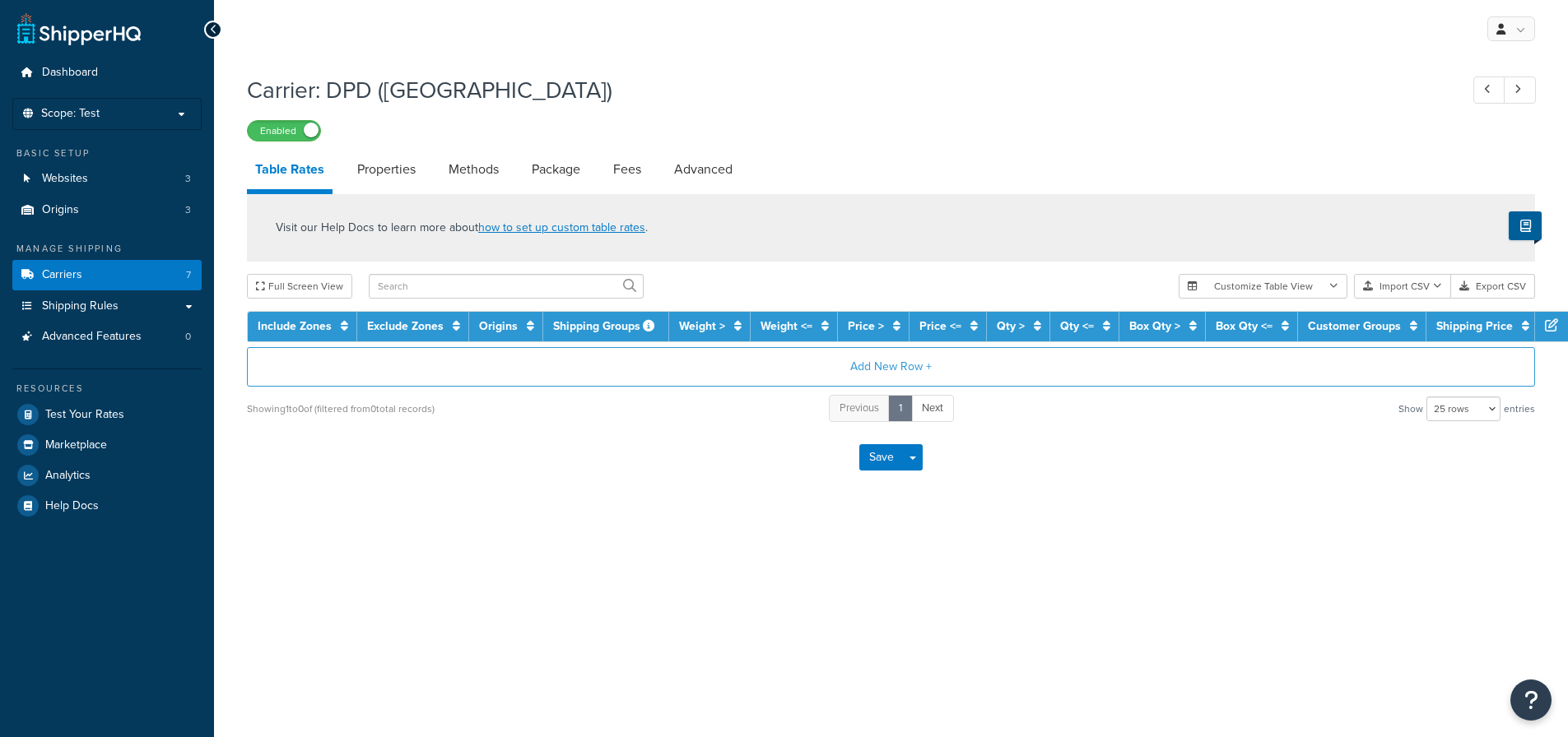
select select "25"
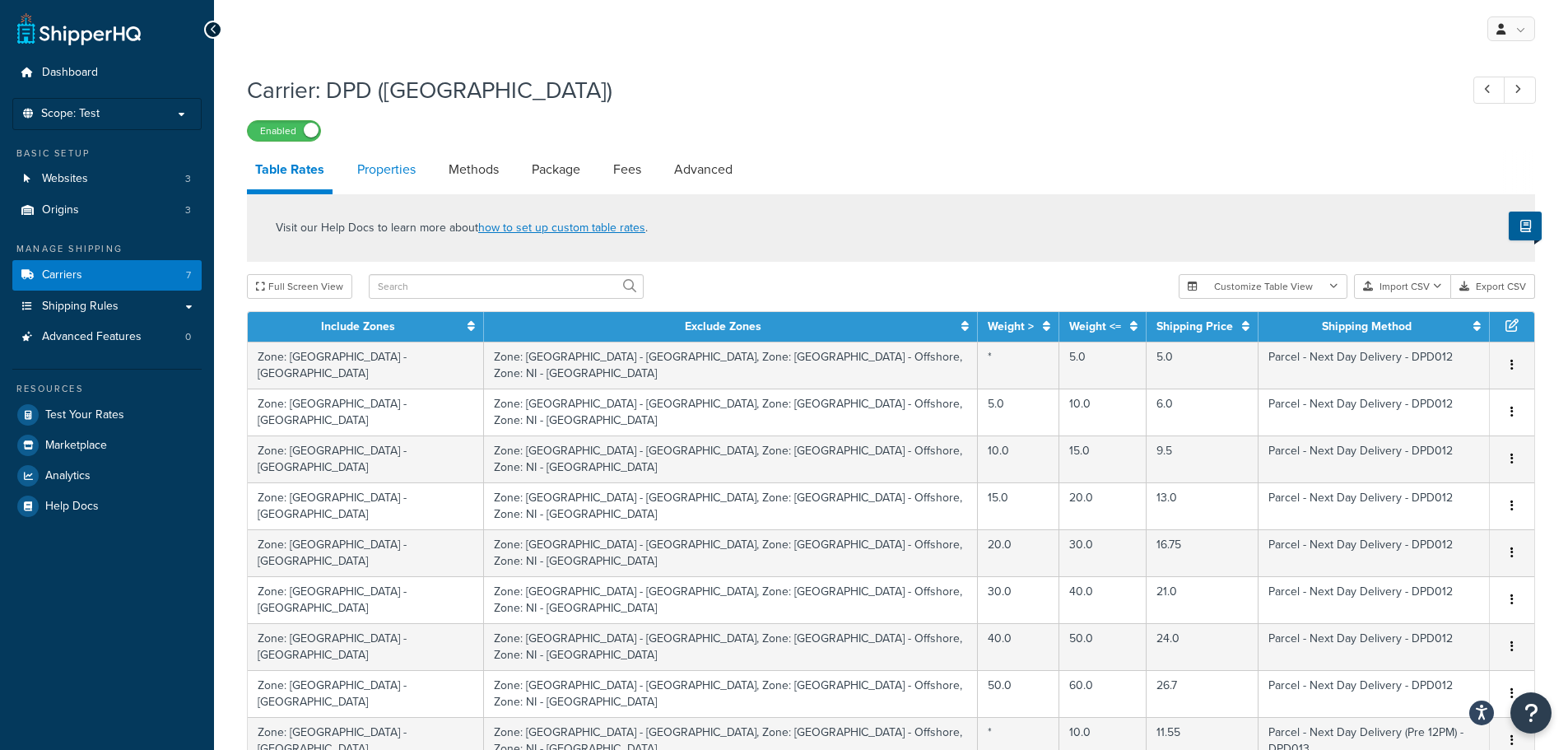
click at [381, 171] on link "Properties" at bounding box center [386, 169] width 75 height 40
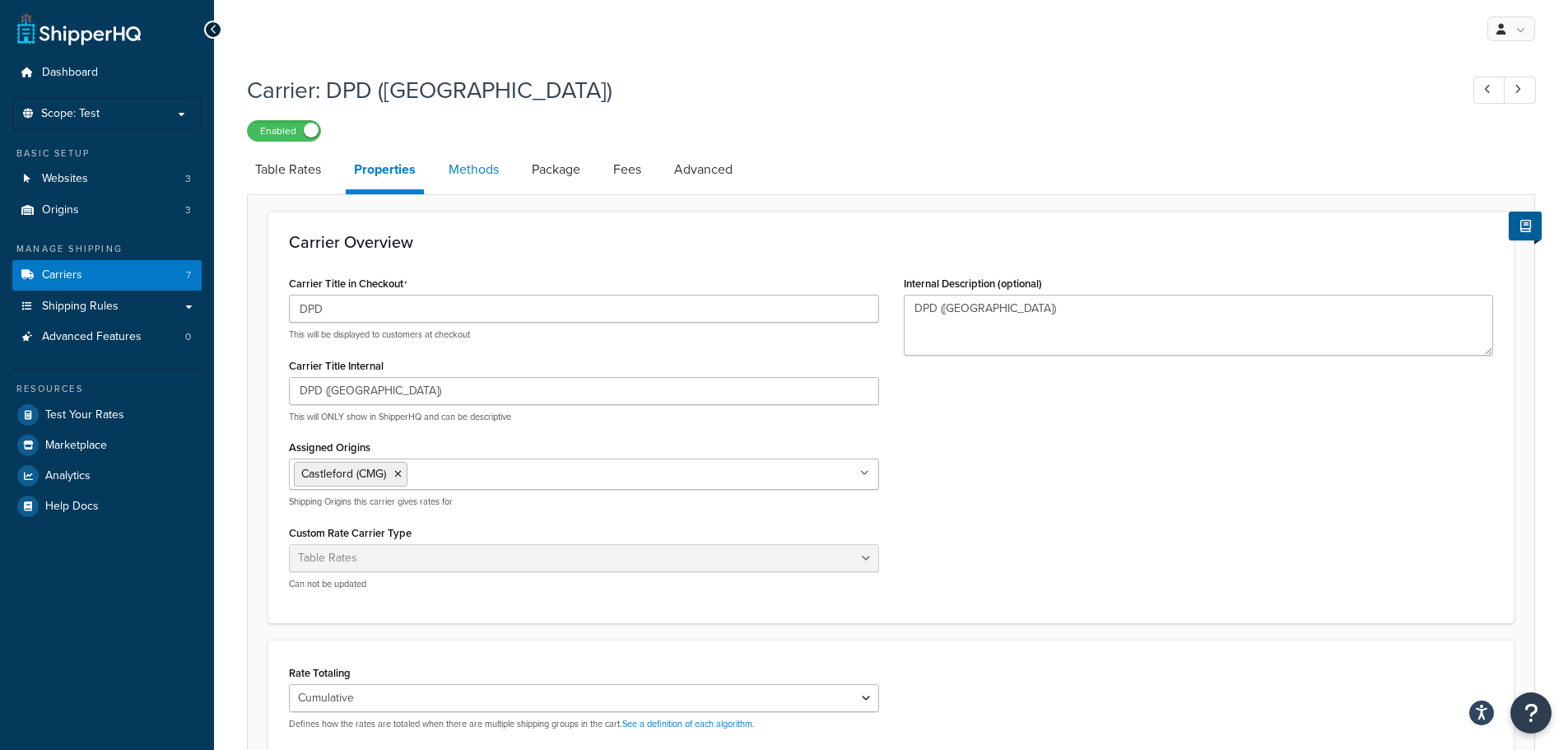
click at [471, 171] on link "Methods" at bounding box center [473, 169] width 66 height 40
select select "25"
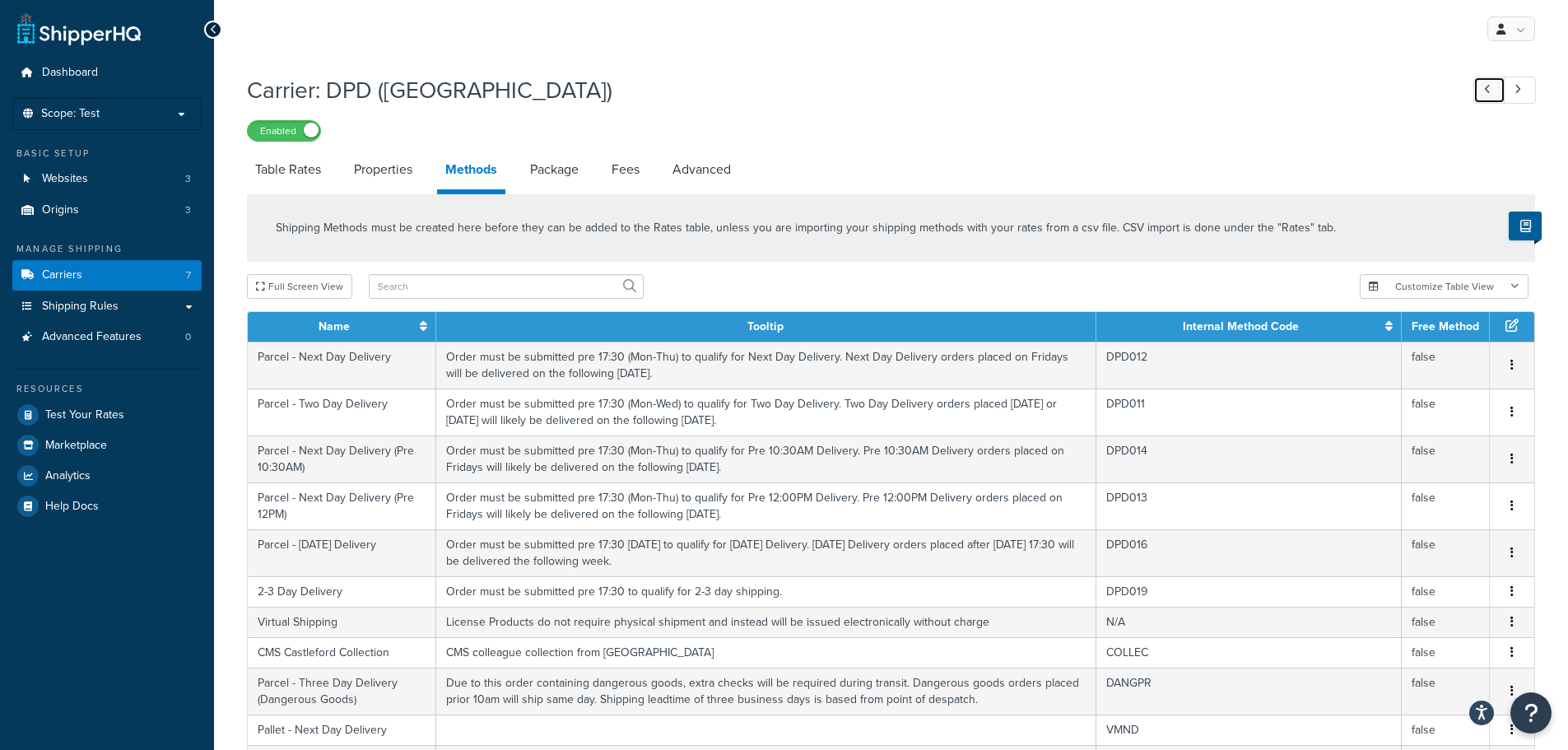
click at [1490, 92] on icon at bounding box center [1486, 89] width 6 height 11
click at [1477, 89] on link at bounding box center [1489, 90] width 32 height 28
click at [1485, 90] on icon at bounding box center [1486, 89] width 6 height 11
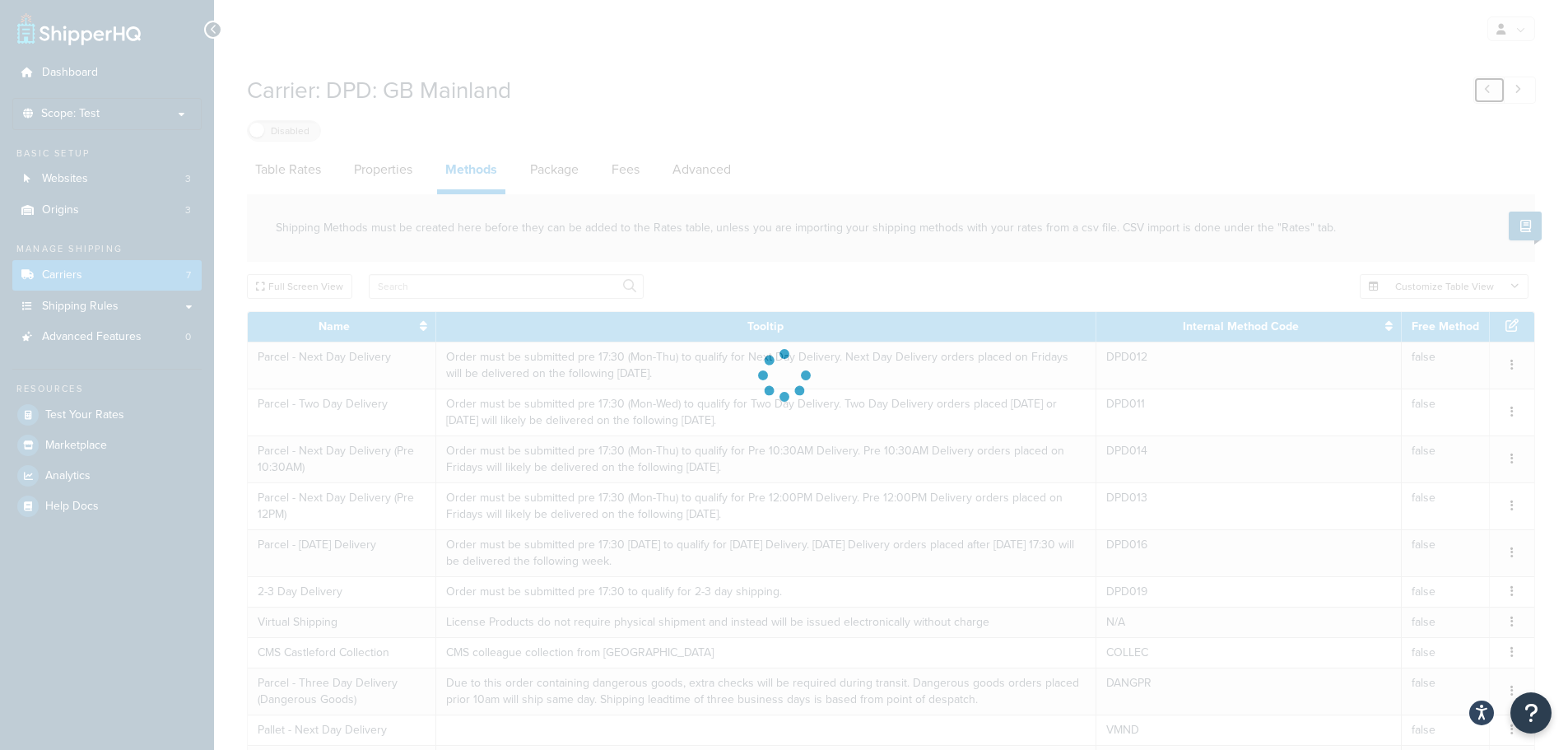
select select "fedEx"
select select "REGULAR_PICKUP"
select select "YOUR_PACKAGING"
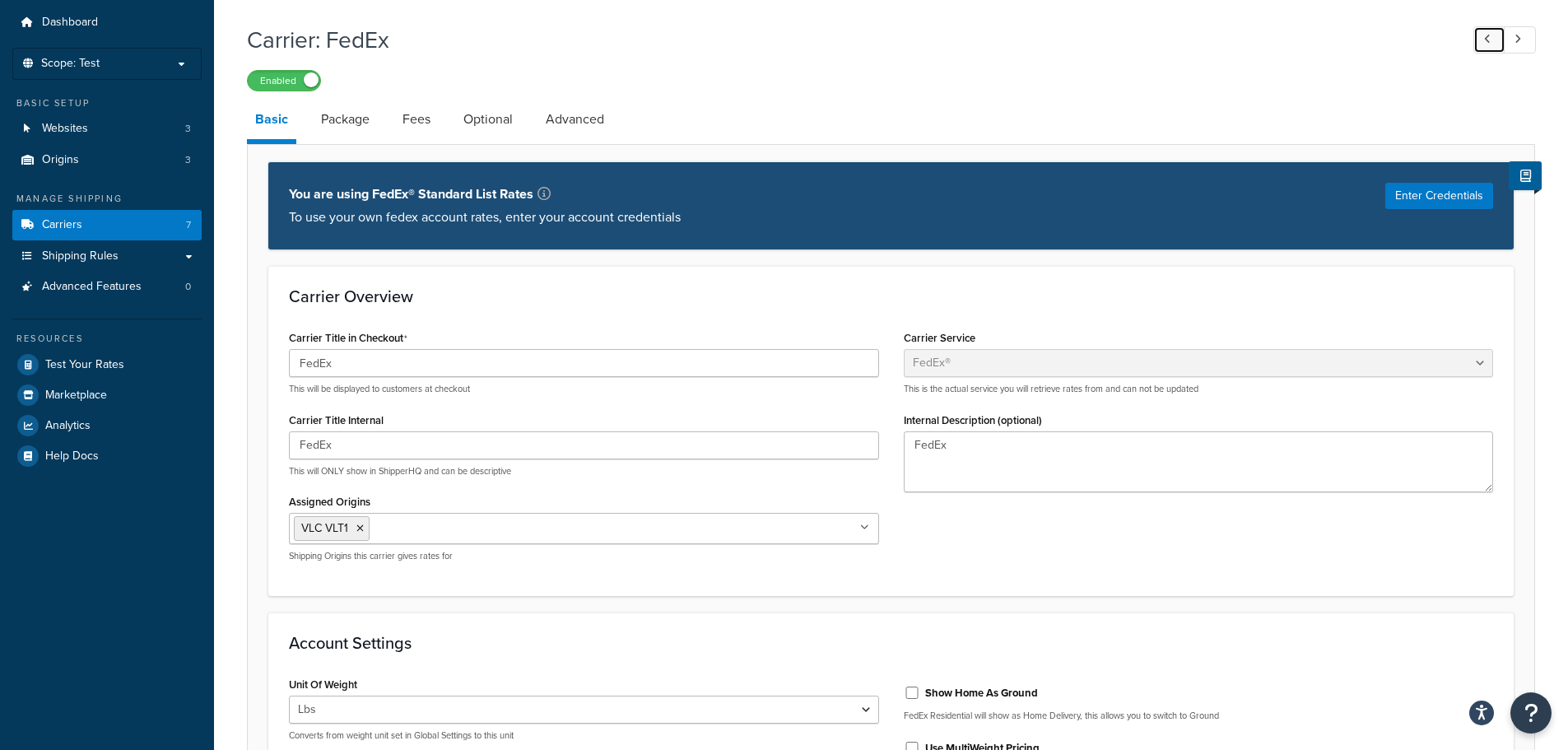
scroll to position [50, 0]
click at [351, 121] on link "Package" at bounding box center [345, 120] width 65 height 40
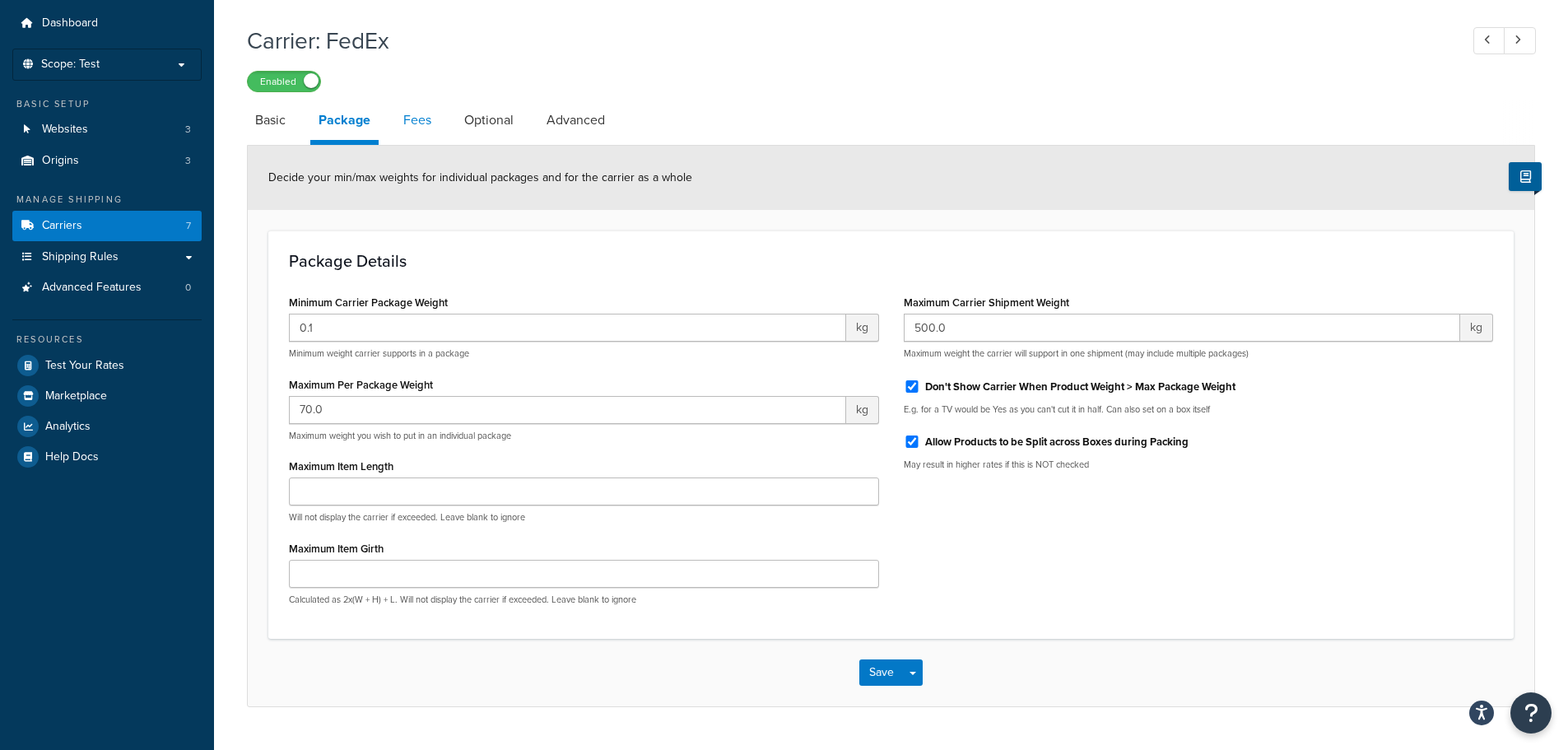
click at [422, 121] on link "Fees" at bounding box center [417, 120] width 44 height 40
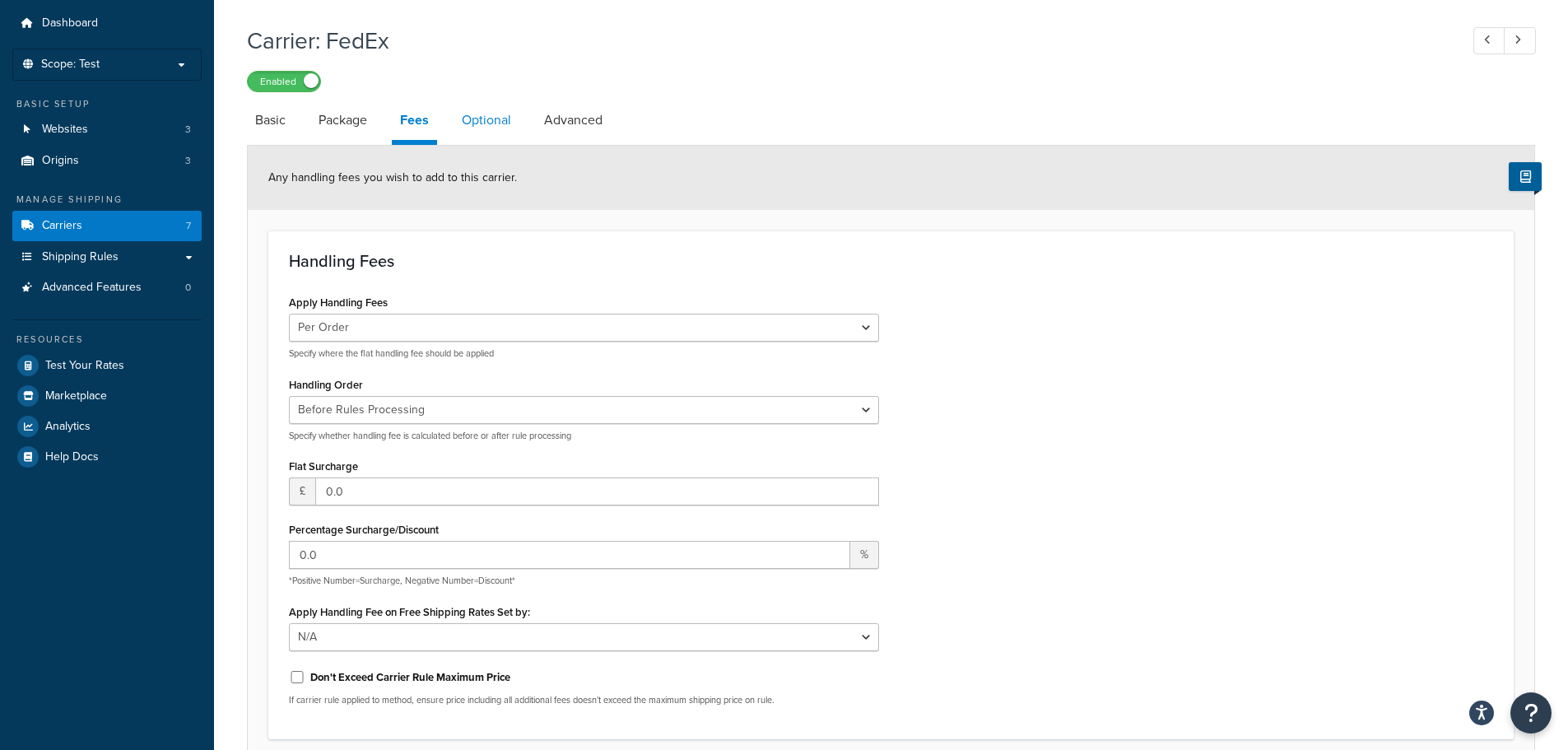
click at [479, 116] on link "Optional" at bounding box center [487, 120] width 66 height 40
select select "business"
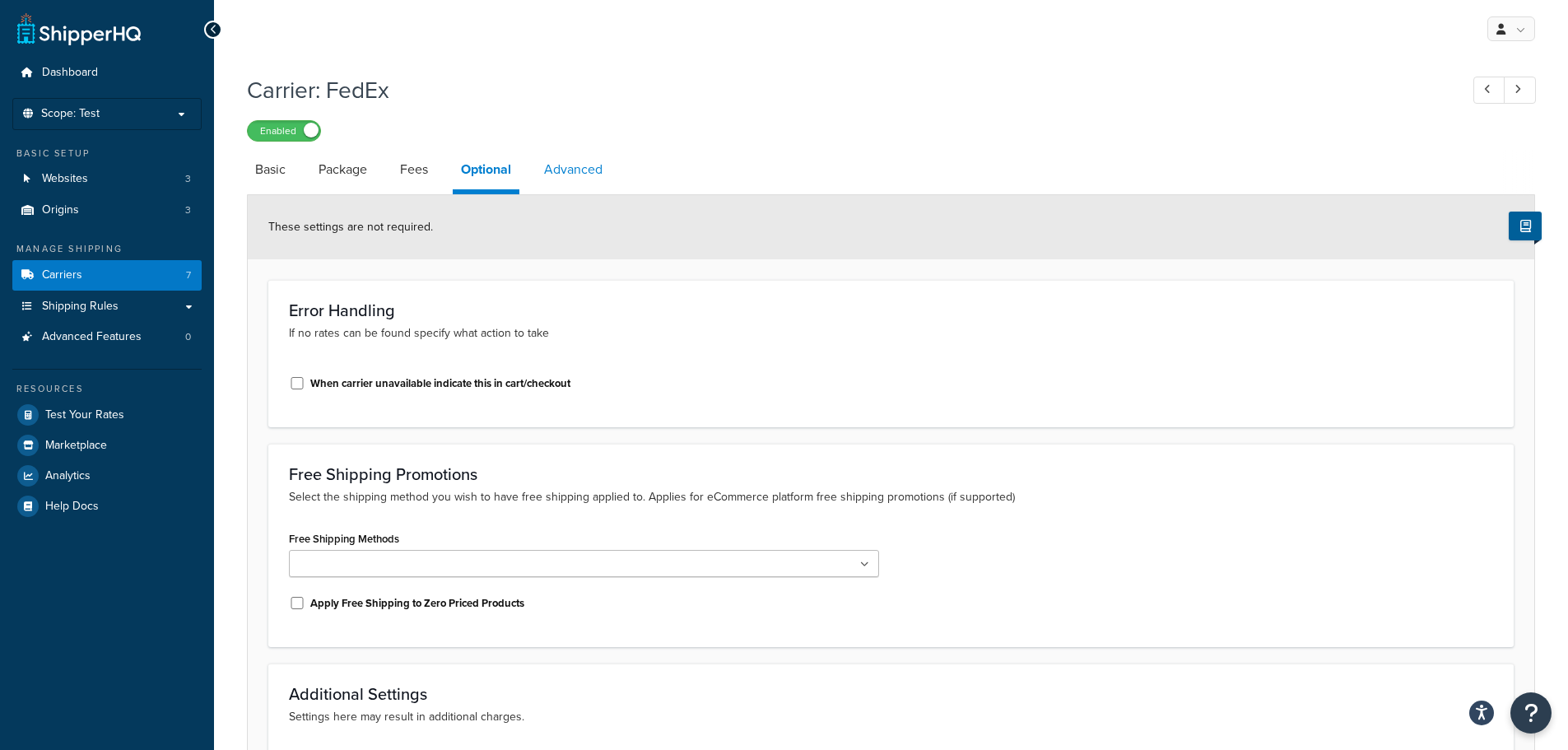
click at [591, 162] on link "Advanced" at bounding box center [572, 169] width 75 height 40
select select "false"
